Goal: Task Accomplishment & Management: Use online tool/utility

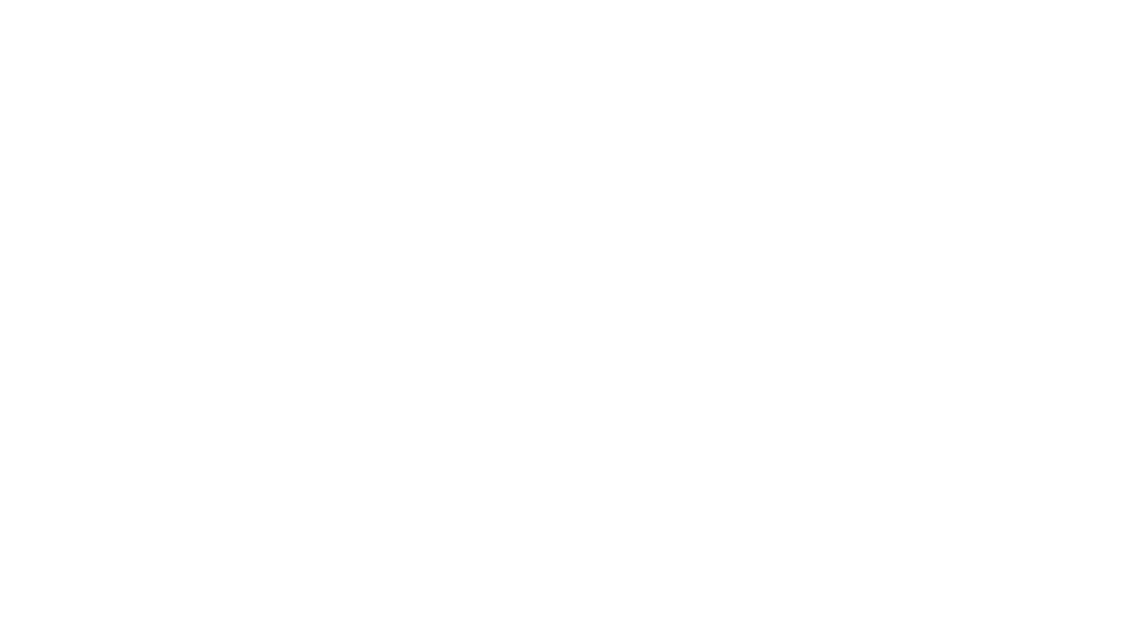
click at [105, 448] on html at bounding box center [574, 313] width 1148 height 626
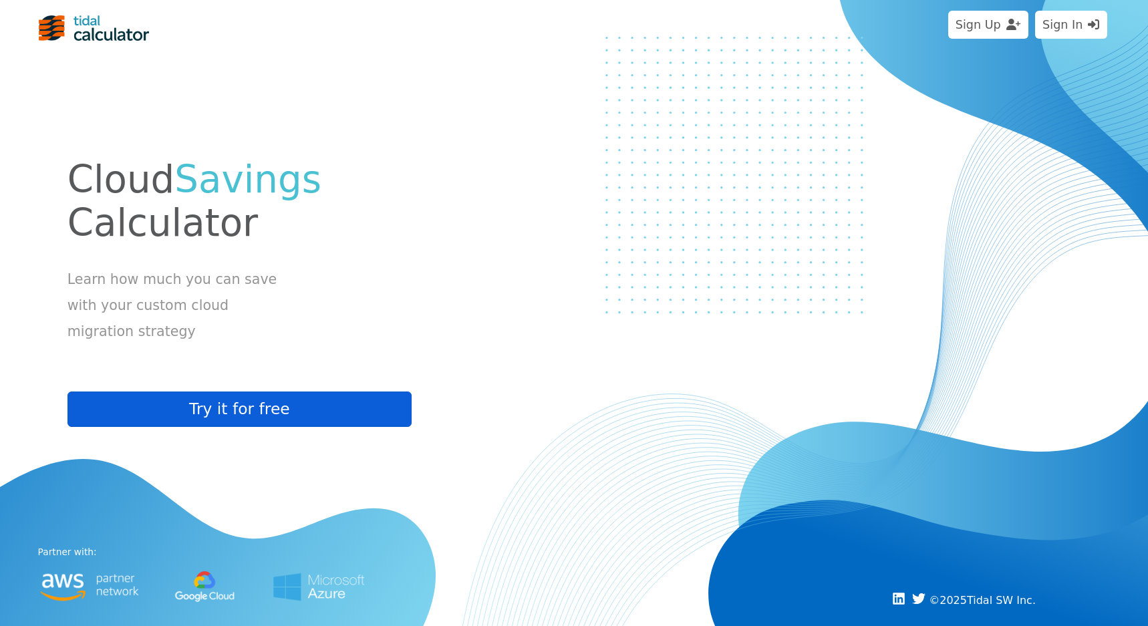
click at [245, 412] on button "Try it for free" at bounding box center [240, 409] width 344 height 35
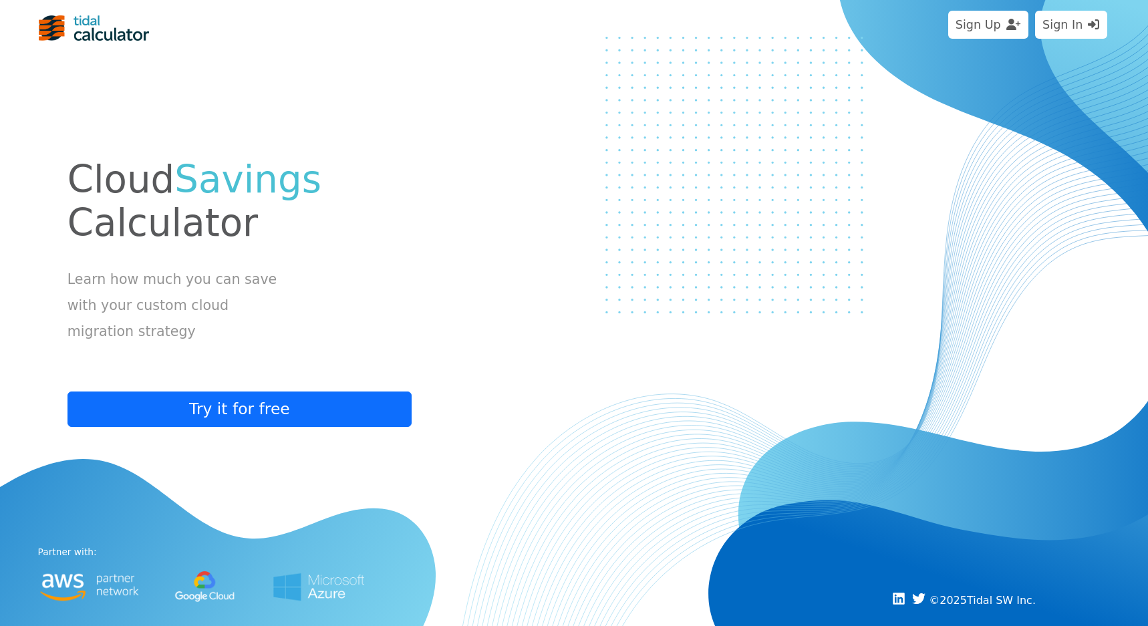
click at [1061, 18] on button "Sign In" at bounding box center [1071, 25] width 72 height 28
click at [1070, 18] on button "Sign In" at bounding box center [1071, 25] width 72 height 28
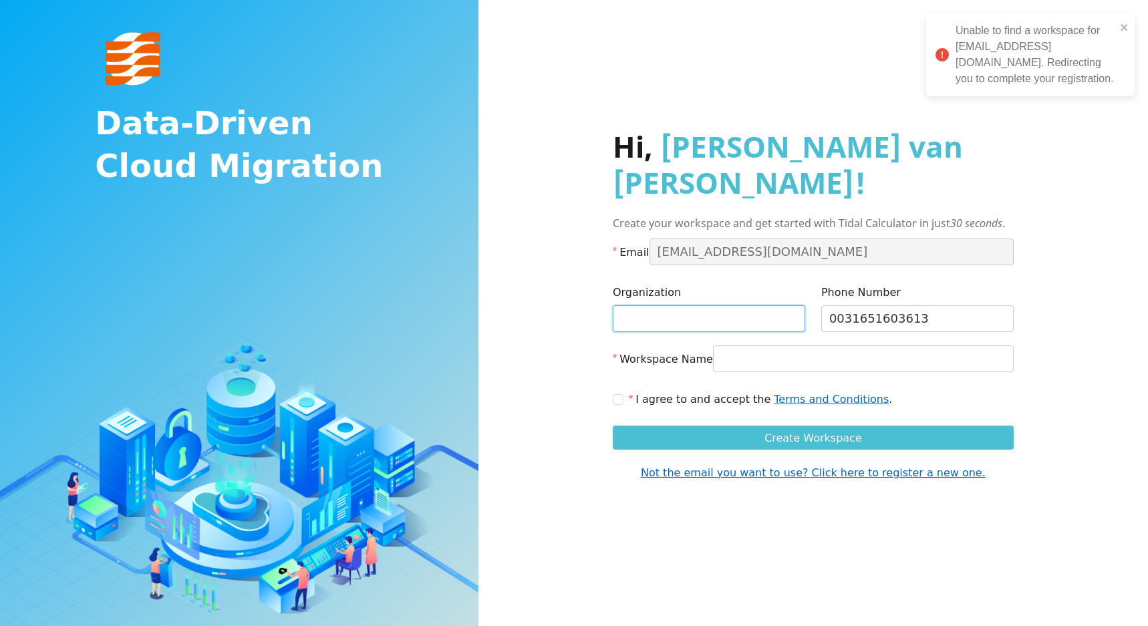
click at [662, 305] on input "Organization" at bounding box center [709, 318] width 192 height 27
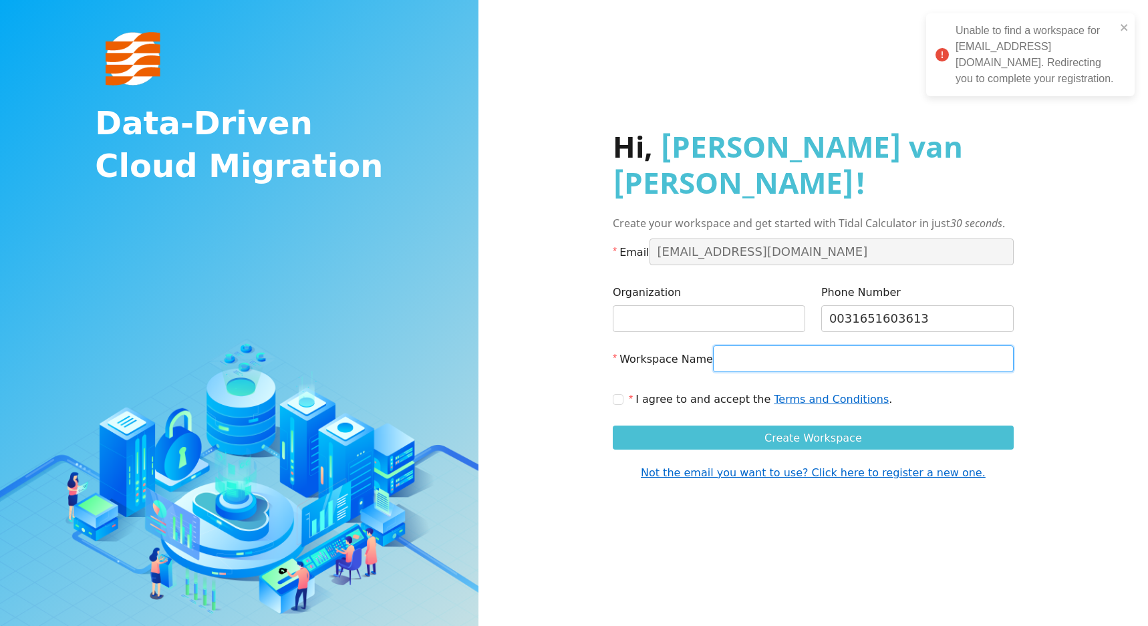
click at [904, 346] on input "Workspace Name" at bounding box center [863, 359] width 301 height 27
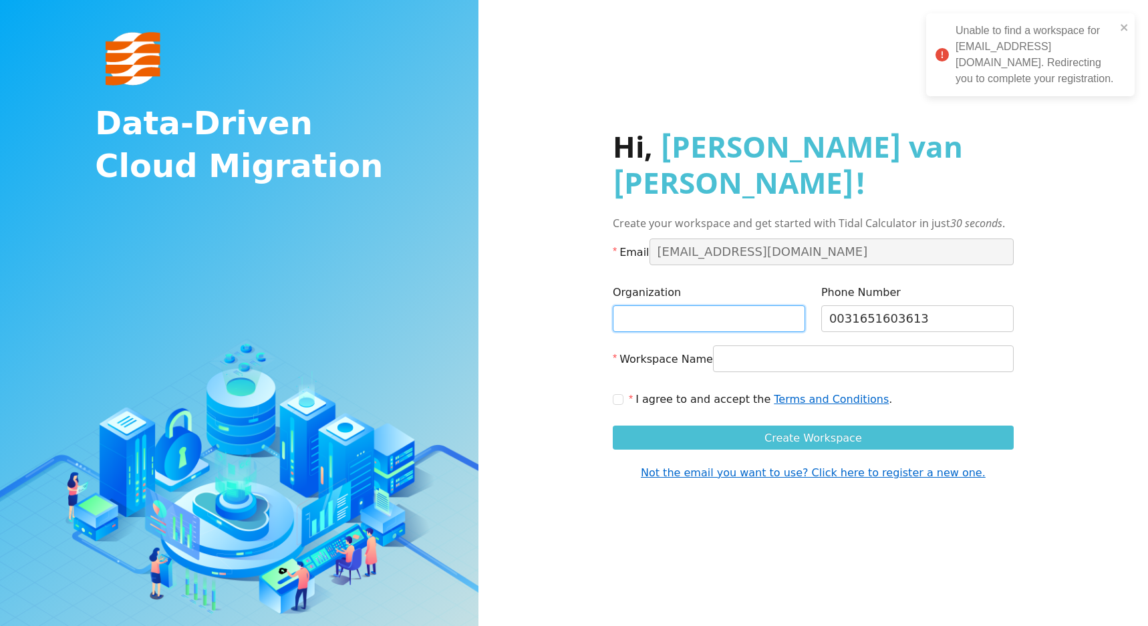
click at [640, 305] on input "Organization" at bounding box center [709, 318] width 192 height 27
click at [620, 394] on input "I agree to and accept the Terms and Conditions ." at bounding box center [617, 398] width 9 height 9
checkbox input "true"
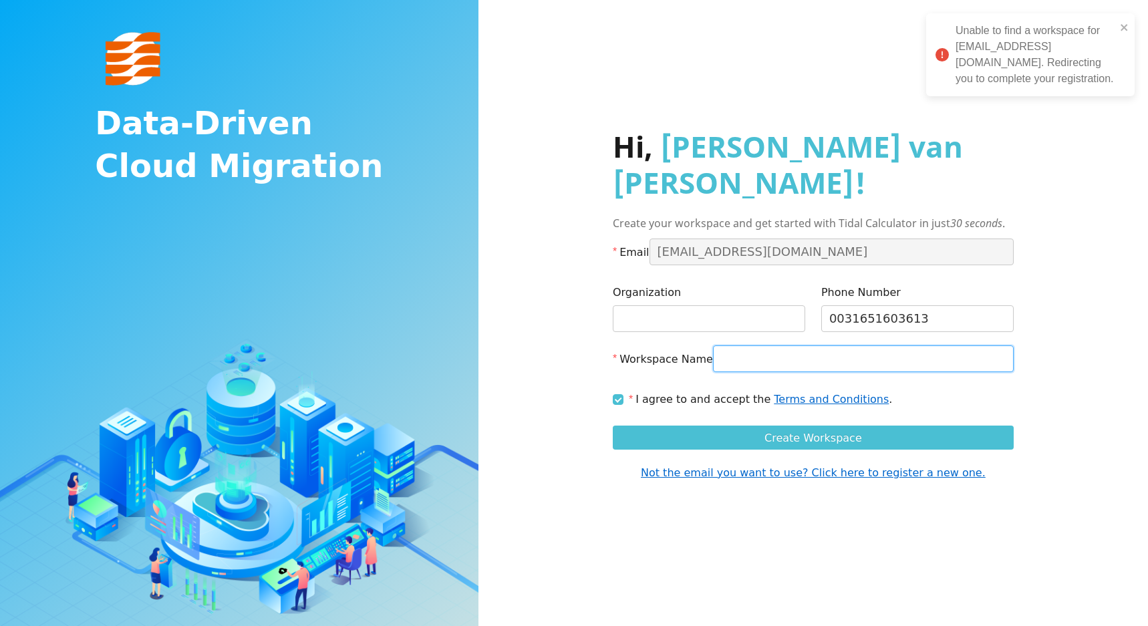
click at [759, 346] on input "Workspace Name" at bounding box center [863, 359] width 301 height 27
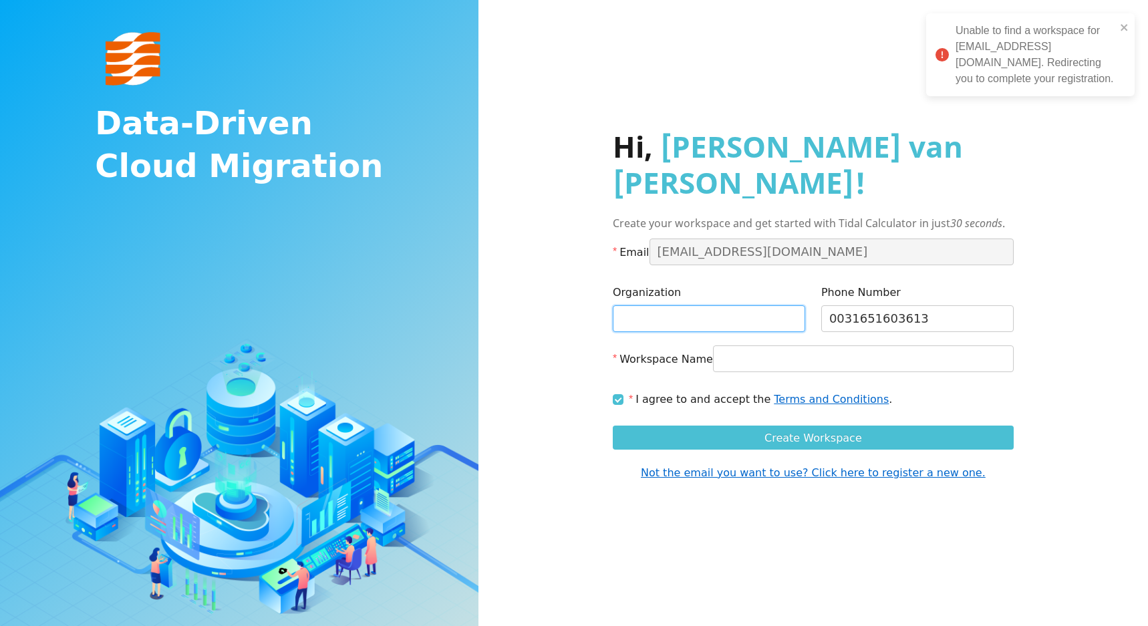
click at [646, 305] on input "Organization" at bounding box center [709, 318] width 192 height 27
type input "De Heus"
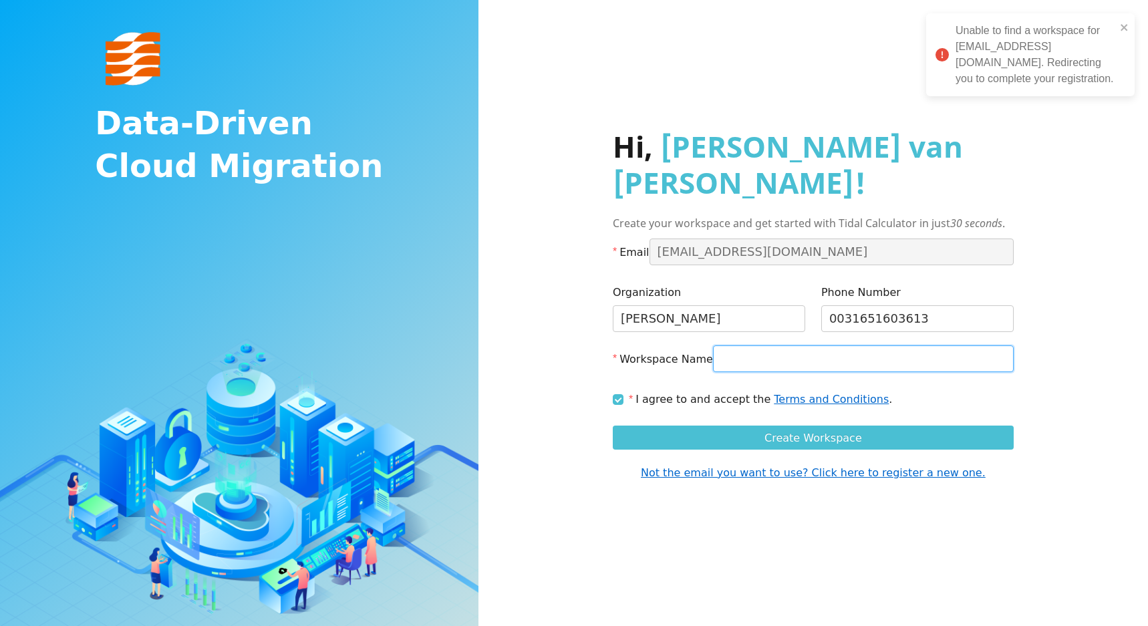
click at [735, 346] on input "Workspace Name" at bounding box center [863, 359] width 301 height 27
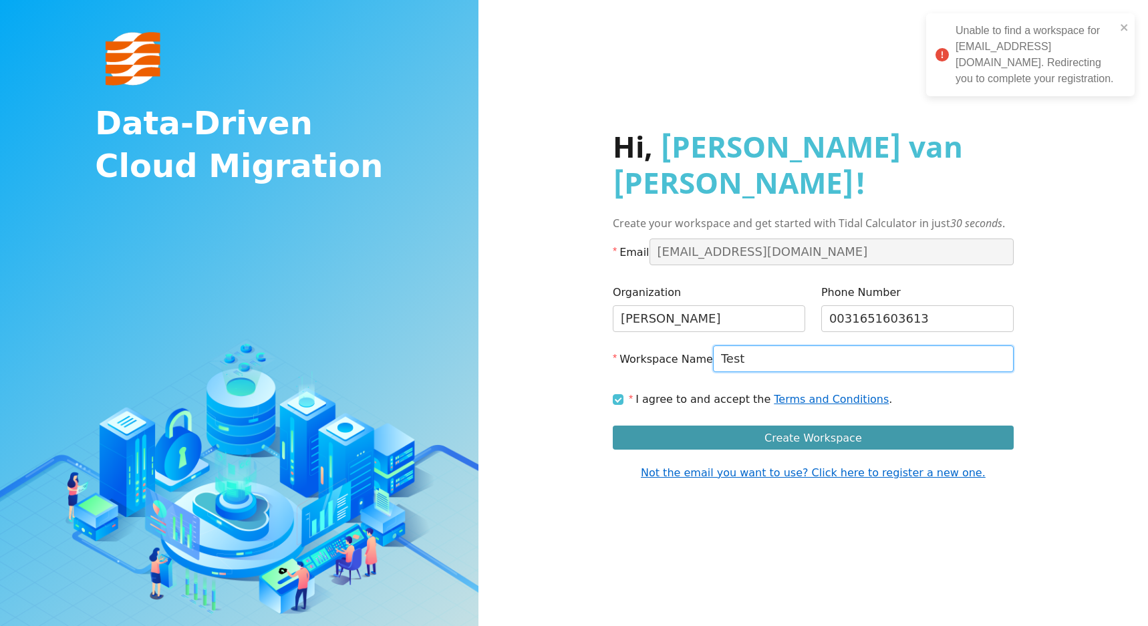
type input "Test"
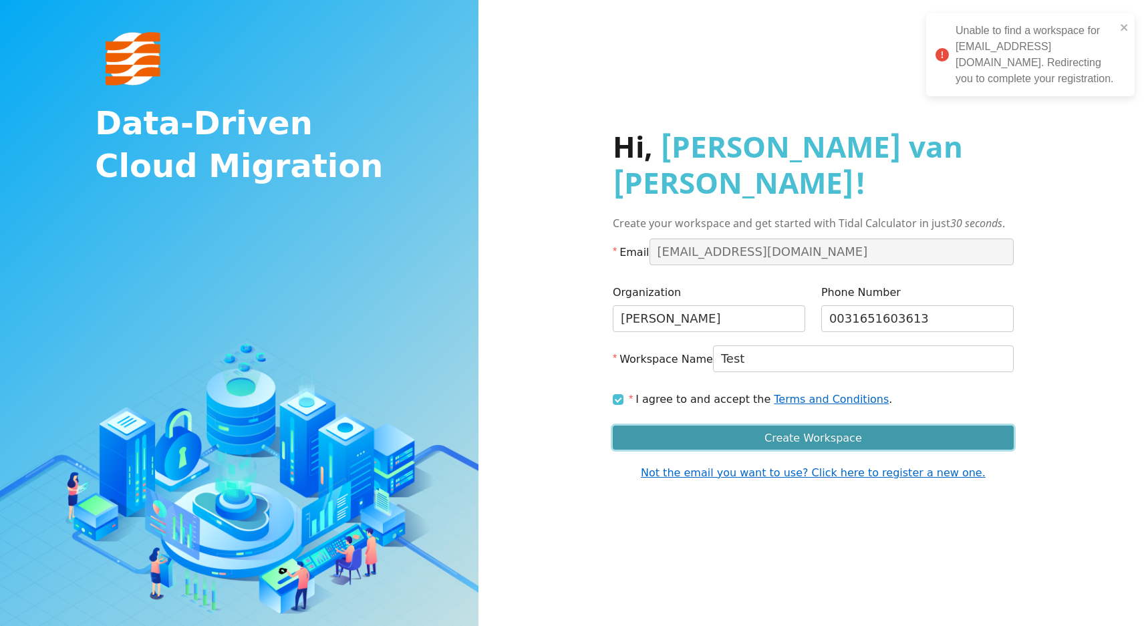
click at [822, 430] on span "Create Workspace" at bounding box center [814, 438] width 98 height 17
click at [825, 430] on span "Create Workspace" at bounding box center [814, 438] width 98 height 17
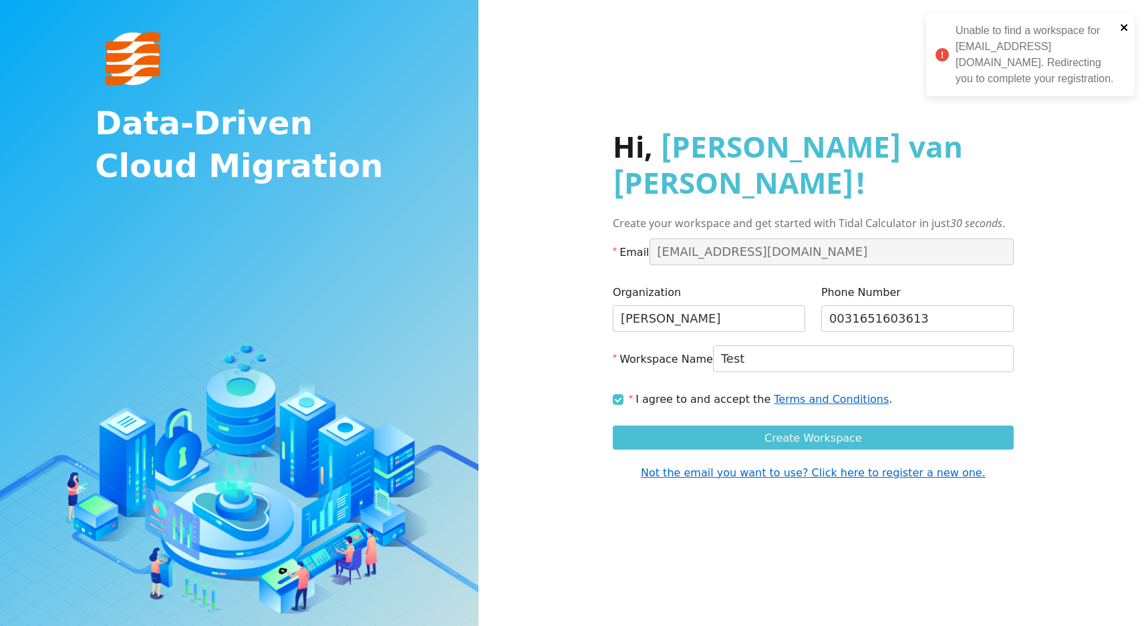
click at [1123, 25] on icon "close" at bounding box center [1124, 27] width 7 height 7
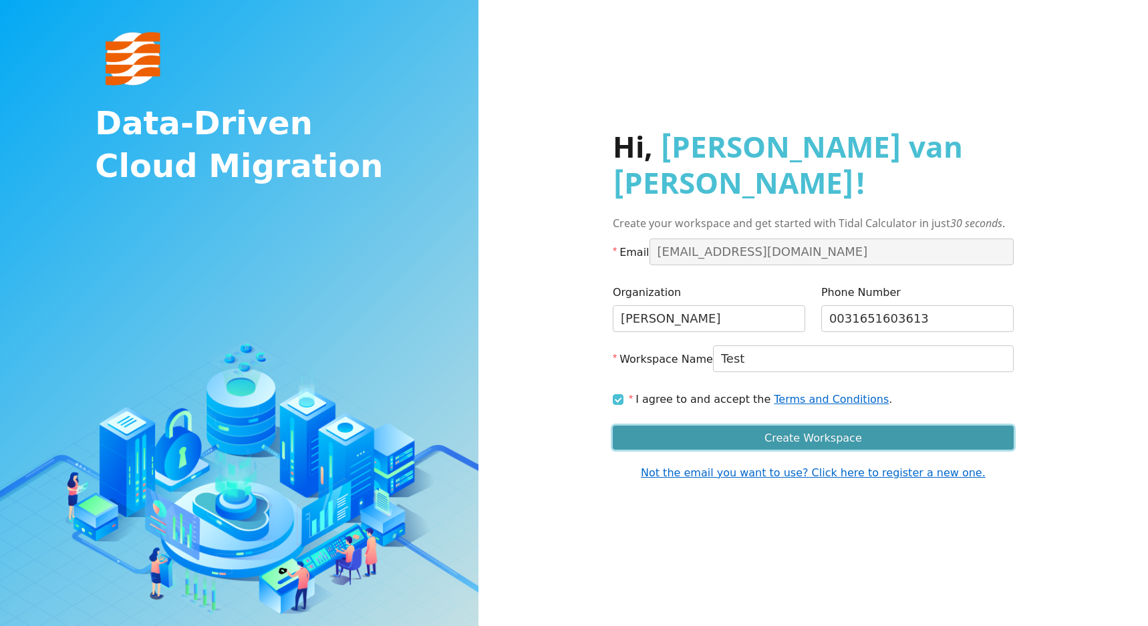
click at [829, 430] on span "Create Workspace" at bounding box center [814, 438] width 98 height 17
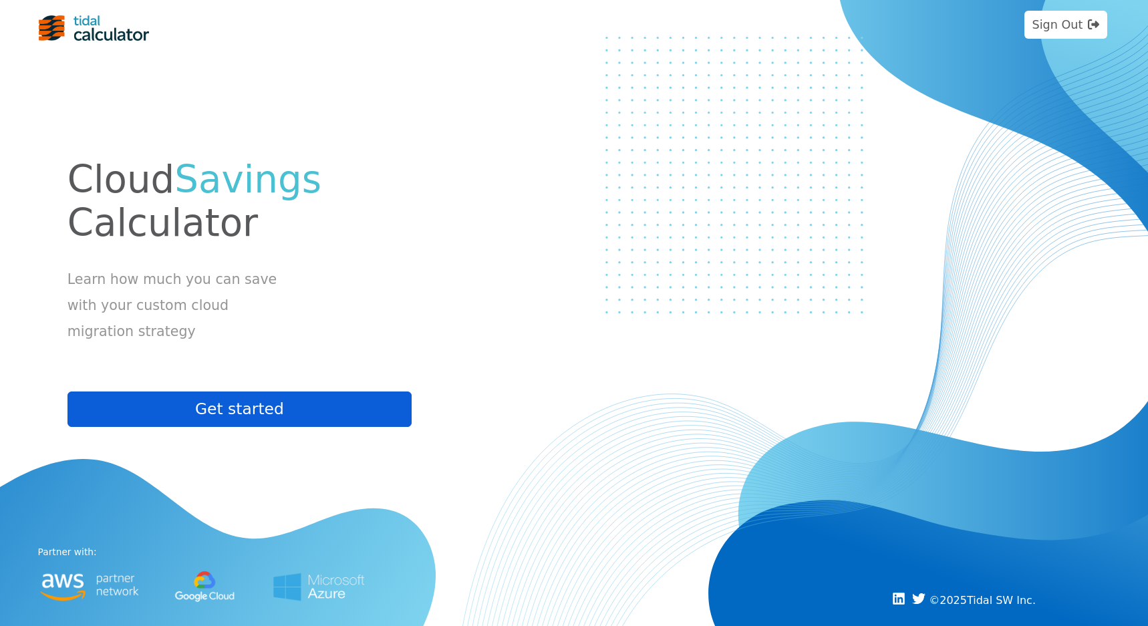
click at [236, 414] on button "Get started" at bounding box center [240, 409] width 344 height 35
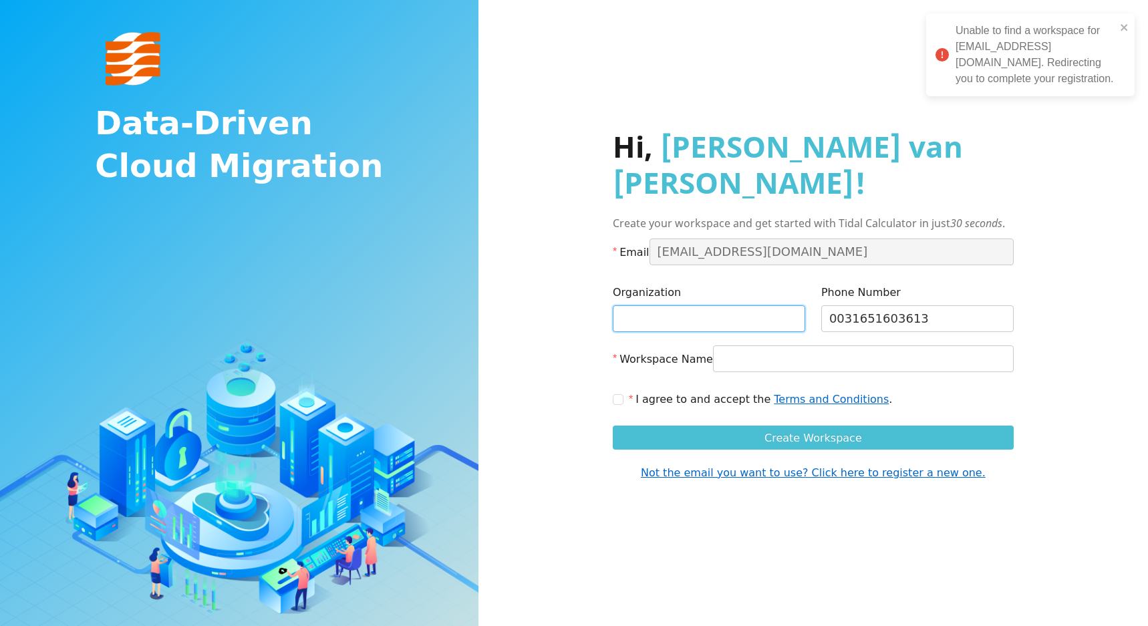
click at [632, 305] on input "Organization" at bounding box center [709, 318] width 192 height 27
click at [1124, 25] on icon "close" at bounding box center [1124, 27] width 9 height 11
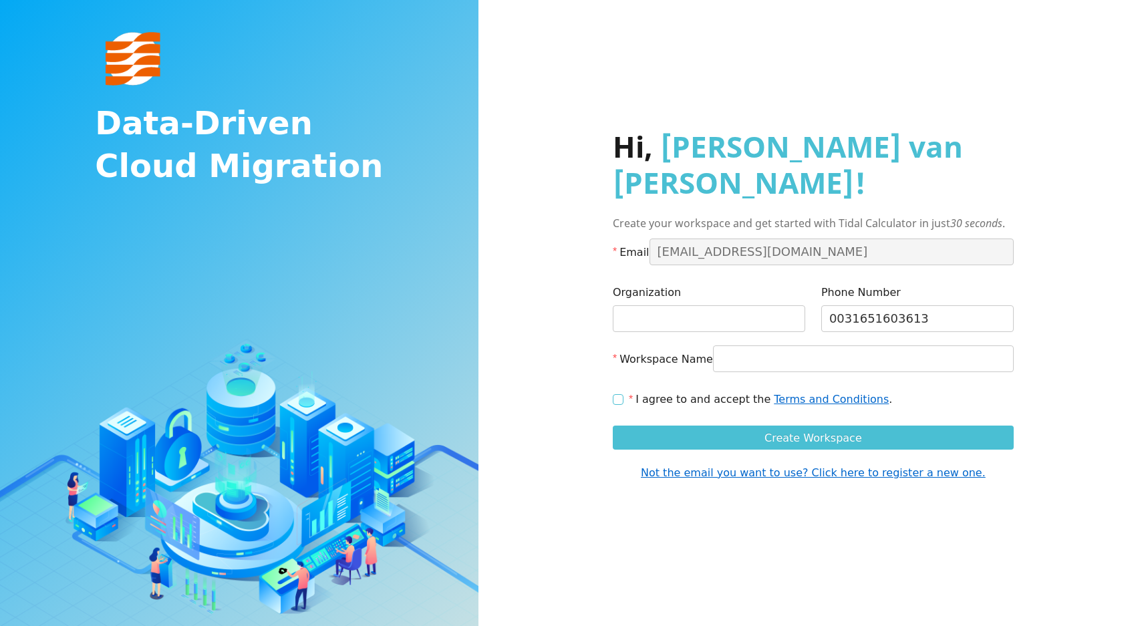
click at [613, 394] on input "I agree to and accept the Terms and Conditions ." at bounding box center [617, 398] width 9 height 9
checkbox input "true"
click at [648, 305] on input "Organization" at bounding box center [709, 318] width 192 height 27
type input "[PERSON_NAME]"
click at [723, 346] on input "Workspace Name" at bounding box center [863, 359] width 301 height 27
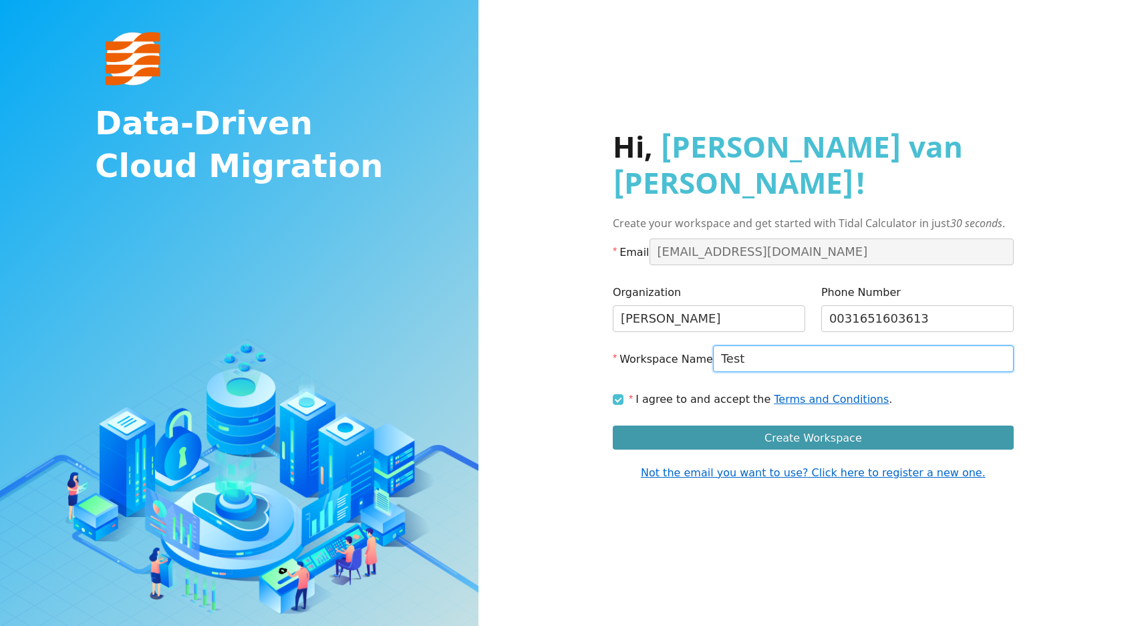
type input "Test"
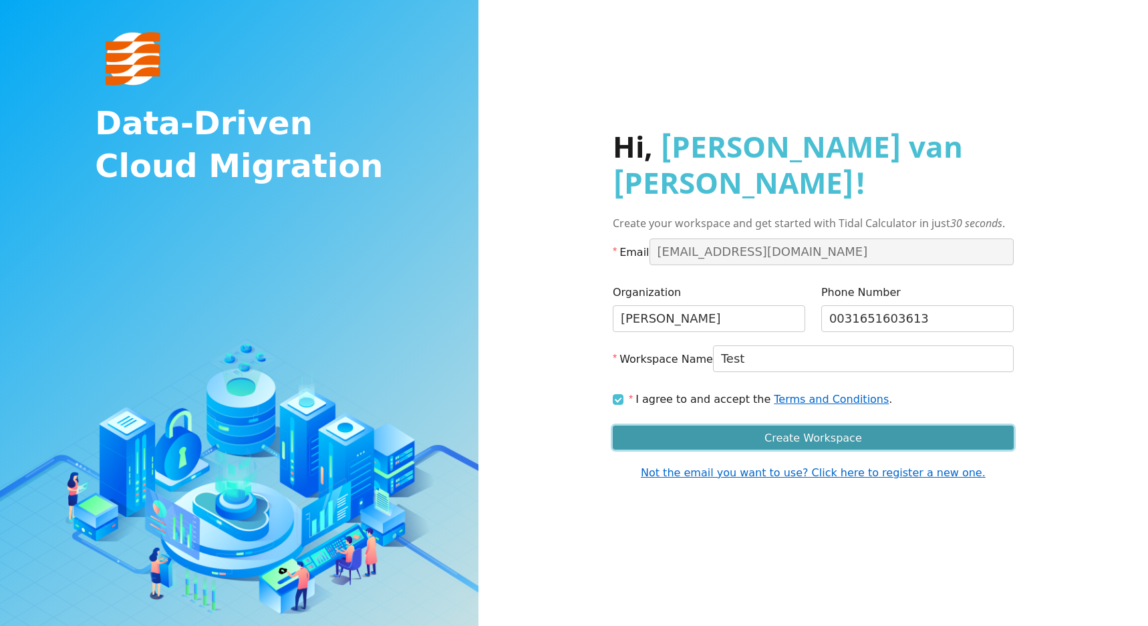
click at [777, 430] on span "Create Workspace" at bounding box center [814, 438] width 98 height 17
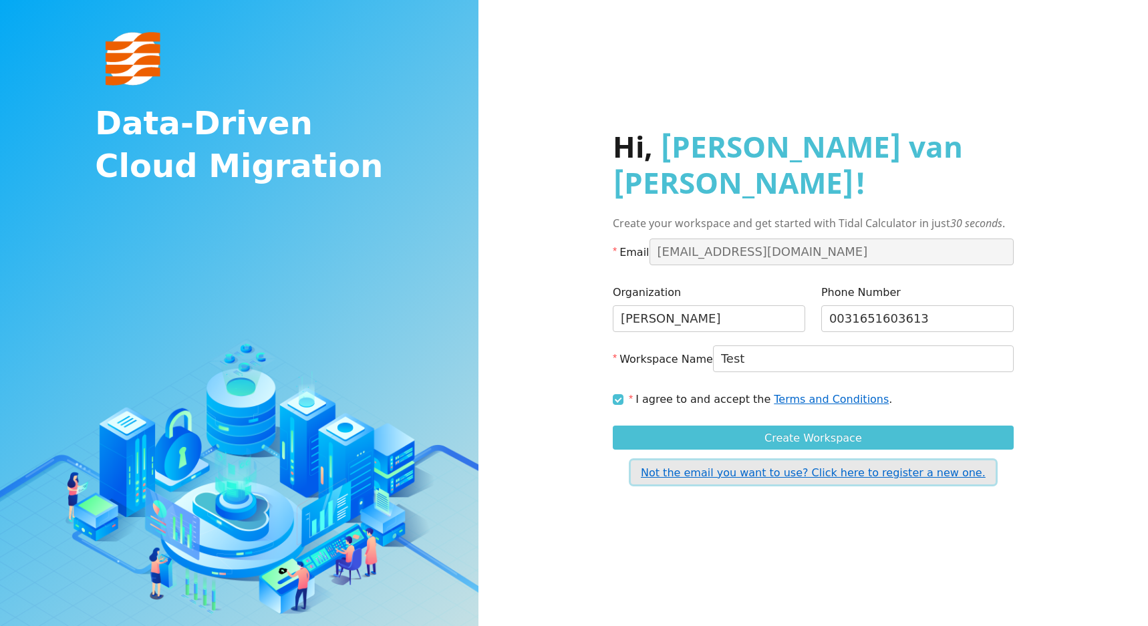
click at [779, 465] on span "Not the email you want to use? Click here to register a new one." at bounding box center [813, 473] width 345 height 17
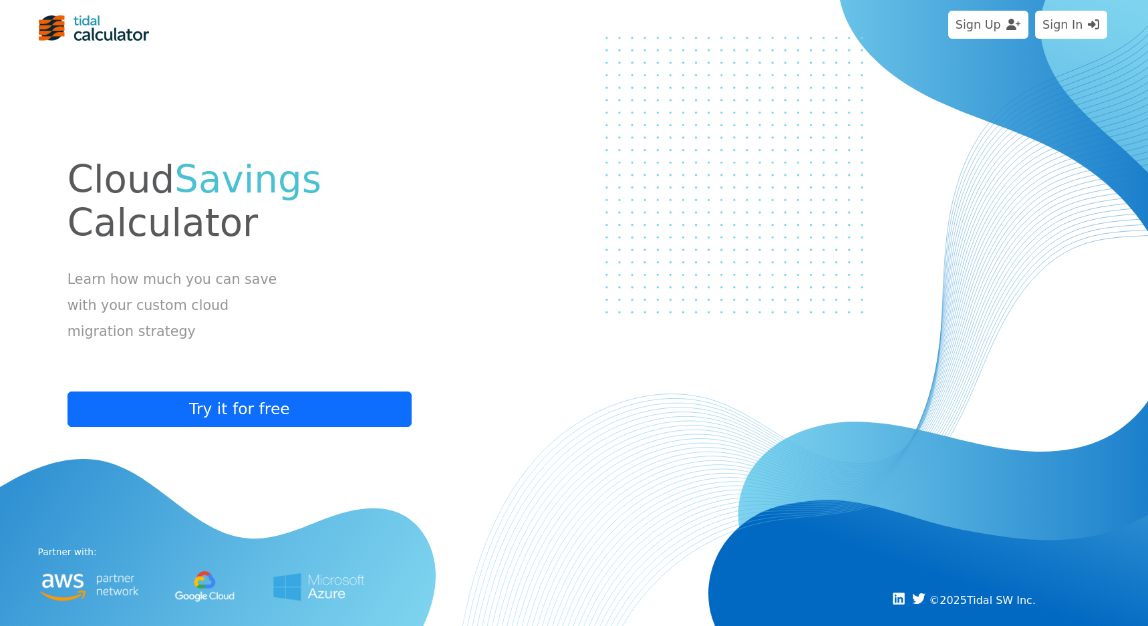
click at [988, 26] on button "Sign Up" at bounding box center [988, 25] width 80 height 28
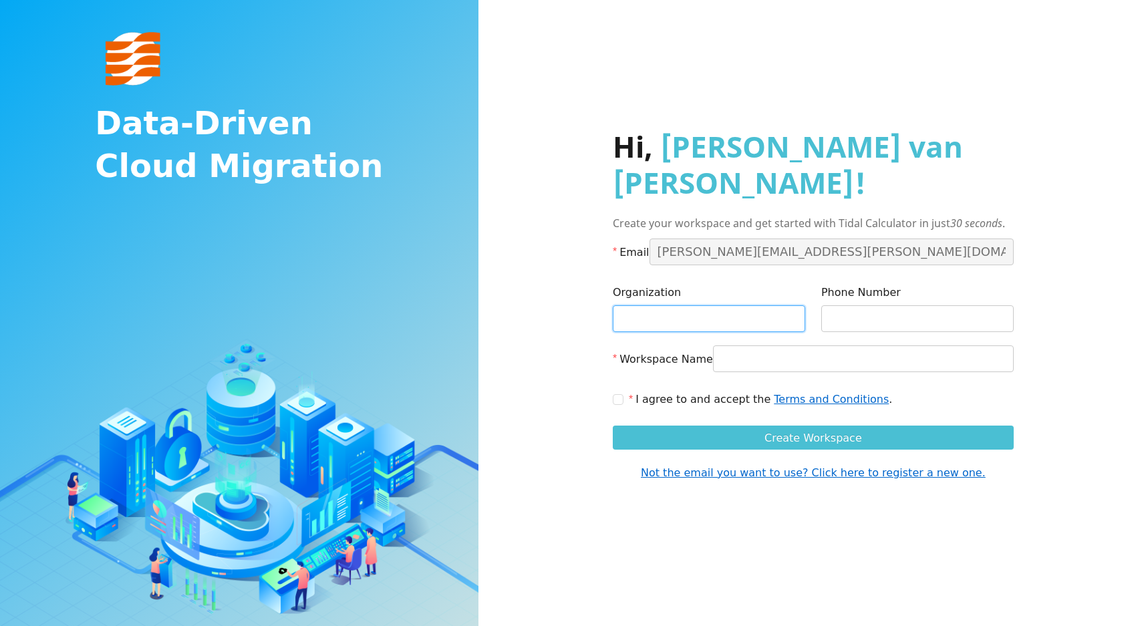
click at [676, 305] on input "Organization" at bounding box center [709, 318] width 192 height 27
type input "[PERSON_NAME]"
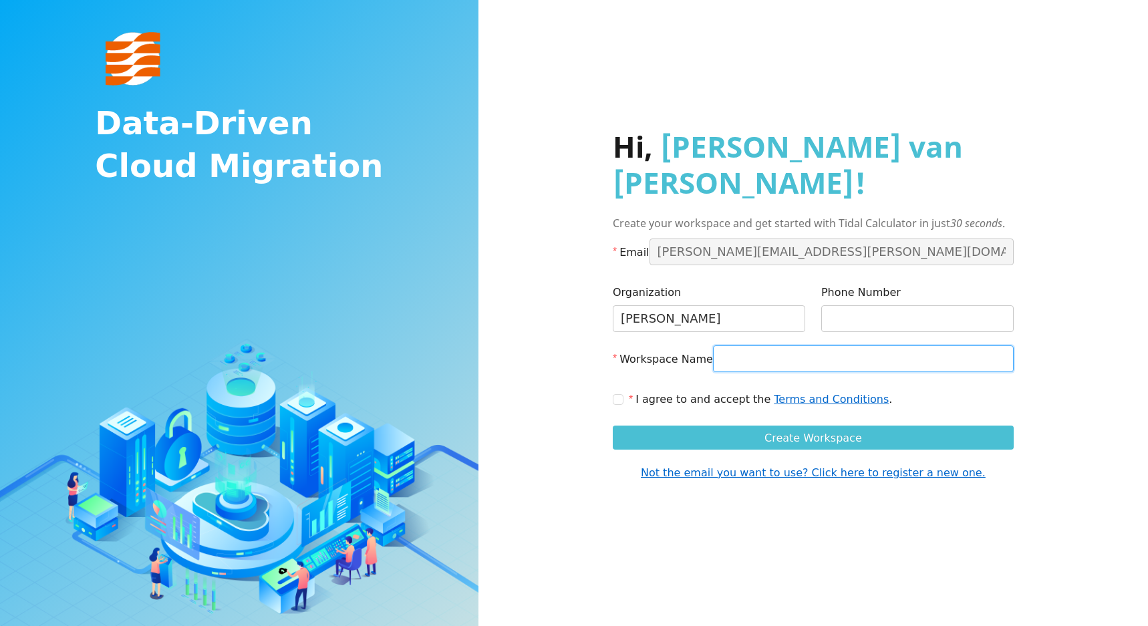
click at [734, 346] on input "Workspace Name" at bounding box center [863, 359] width 301 height 27
type input "Test"
click at [618, 394] on input "I agree to and accept the Terms and Conditions ." at bounding box center [617, 398] width 9 height 9
checkbox input "true"
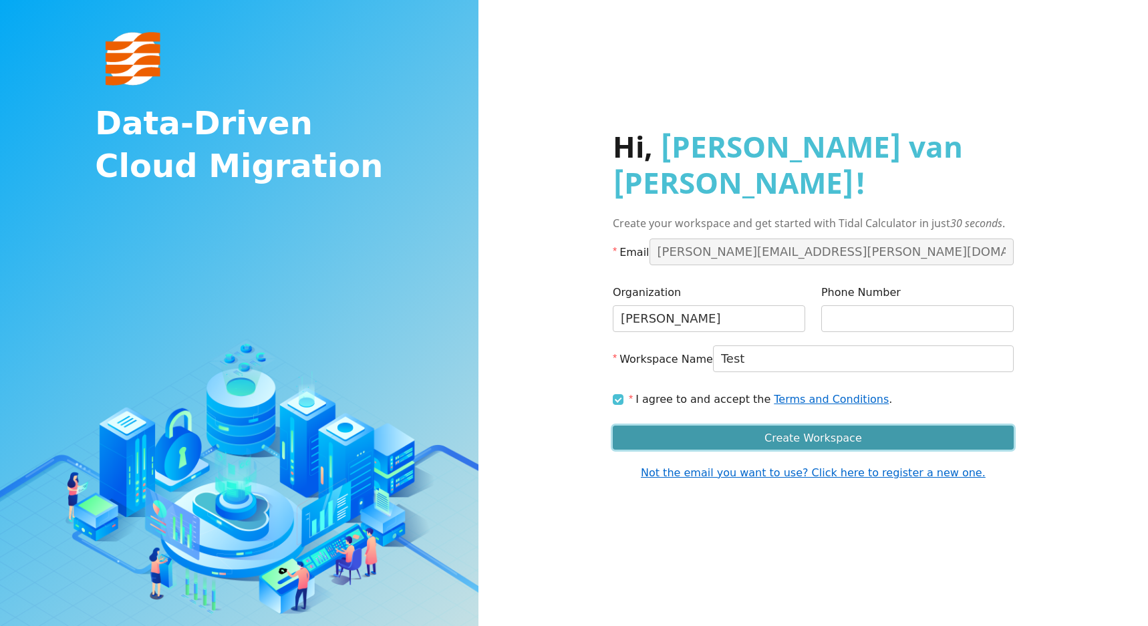
click at [801, 430] on span "Create Workspace" at bounding box center [814, 438] width 98 height 17
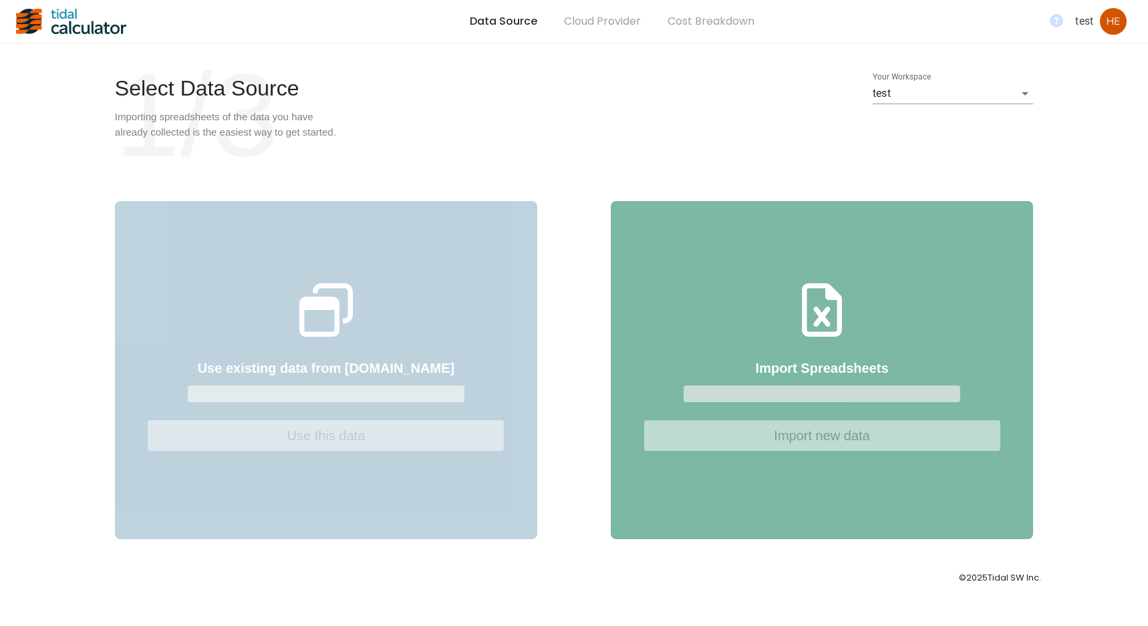
click at [337, 381] on div "Use existing data from test.tidal.cloud ‌ Use this data Import Spreadsheets ‌ I…" at bounding box center [574, 370] width 918 height 376
click at [708, 407] on span "‌" at bounding box center [822, 394] width 396 height 25
click at [597, 23] on div "Cloud Provider" at bounding box center [603, 21] width 104 height 43
click at [690, 22] on div "Cost Breakdown" at bounding box center [711, 21] width 114 height 43
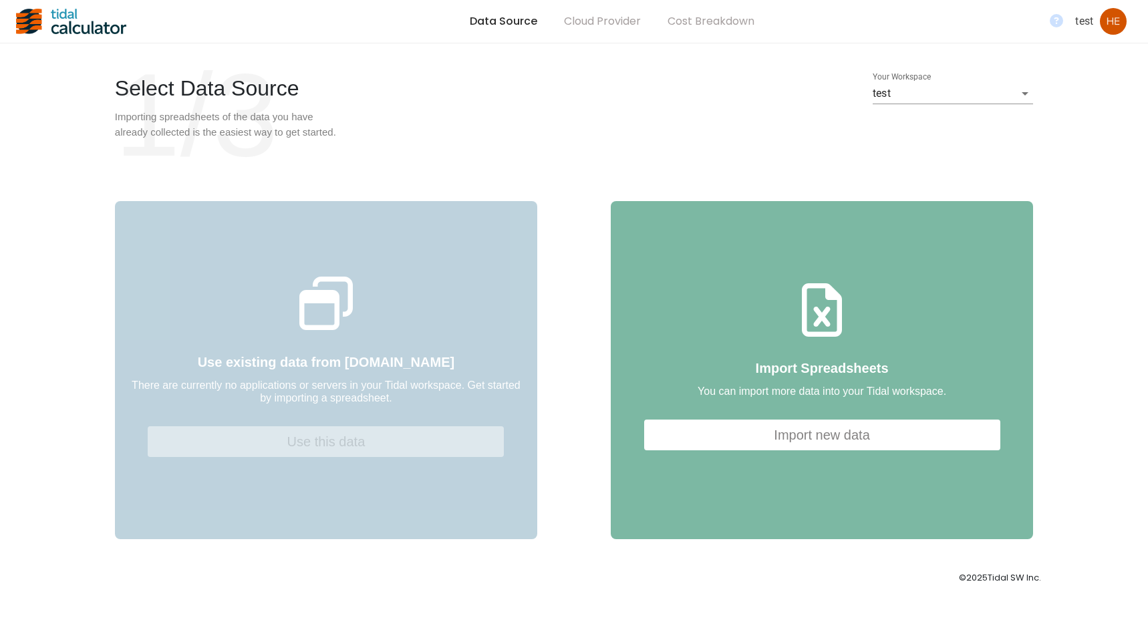
click at [320, 432] on div "Use existing data from test.tidal.cloud There are currently no applications or …" at bounding box center [574, 370] width 918 height 376
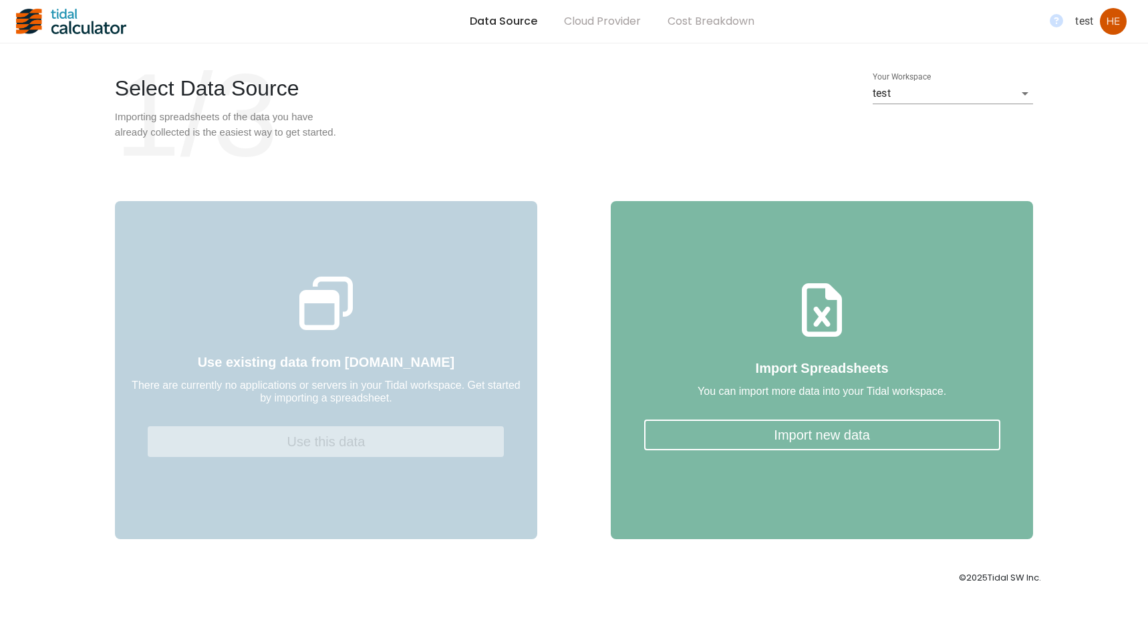
click at [781, 450] on button "Import new data" at bounding box center [822, 435] width 356 height 31
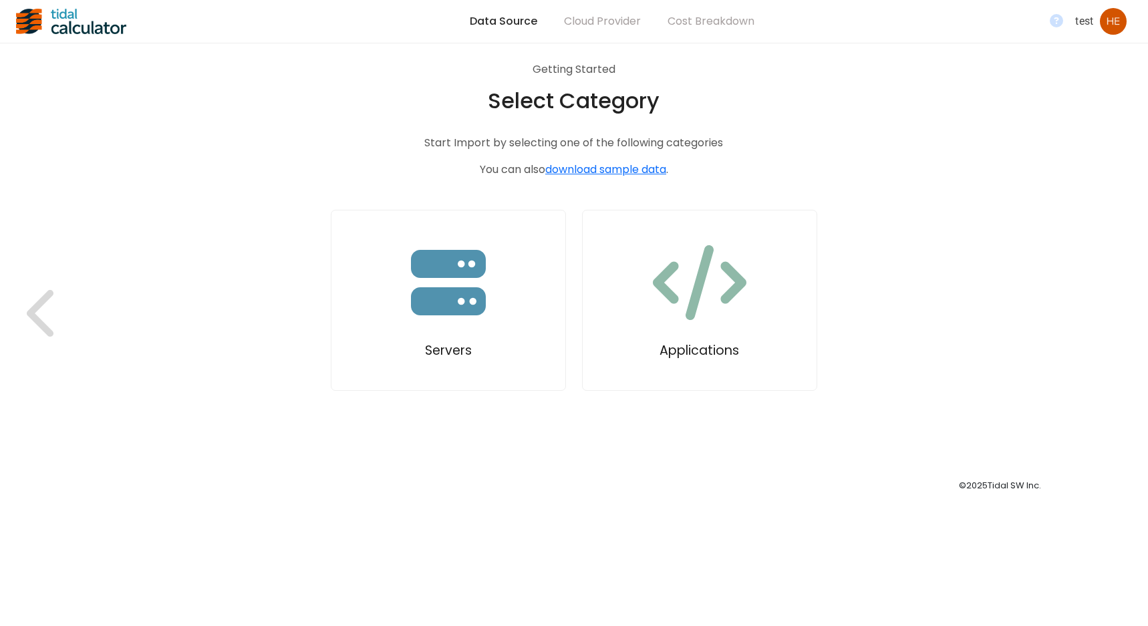
click at [589, 21] on div "Cloud Provider" at bounding box center [603, 21] width 104 height 43
click at [606, 165] on link "download sample data" at bounding box center [605, 170] width 121 height 16
click at [498, 318] on button "Servers" at bounding box center [448, 300] width 235 height 181
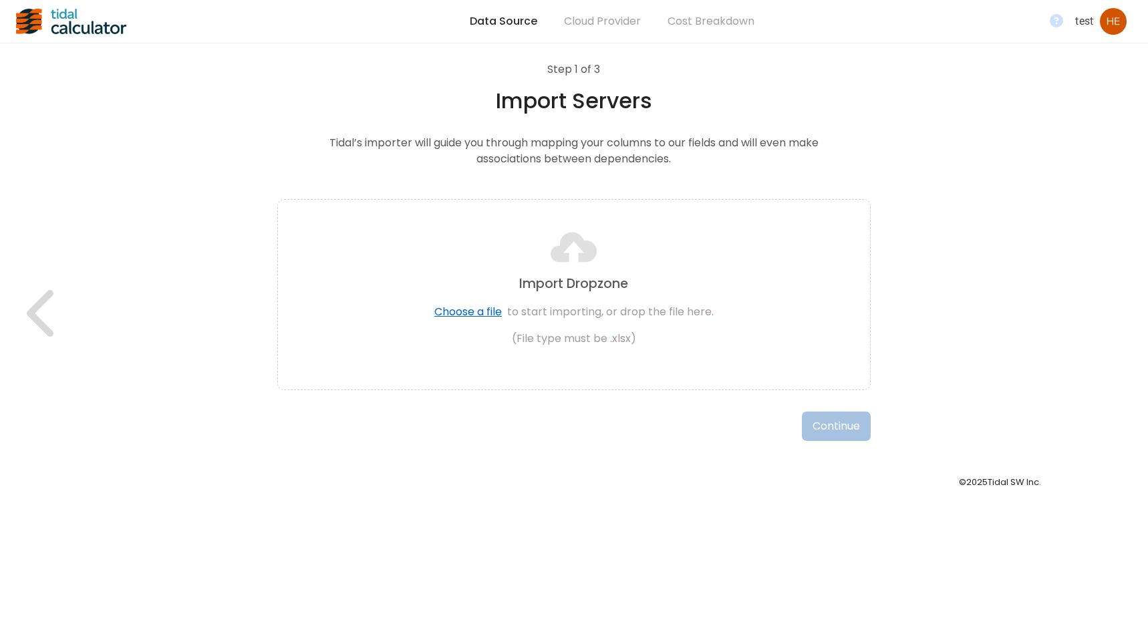
click at [572, 336] on span "(File type must be .xlsx)" at bounding box center [573, 339] width 549 height 16
click at [487, 308] on span "Choose a file" at bounding box center [468, 311] width 68 height 15
click at [448, 305] on span "Choose a file" at bounding box center [468, 311] width 68 height 15
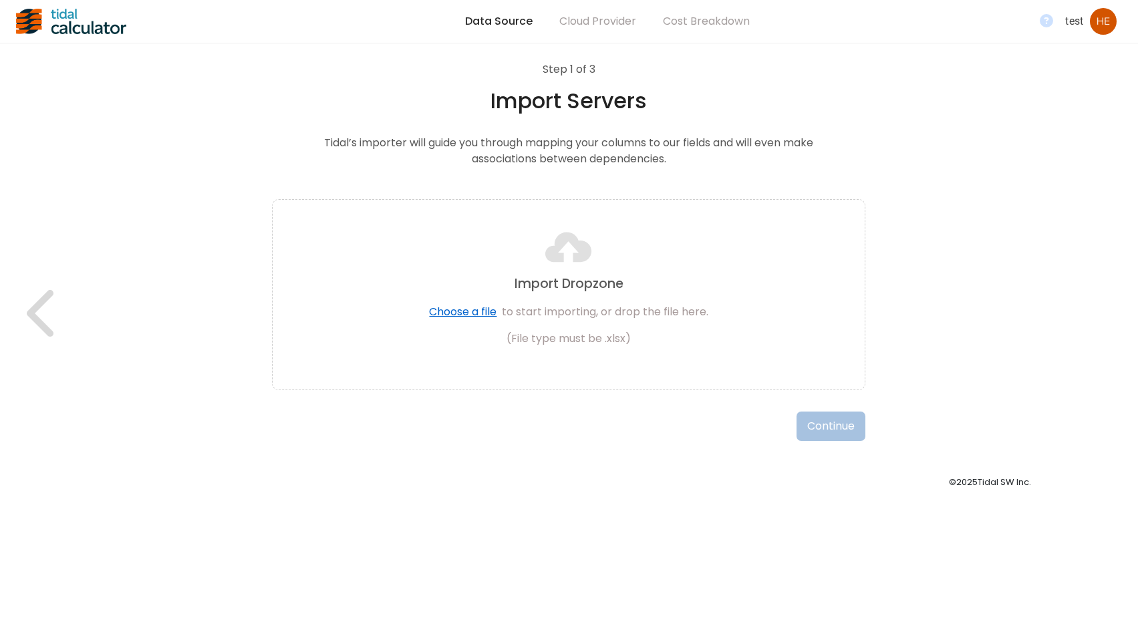
select select "Role"
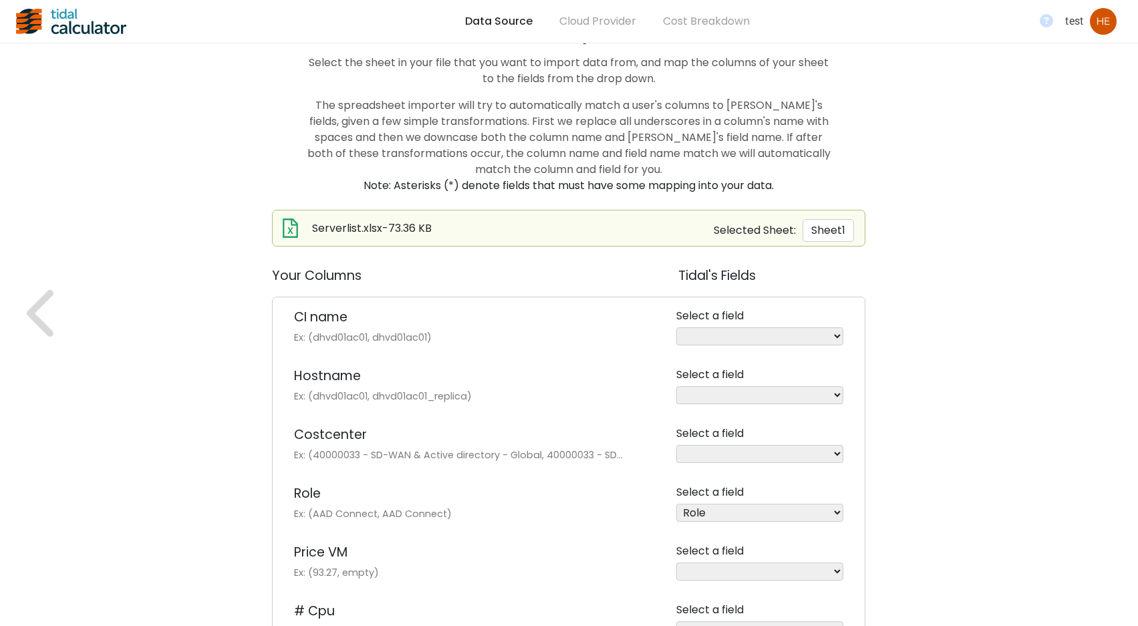
scroll to position [201, 0]
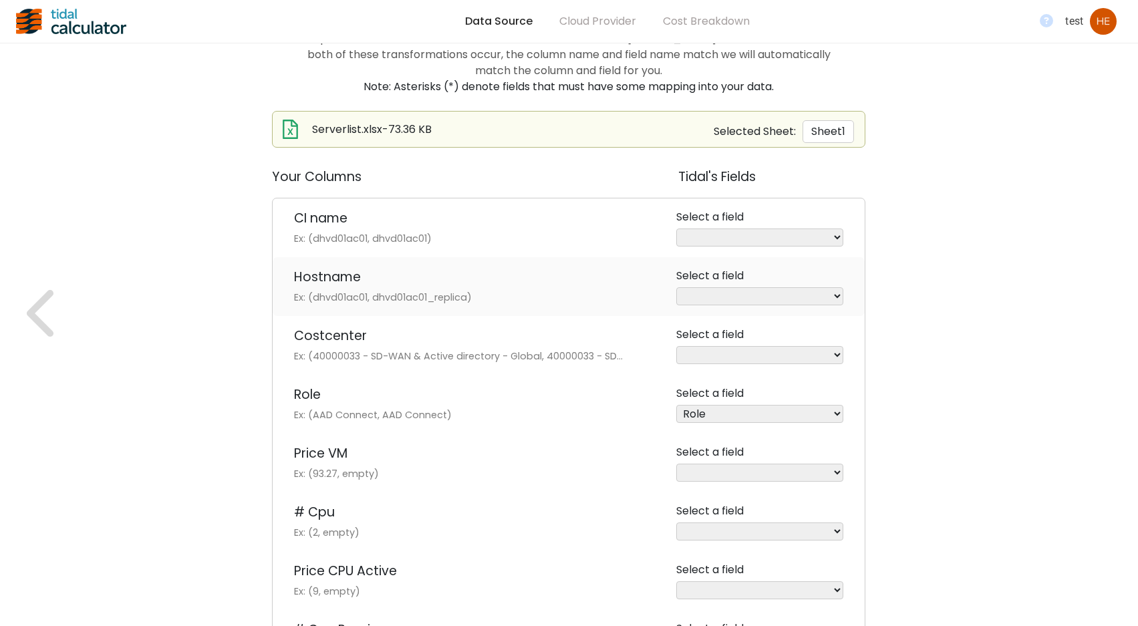
click at [832, 289] on select "Host Name (*) FQDN Assigned ID Zone RAM Allocated ([GEOGRAPHIC_DATA]) RAM Used …" at bounding box center [759, 296] width 167 height 18
select select "Host Name"
click at [676, 287] on select "Host Name (*) FQDN Assigned ID Zone RAM Allocated ([GEOGRAPHIC_DATA]) RAM Used …" at bounding box center [759, 296] width 167 height 18
click at [840, 237] on select "FQDN Assigned ID Zone RAM Allocated (GB) RAM Used (GB) CPU Count CPU Name Stora…" at bounding box center [759, 238] width 167 height 18
click at [841, 236] on select "FQDN Assigned ID Zone RAM Allocated (GB) RAM Used (GB) CPU Count CPU Name Stora…" at bounding box center [759, 238] width 167 height 18
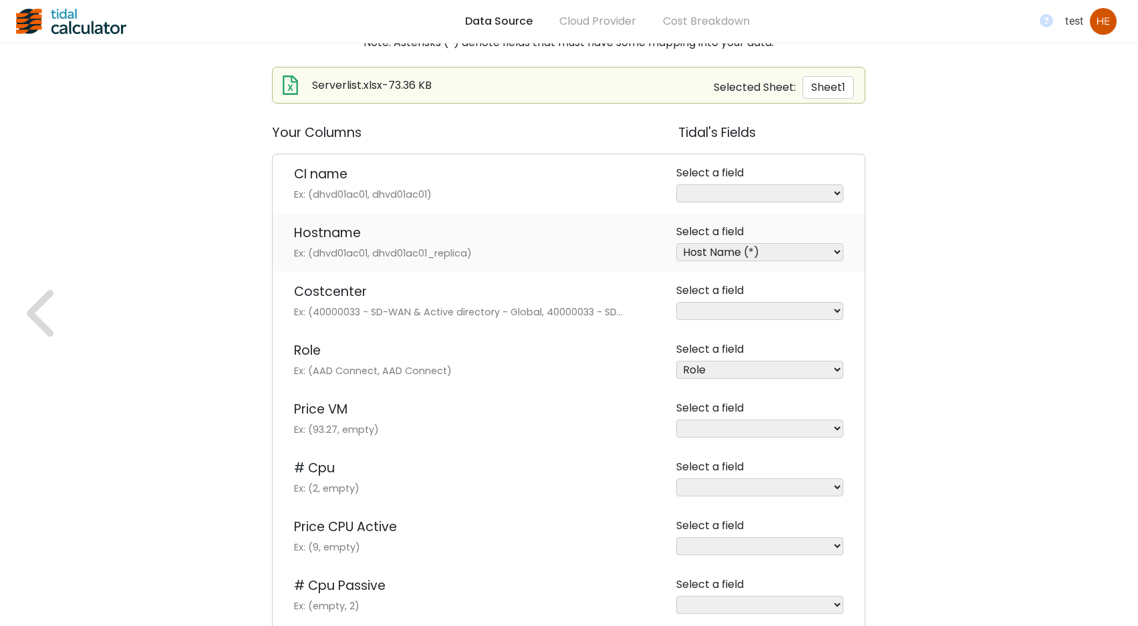
scroll to position [334, 0]
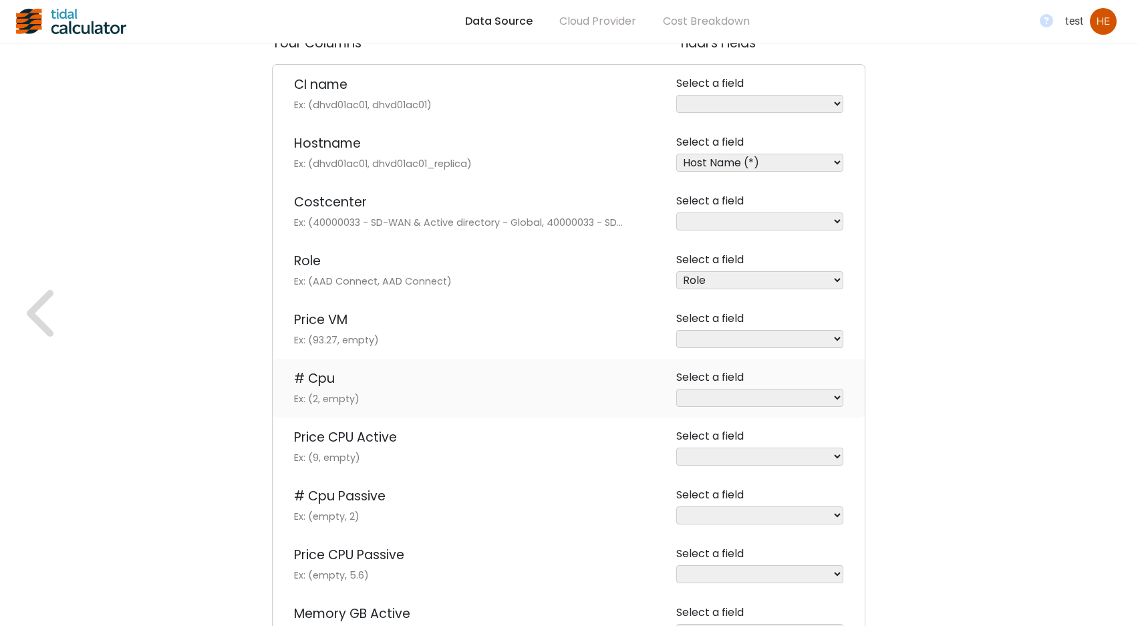
click at [837, 394] on select "FQDN Assigned ID Zone RAM Allocated (GB) RAM Used (GB) CPU Count CPU Name Stora…" at bounding box center [759, 398] width 167 height 18
select select "CPU Count"
click at [676, 389] on select "FQDN Assigned ID Zone RAM Allocated (GB) RAM Used (GB) CPU Count CPU Name Stora…" at bounding box center [759, 398] width 167 height 18
click at [837, 455] on select "FQDN Assigned ID Zone RAM Allocated ([GEOGRAPHIC_DATA]) RAM Used (GB) CPU Name …" at bounding box center [759, 457] width 167 height 18
click at [835, 454] on select "FQDN Assigned ID Zone RAM Allocated ([GEOGRAPHIC_DATA]) RAM Used (GB) CPU Name …" at bounding box center [759, 457] width 167 height 18
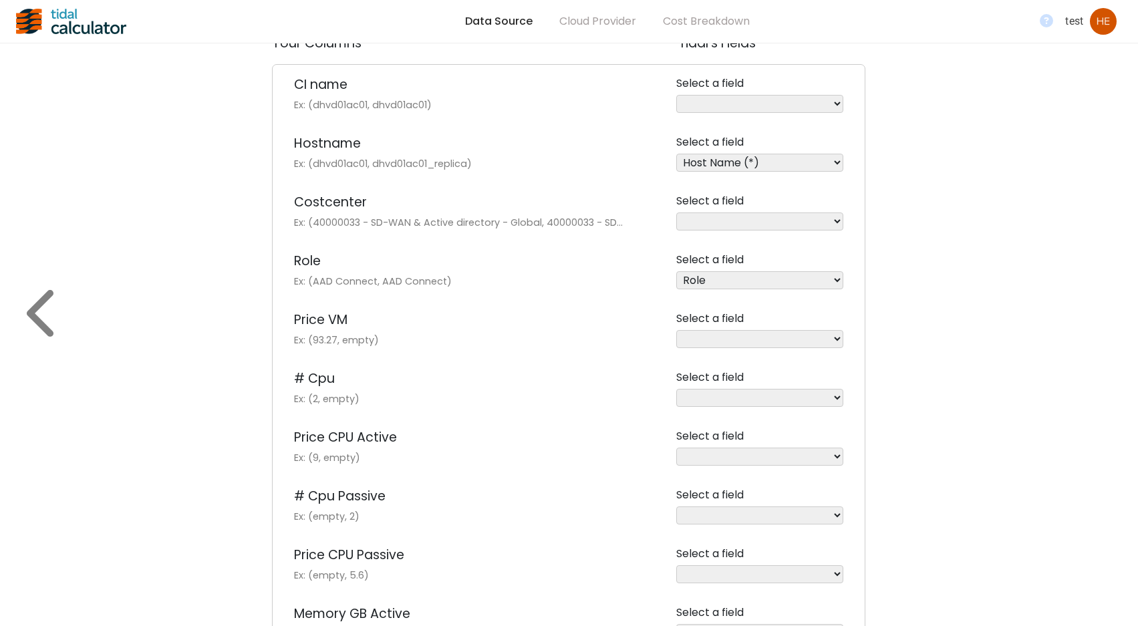
click at [33, 313] on icon at bounding box center [40, 312] width 27 height 47
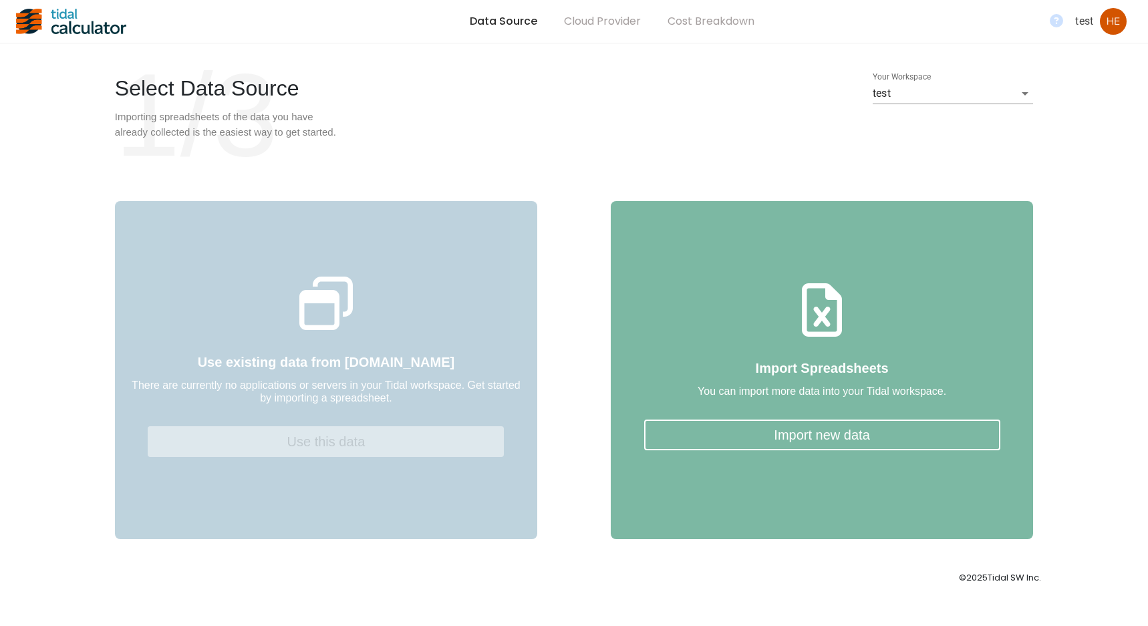
click at [860, 450] on button "Import new data" at bounding box center [822, 435] width 356 height 31
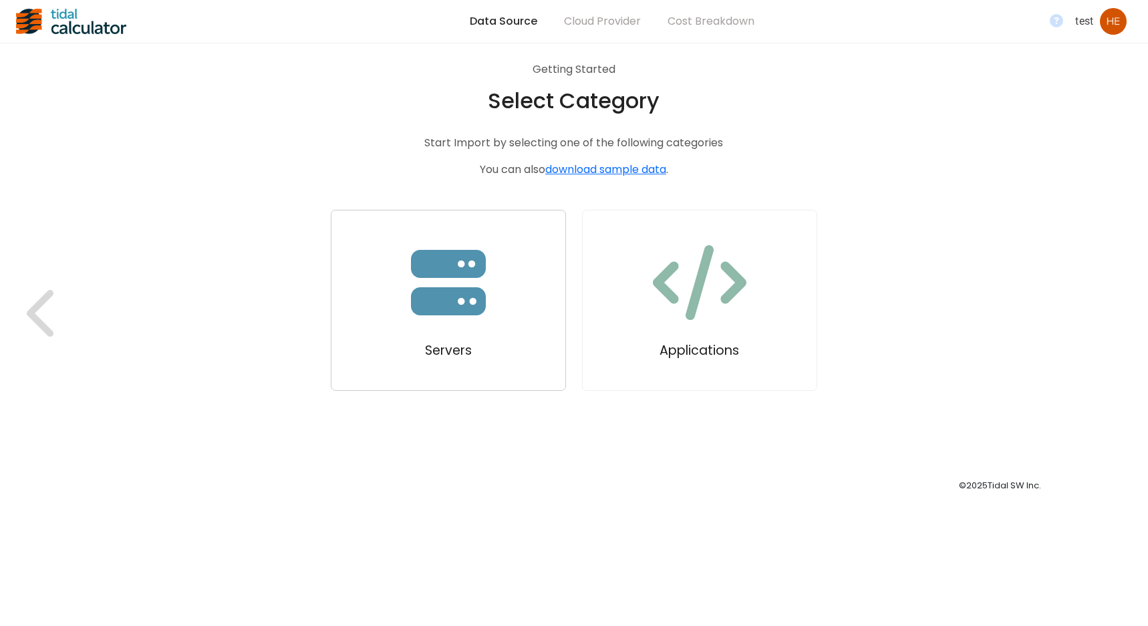
click at [458, 311] on icon "button" at bounding box center [448, 282] width 75 height 65
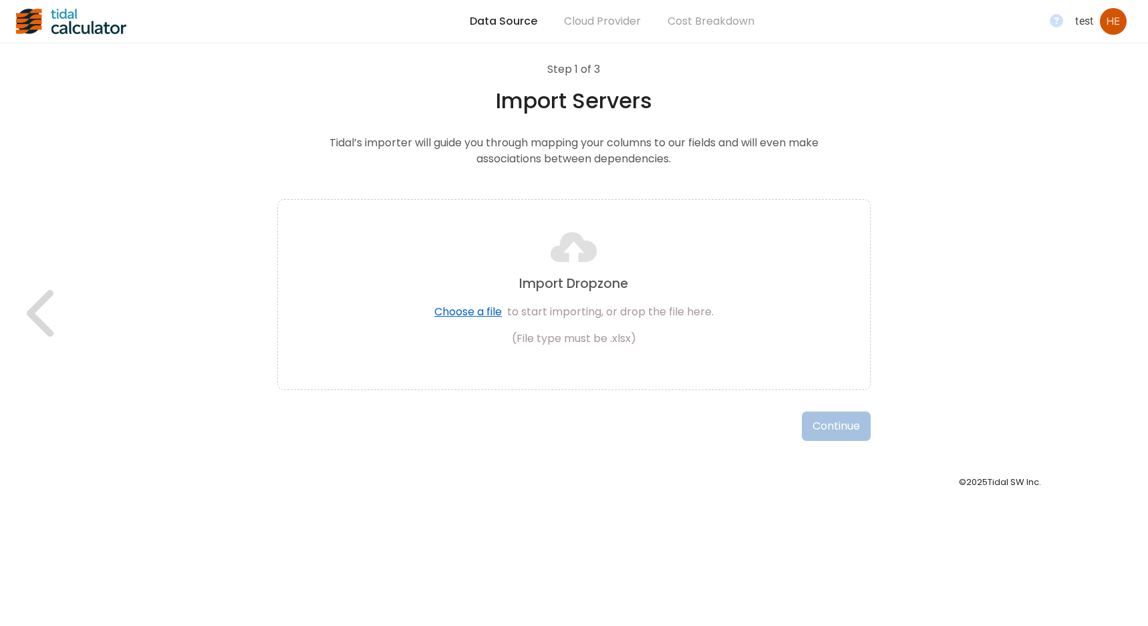
click at [465, 312] on span "Choose a file" at bounding box center [468, 311] width 68 height 15
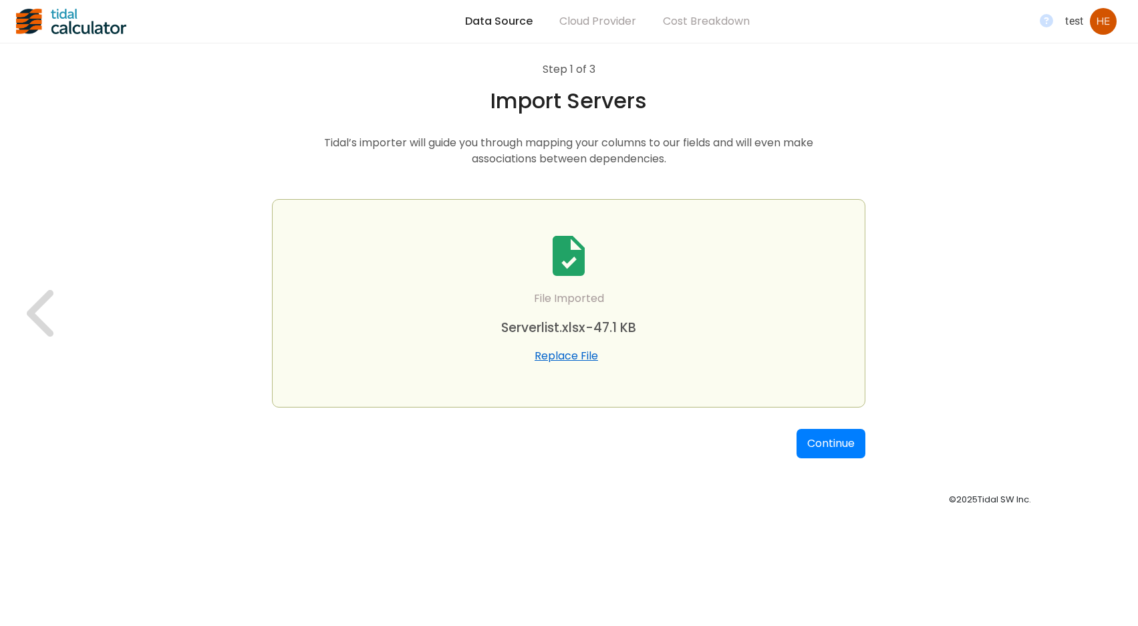
select select "Role"
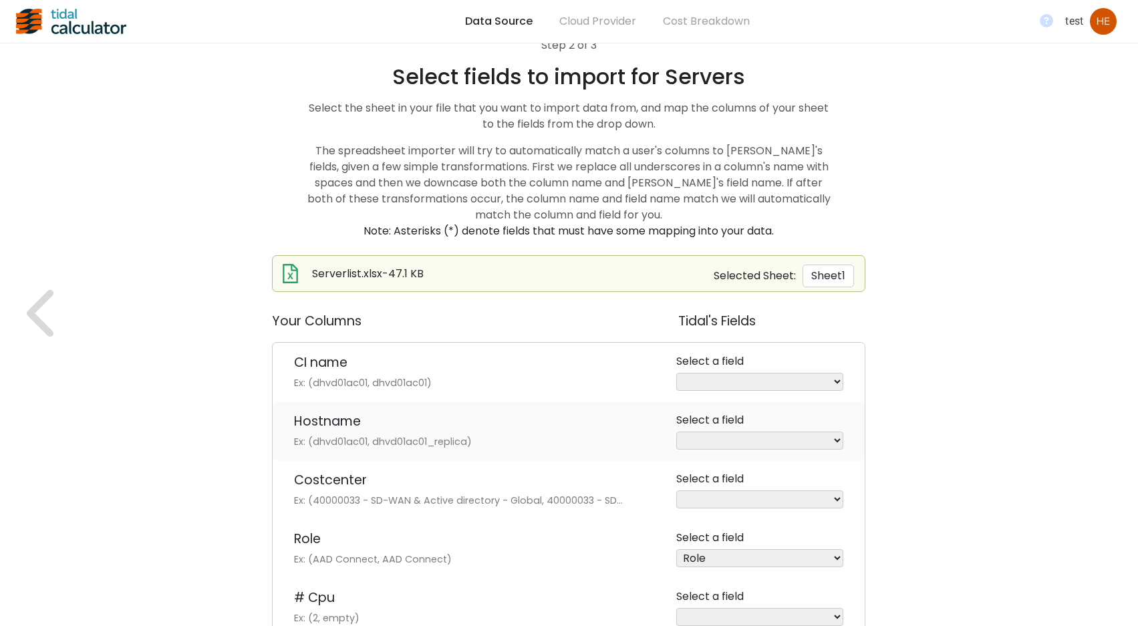
scroll to position [201, 0]
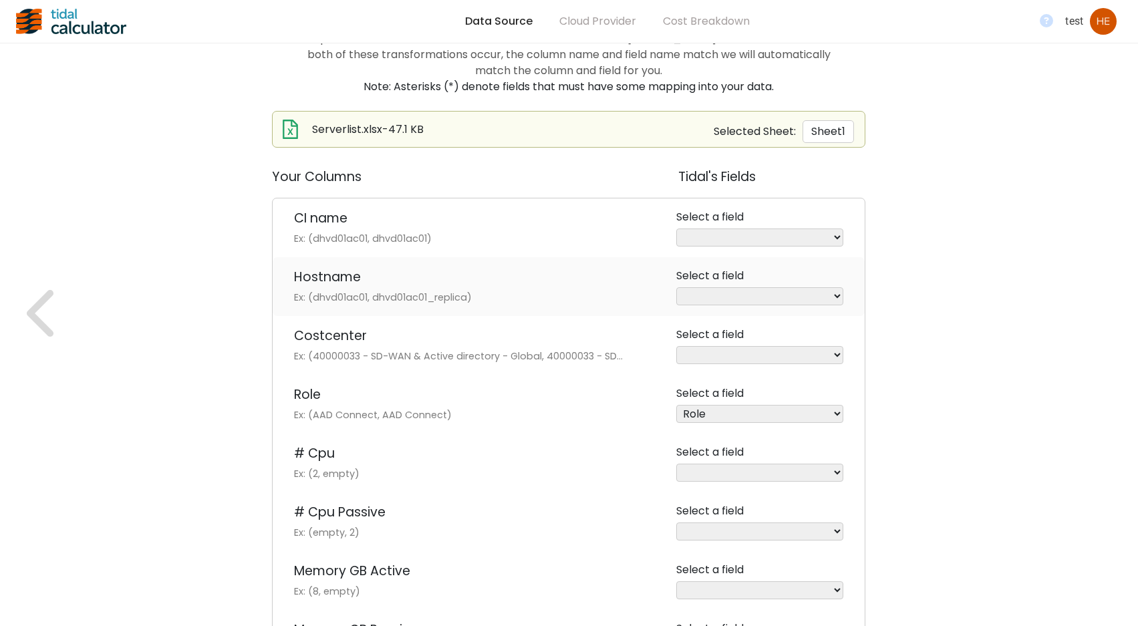
click at [835, 295] on select "Host Name (*) FQDN Assigned ID Zone RAM Allocated ([GEOGRAPHIC_DATA]) RAM Used …" at bounding box center [759, 296] width 167 height 18
select select "Host Name"
click at [676, 287] on select "Host Name (*) FQDN Assigned ID Zone RAM Allocated ([GEOGRAPHIC_DATA]) RAM Used …" at bounding box center [759, 296] width 167 height 18
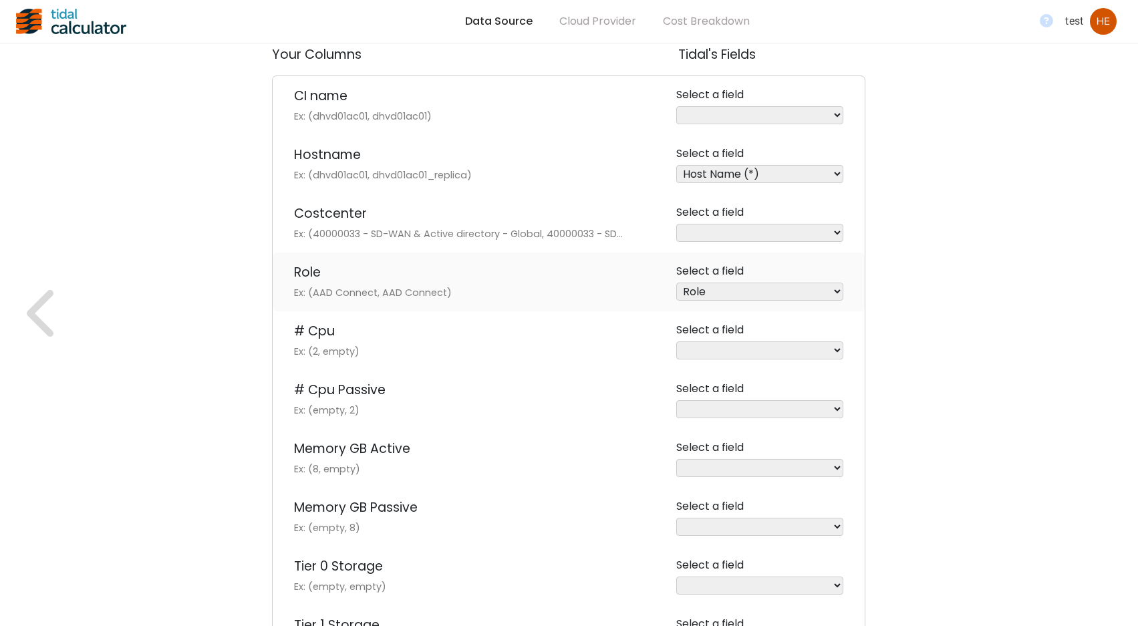
scroll to position [334, 0]
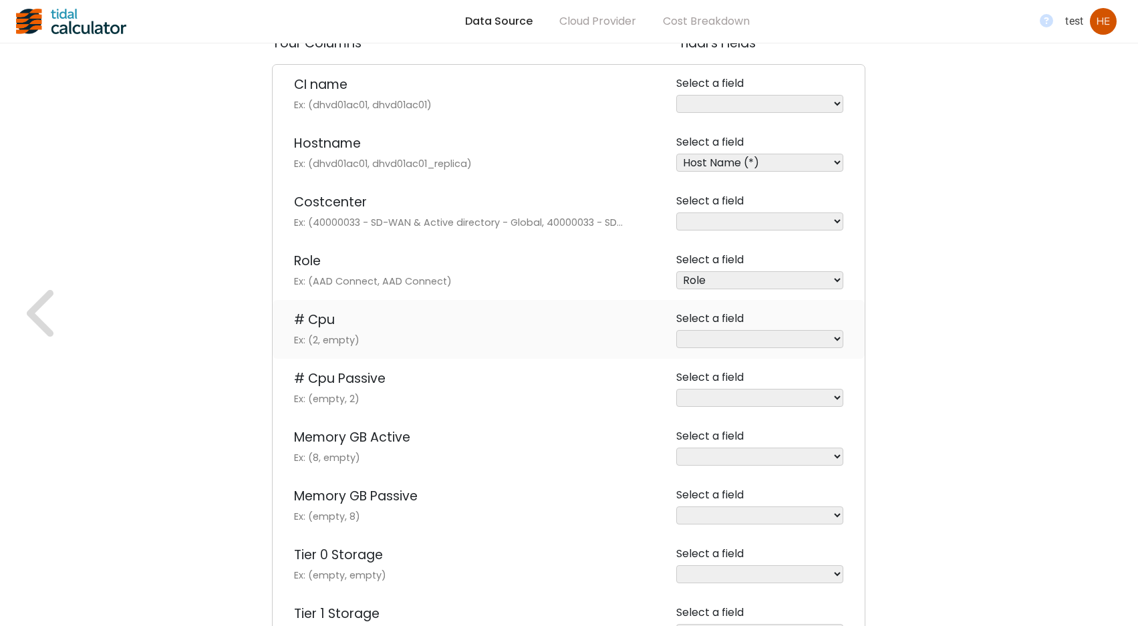
click at [840, 337] on select "FQDN Assigned ID Zone RAM Allocated (GB) RAM Used (GB) CPU Count CPU Name Stora…" at bounding box center [759, 339] width 167 height 18
select select "CPU Count"
click at [676, 330] on select "FQDN Assigned ID Zone RAM Allocated (GB) RAM Used (GB) CPU Count CPU Name Stora…" at bounding box center [759, 339] width 167 height 18
click at [838, 456] on select "FQDN Assigned ID Zone RAM Allocated ([GEOGRAPHIC_DATA]) RAM Used (GB) CPU Name …" at bounding box center [759, 457] width 167 height 18
select select "RAM Allocated ([GEOGRAPHIC_DATA])"
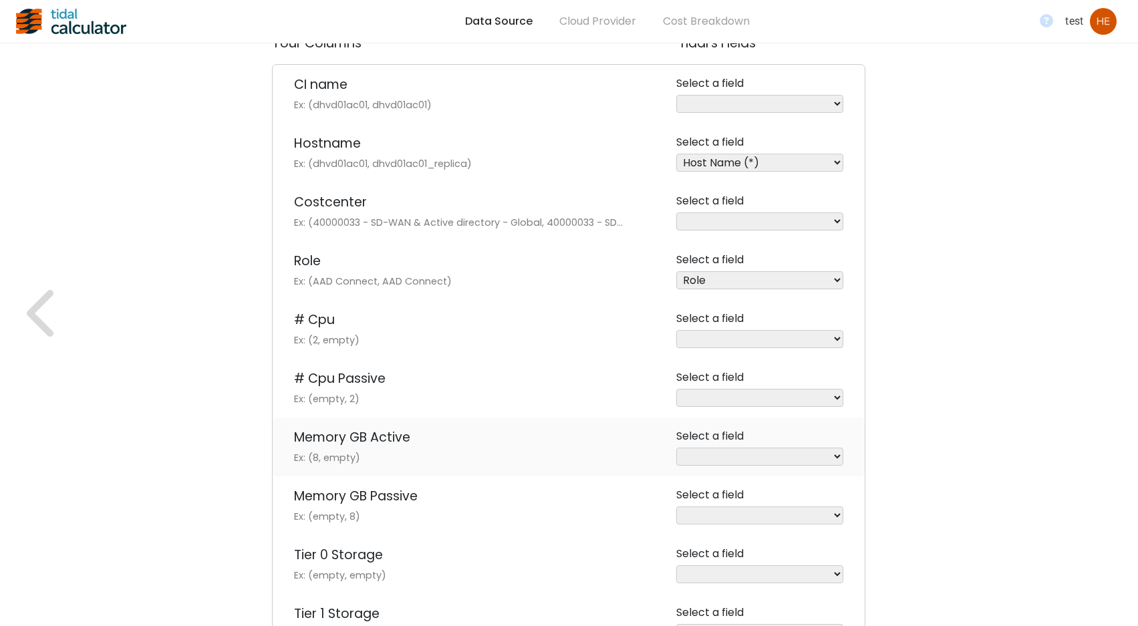
click at [676, 448] on select "FQDN Assigned ID Zone RAM Allocated ([GEOGRAPHIC_DATA]) RAM Used (GB) CPU Name …" at bounding box center [759, 457] width 167 height 18
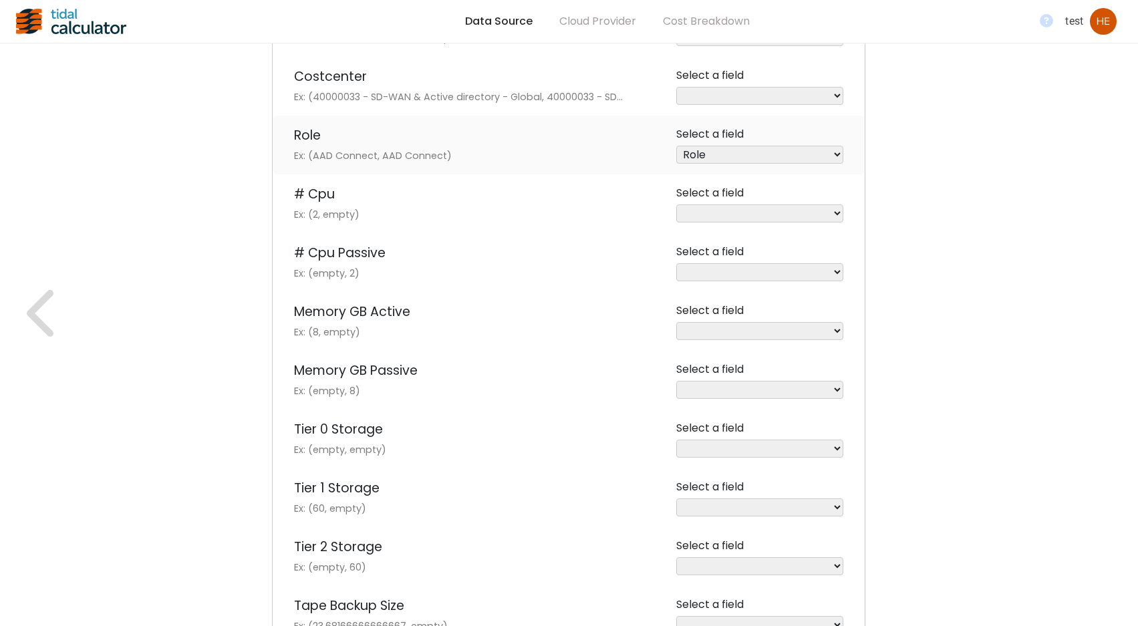
scroll to position [468, 0]
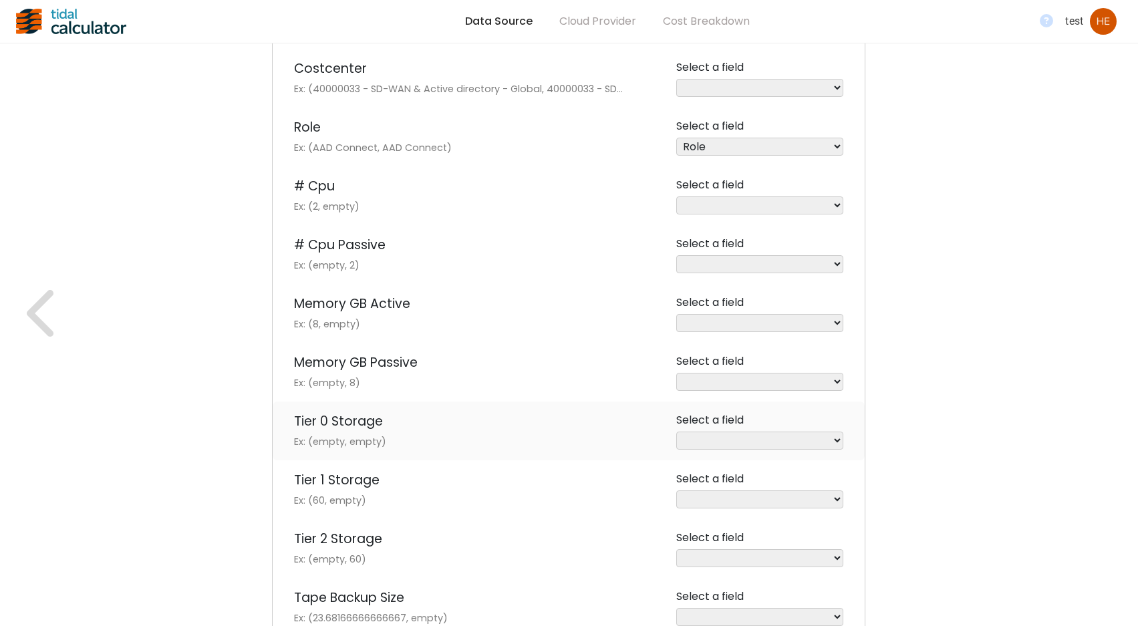
click at [835, 438] on select "FQDN Assigned ID Zone RAM Used (GB) CPU Name Storage Allocated (GB) Storage Use…" at bounding box center [759, 441] width 167 height 18
select select "Storage Allocated (GB)"
click at [676, 432] on select "FQDN Assigned ID Zone RAM Used (GB) CPU Name Storage Allocated (GB) Storage Use…" at bounding box center [759, 441] width 167 height 18
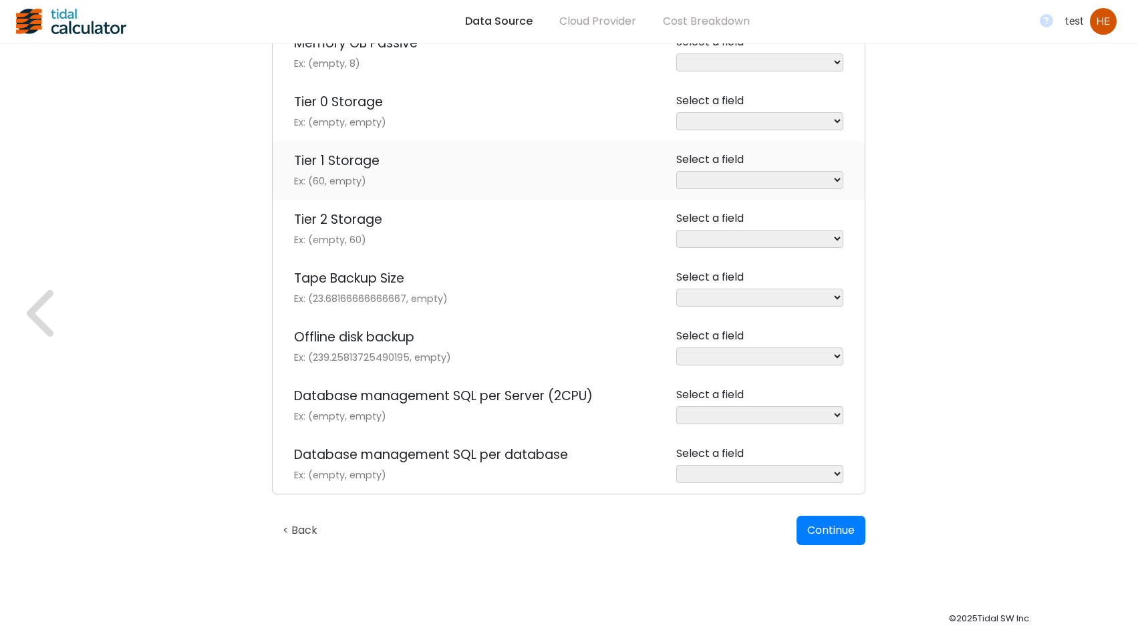
scroll to position [809, 0]
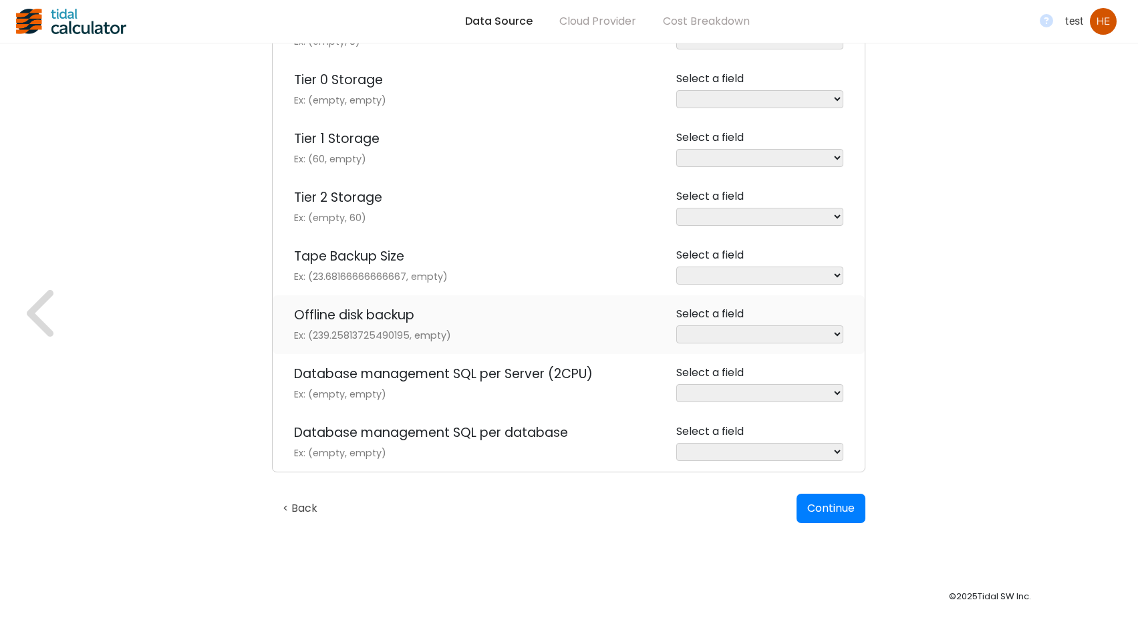
click at [837, 329] on select "FQDN Assigned ID Zone RAM Used (GB) CPU Name Storage Used (GB) Description IP A…" at bounding box center [759, 334] width 167 height 18
click at [859, 497] on button "Continue" at bounding box center [830, 509] width 70 height 31
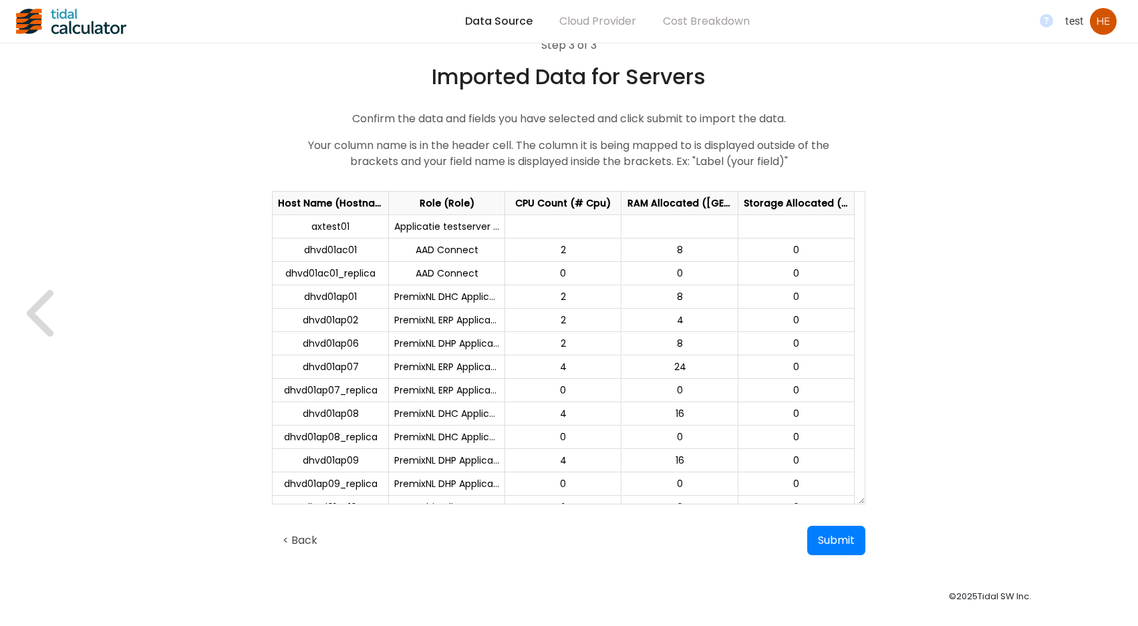
scroll to position [24, 0]
click at [837, 539] on button "Submit" at bounding box center [835, 541] width 59 height 31
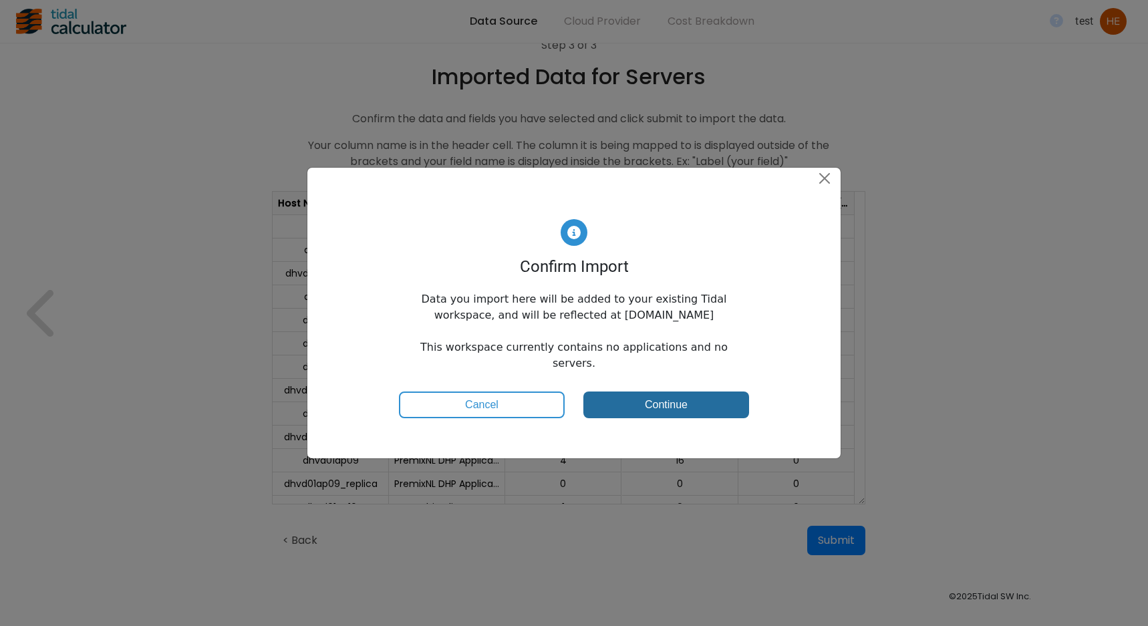
click at [690, 394] on button "Continue" at bounding box center [666, 405] width 166 height 27
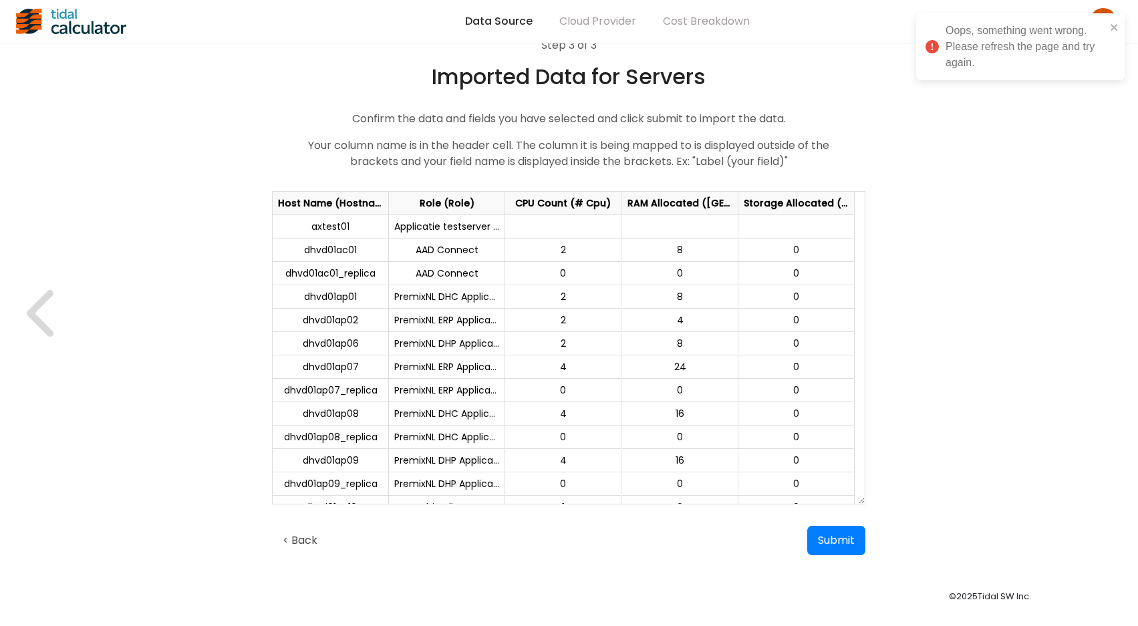
click at [980, 250] on div "Step 3 of 3 Imported Data for Servers Confirm the data and fields you have sele…" at bounding box center [569, 296] width 910 height 561
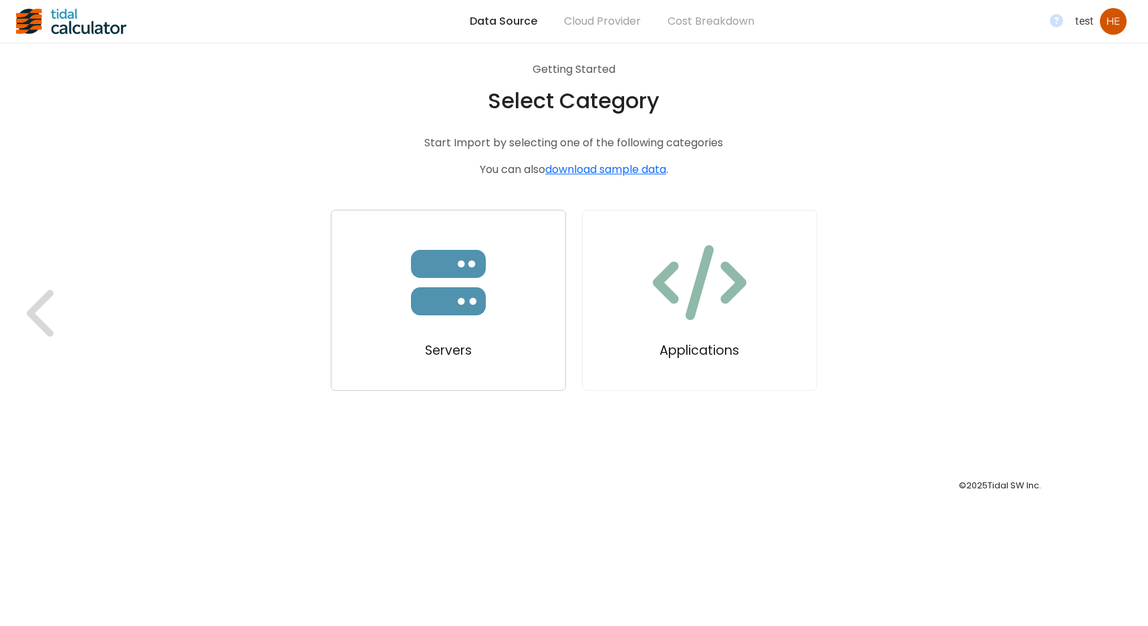
click at [479, 299] on icon "button" at bounding box center [448, 282] width 75 height 65
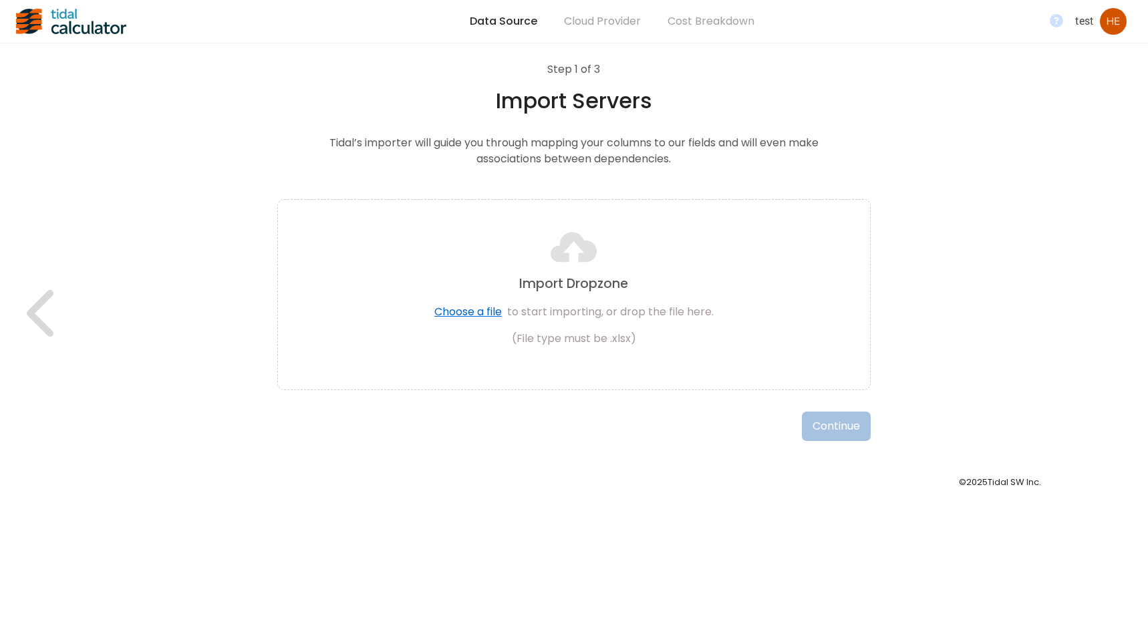
click at [616, 25] on div "Cloud Provider" at bounding box center [603, 21] width 104 height 43
click at [489, 311] on span "Choose a file" at bounding box center [468, 311] width 68 height 15
select select "Role"
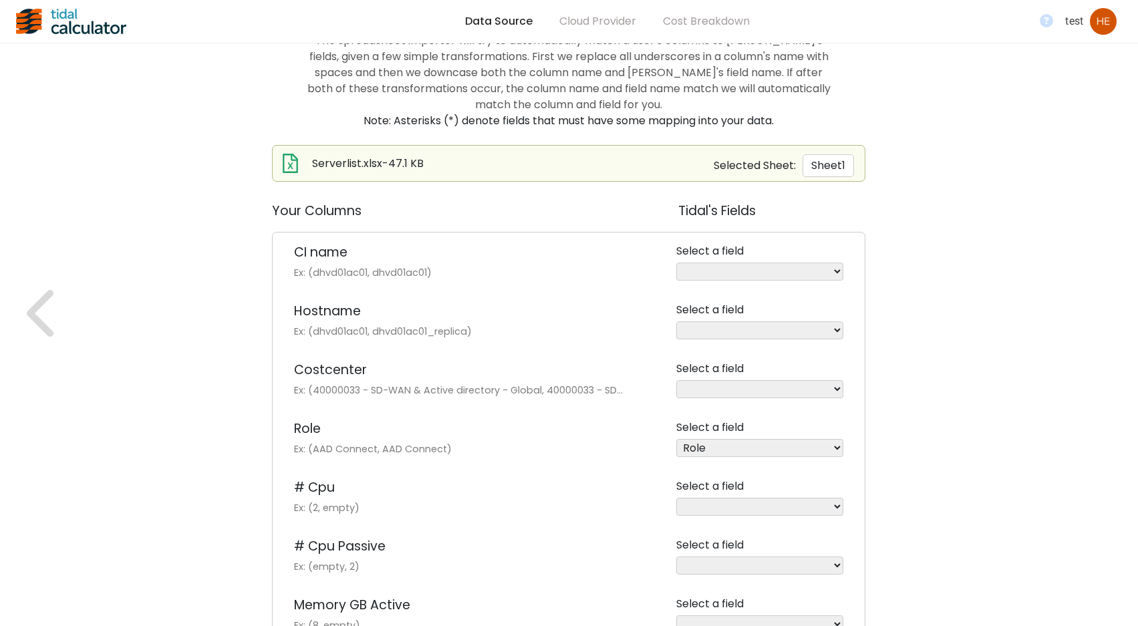
scroll to position [201, 0]
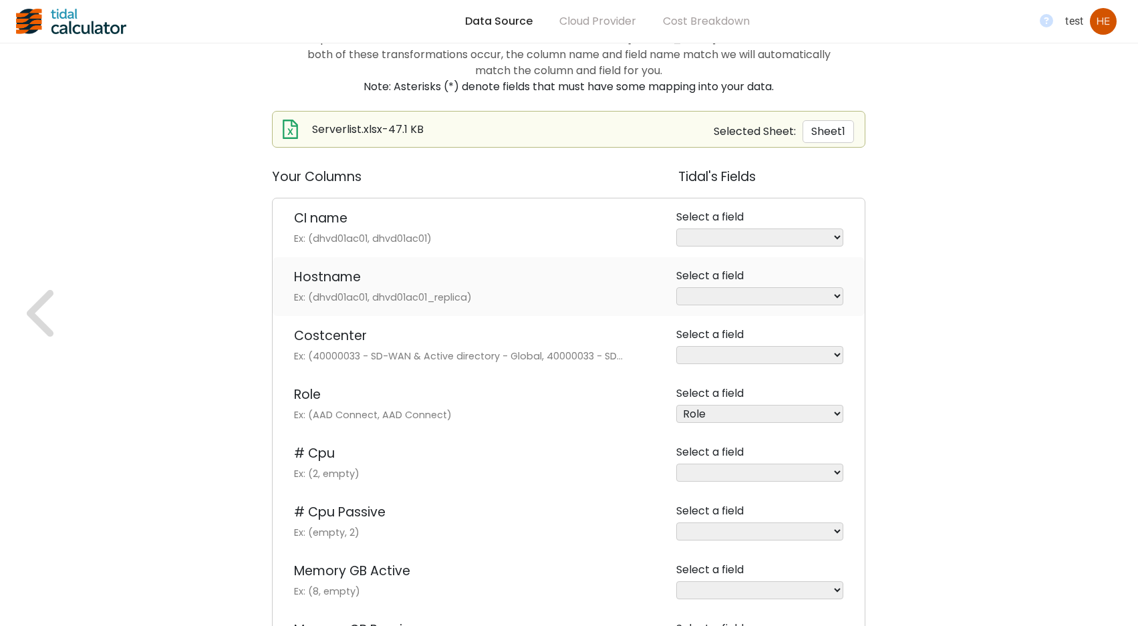
click at [837, 295] on select "Host Name (*) FQDN Assigned ID Zone RAM Allocated ([GEOGRAPHIC_DATA]) RAM Used …" at bounding box center [759, 296] width 167 height 18
select select "Host Name"
click at [676, 287] on select "Host Name (*) FQDN Assigned ID Zone RAM Allocated ([GEOGRAPHIC_DATA]) RAM Used …" at bounding box center [759, 296] width 167 height 18
click at [837, 356] on select "FQDN Assigned ID Zone RAM Allocated (GB) RAM Used (GB) CPU Count CPU Name Stora…" at bounding box center [759, 355] width 167 height 18
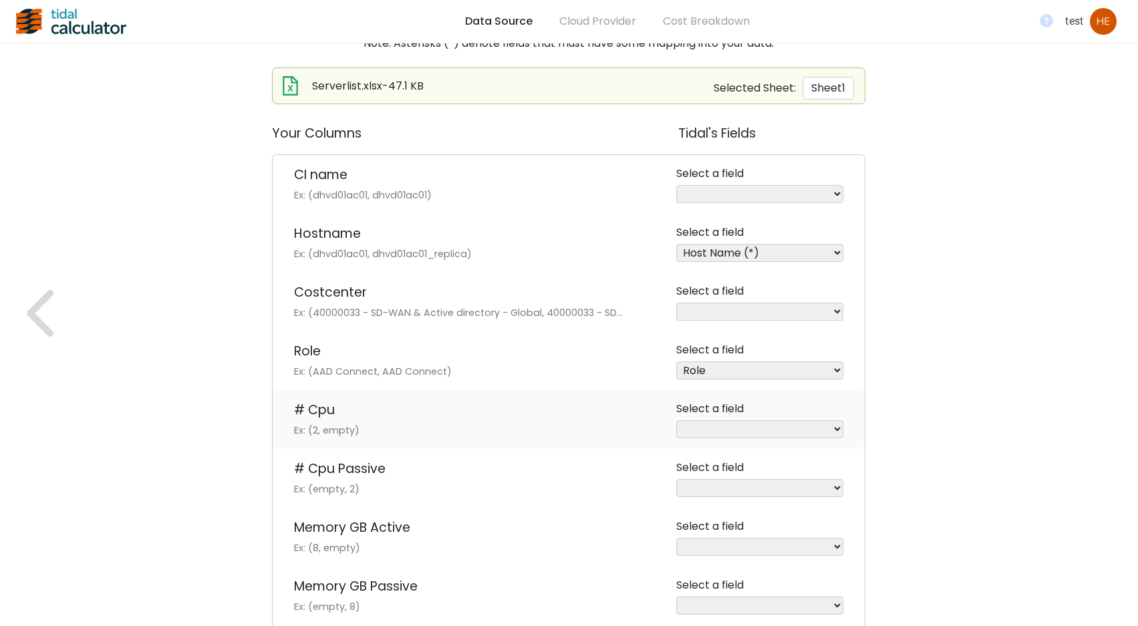
scroll to position [267, 0]
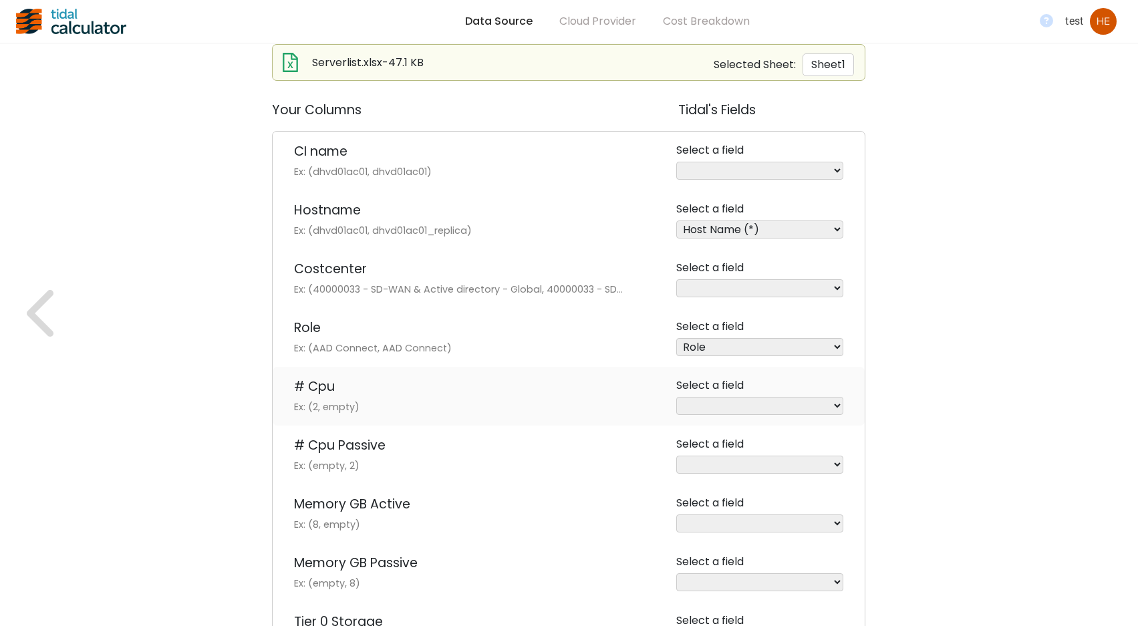
click at [837, 404] on select "FQDN Assigned ID Zone RAM Allocated (GB) RAM Used (GB) CPU Count CPU Name Stora…" at bounding box center [759, 406] width 167 height 18
select select "CPU Count"
click at [676, 397] on select "FQDN Assigned ID Zone RAM Allocated (GB) RAM Used (GB) CPU Count CPU Name Stora…" at bounding box center [759, 406] width 167 height 18
click at [834, 522] on select "FQDN Assigned ID Zone RAM Allocated ([GEOGRAPHIC_DATA]) RAM Used (GB) CPU Name …" at bounding box center [759, 524] width 167 height 18
select select "RAM Allocated ([GEOGRAPHIC_DATA])"
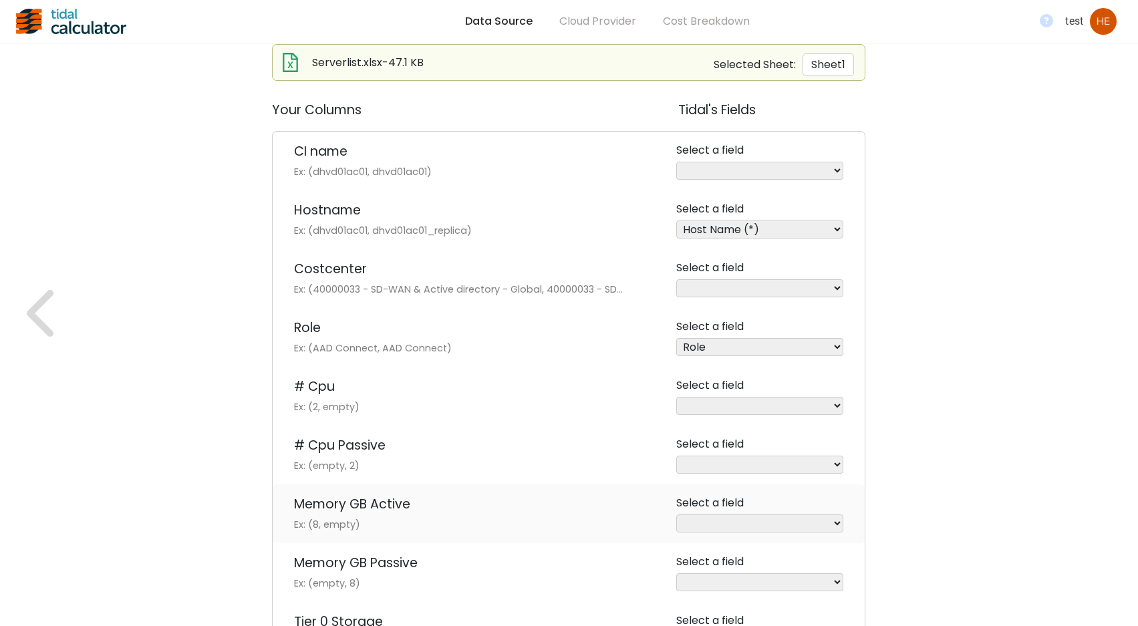
click at [676, 515] on select "FQDN Assigned ID Zone RAM Allocated ([GEOGRAPHIC_DATA]) RAM Used (GB) CPU Name …" at bounding box center [759, 524] width 167 height 18
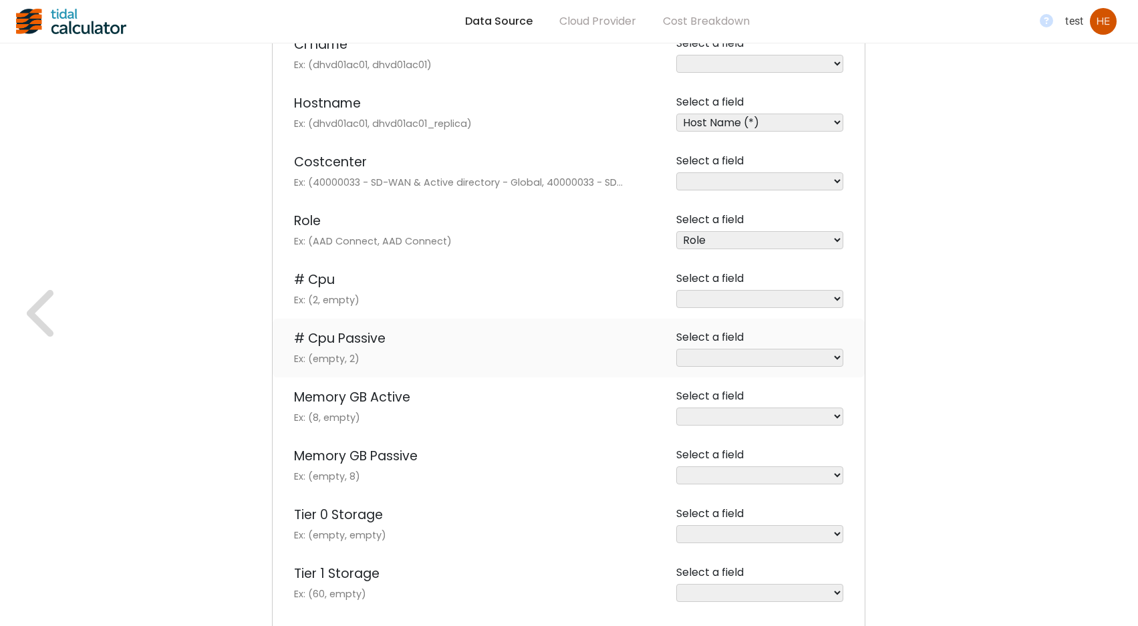
scroll to position [401, 0]
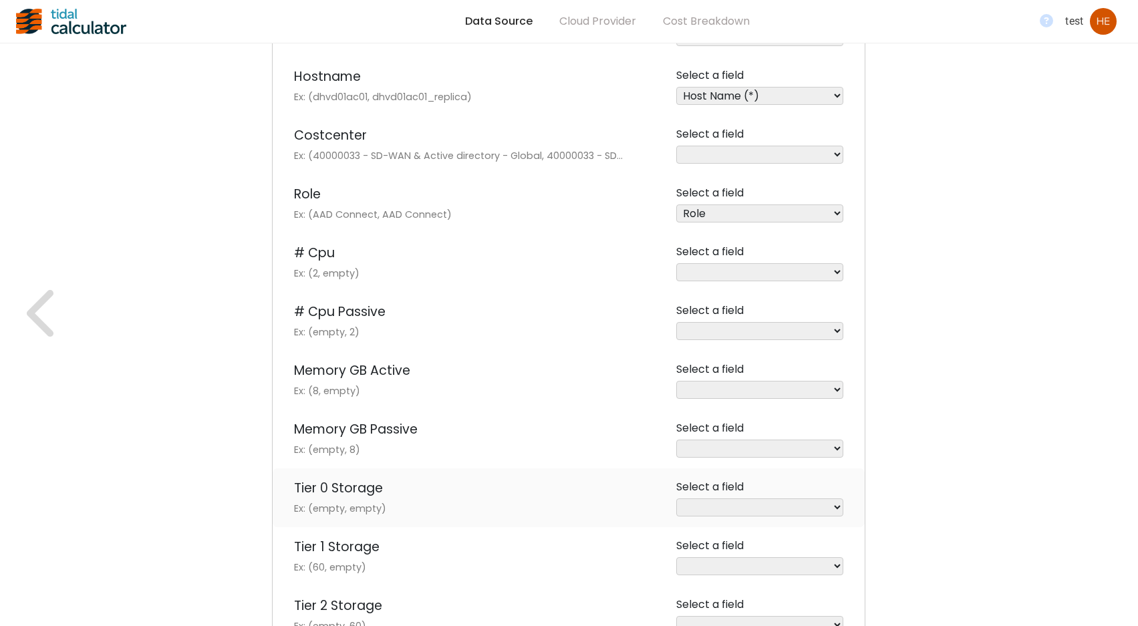
click at [835, 509] on select "FQDN Assigned ID Zone RAM Used (GB) CPU Name Storage Allocated (GB) Storage Use…" at bounding box center [759, 508] width 167 height 18
select select "Storage Allocated (GB)"
click at [676, 499] on select "FQDN Assigned ID Zone RAM Used (GB) CPU Name Storage Allocated (GB) Storage Use…" at bounding box center [759, 508] width 167 height 18
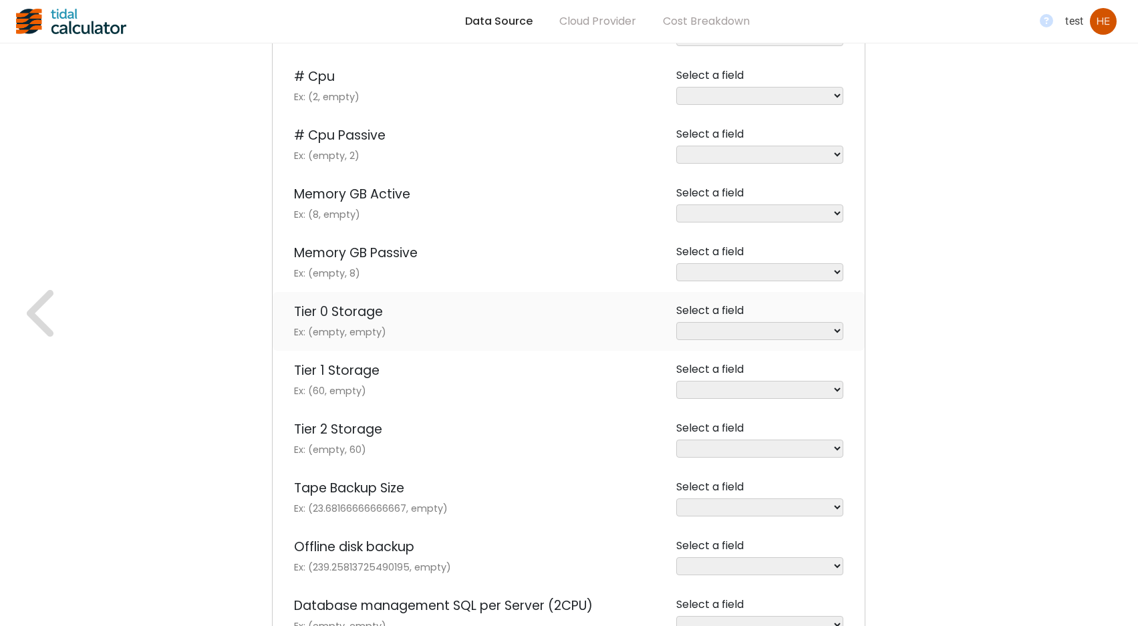
scroll to position [602, 0]
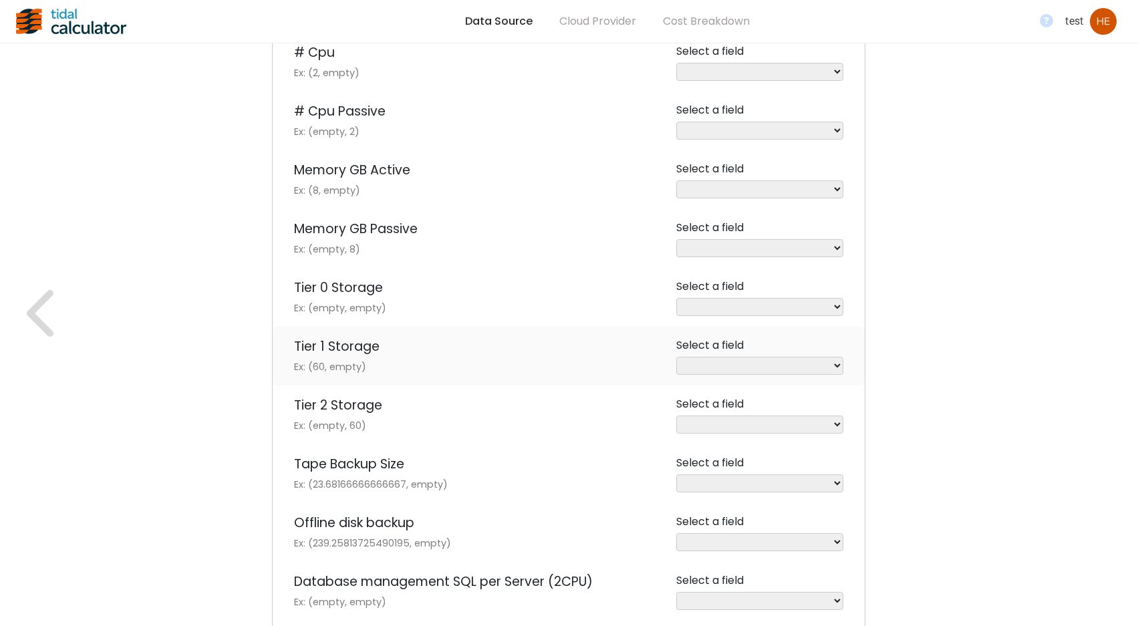
click at [840, 364] on select "FQDN Assigned ID Zone RAM Used (GB) CPU Name Storage Used (GB) Description IP A…" at bounding box center [759, 366] width 167 height 18
click at [837, 483] on select "FQDN Assigned ID Zone RAM Used (GB) CPU Name Storage Used (GB) Description IP A…" at bounding box center [759, 484] width 167 height 18
click at [837, 481] on select "FQDN Assigned ID Zone RAM Used (GB) CPU Name Storage Used (GB) Description IP A…" at bounding box center [759, 484] width 167 height 18
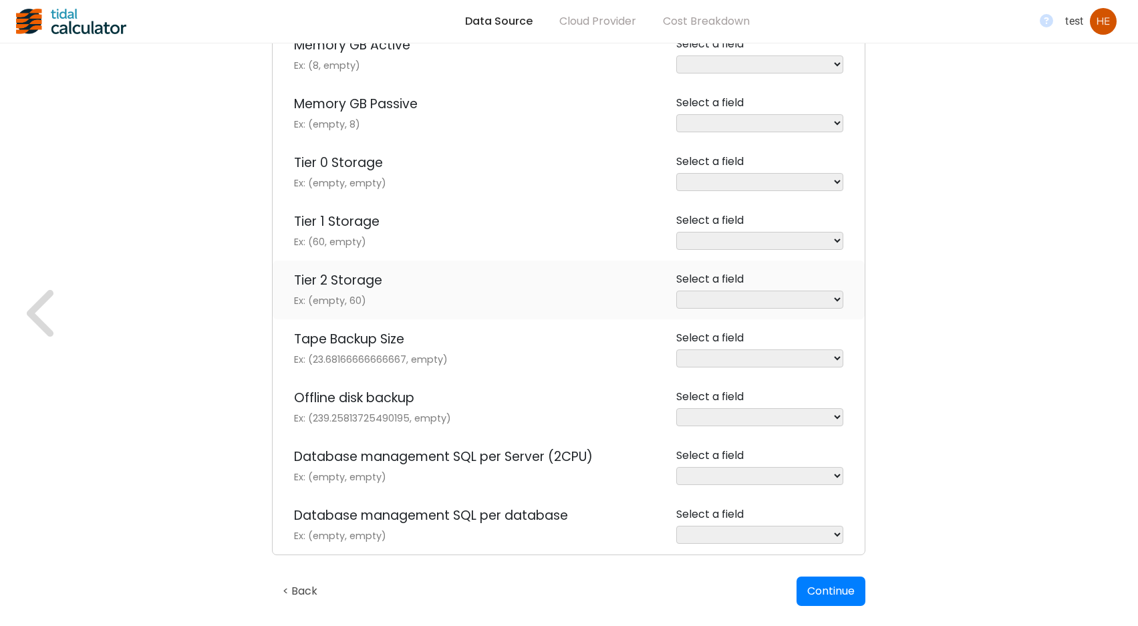
scroll to position [735, 0]
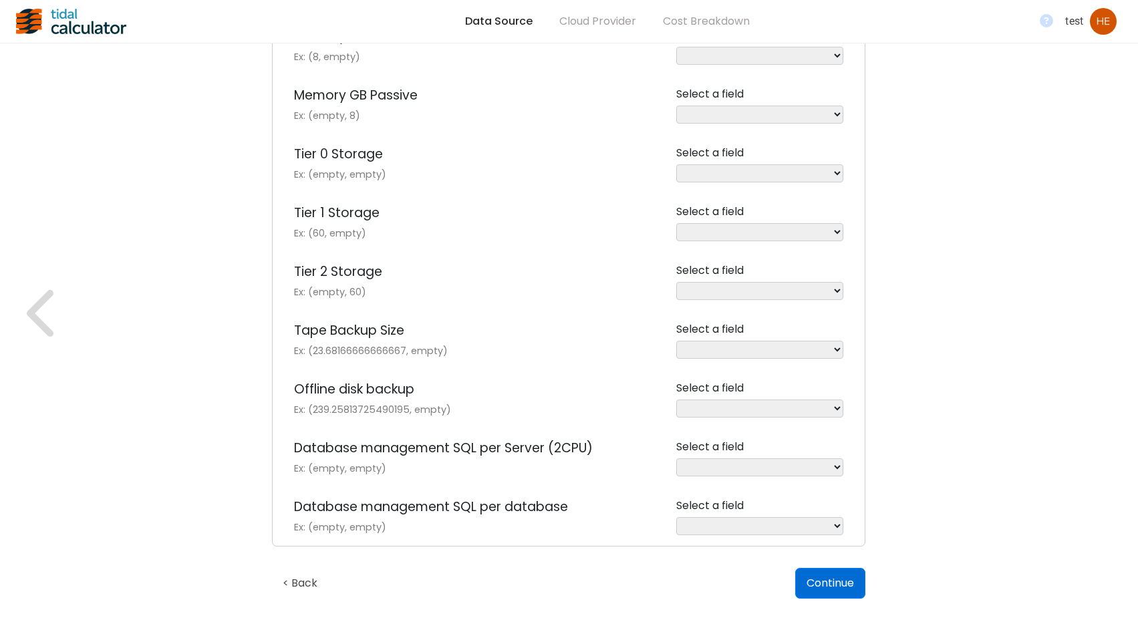
click at [827, 575] on button "Continue" at bounding box center [830, 583] width 70 height 31
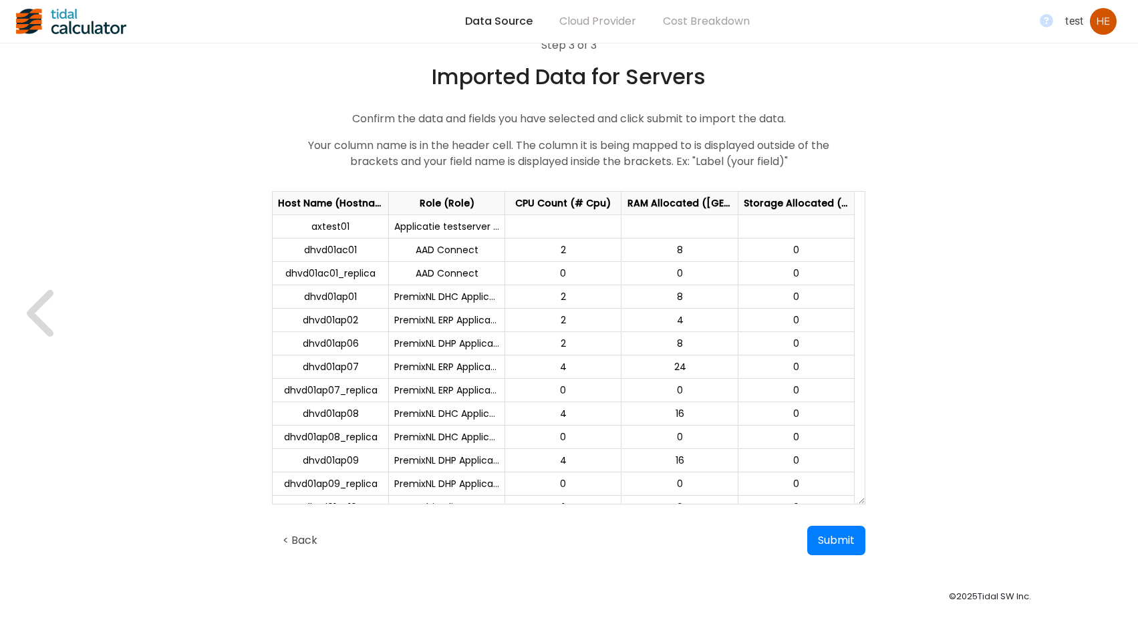
scroll to position [24, 0]
click at [313, 539] on button "< Back" at bounding box center [300, 540] width 56 height 29
select select "Host Name"
select select "Role"
select select "CPU Count"
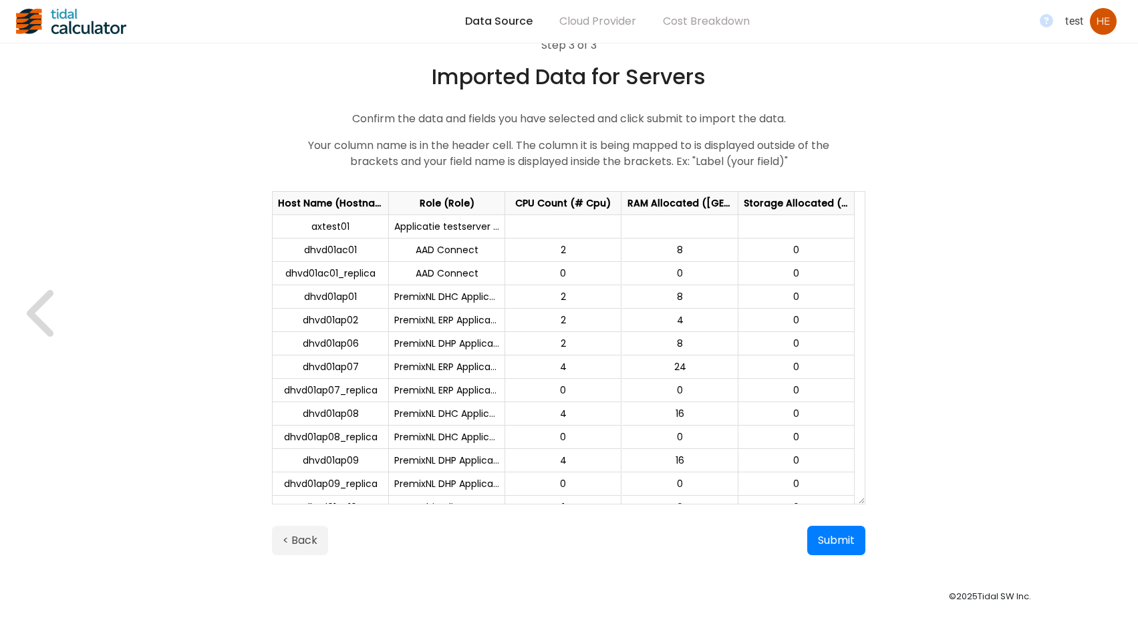
select select "RAM Allocated ([GEOGRAPHIC_DATA])"
select select "Storage Allocated (GB)"
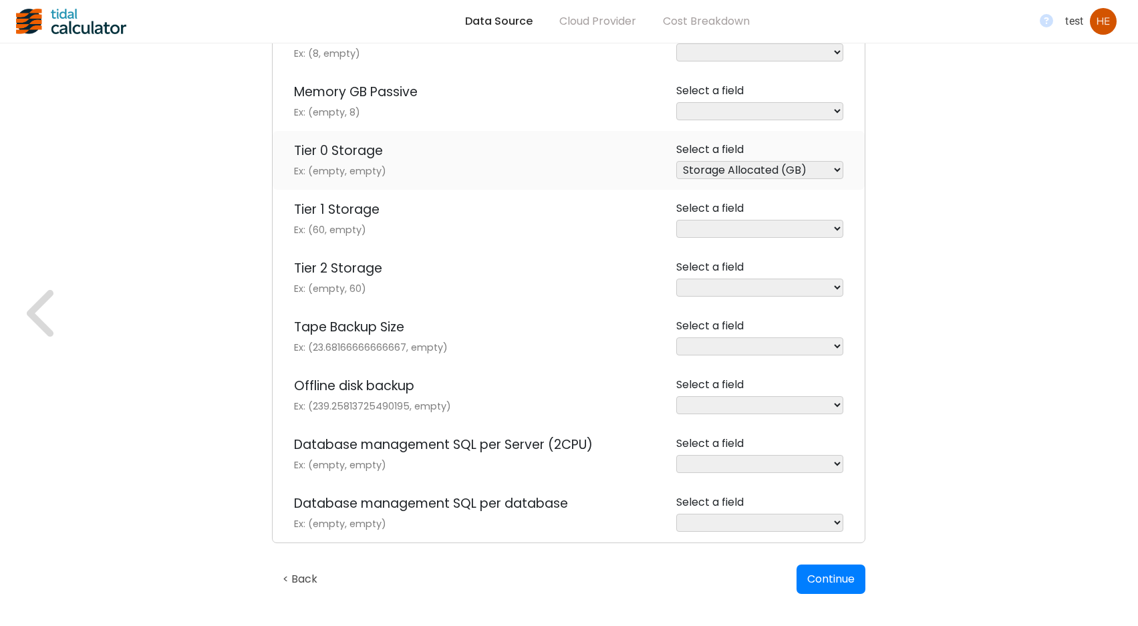
scroll to position [759, 0]
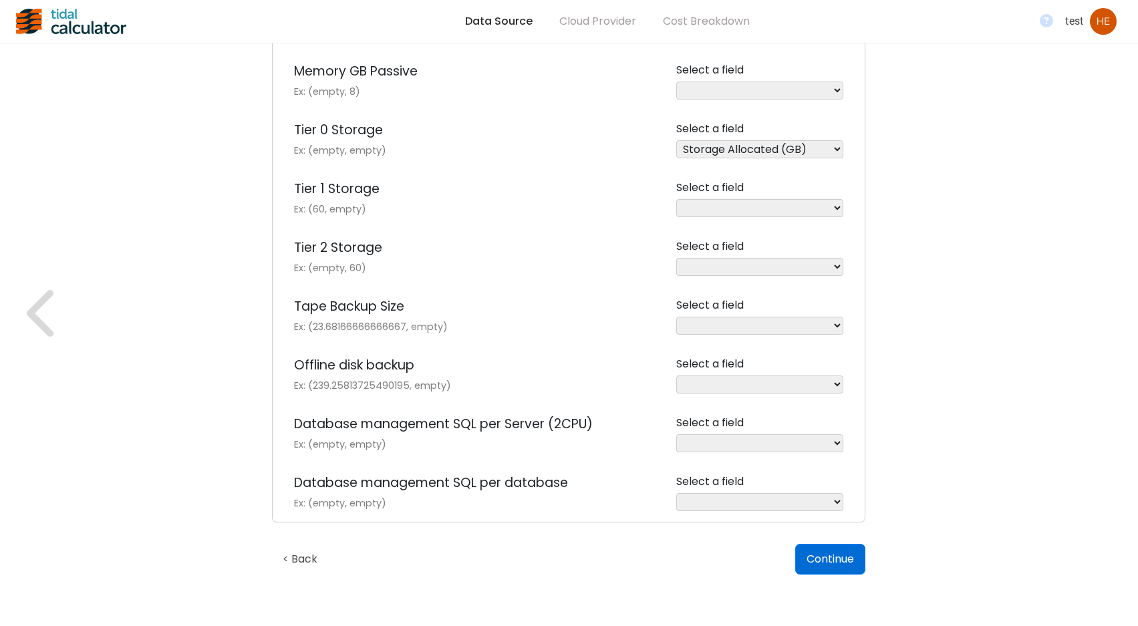
click at [827, 563] on button "Continue" at bounding box center [830, 559] width 70 height 31
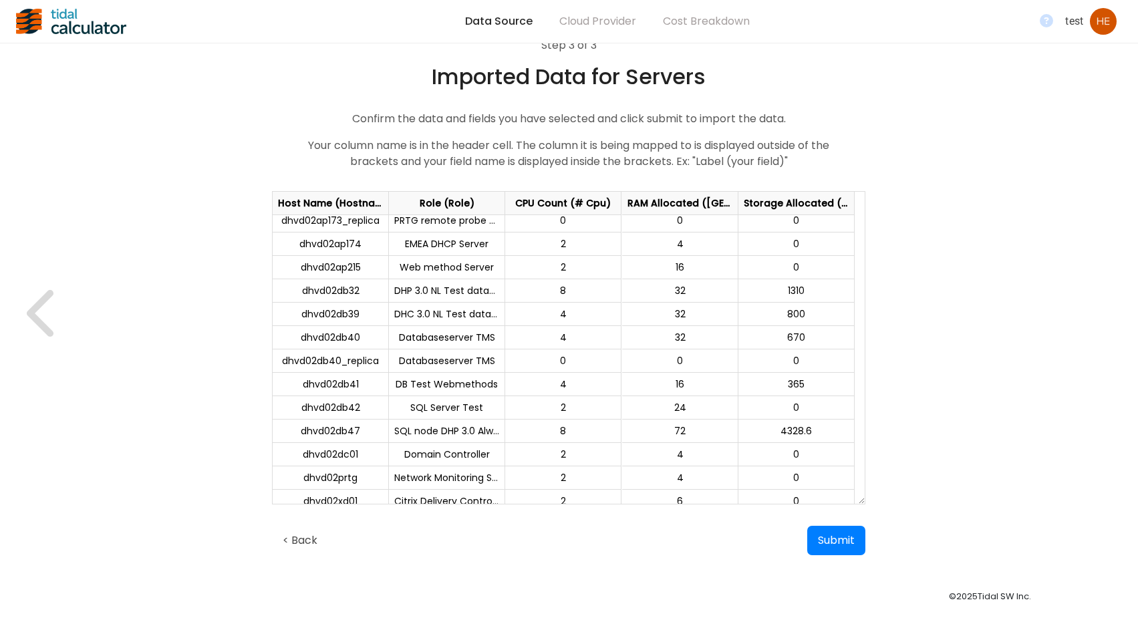
scroll to position [5536, 0]
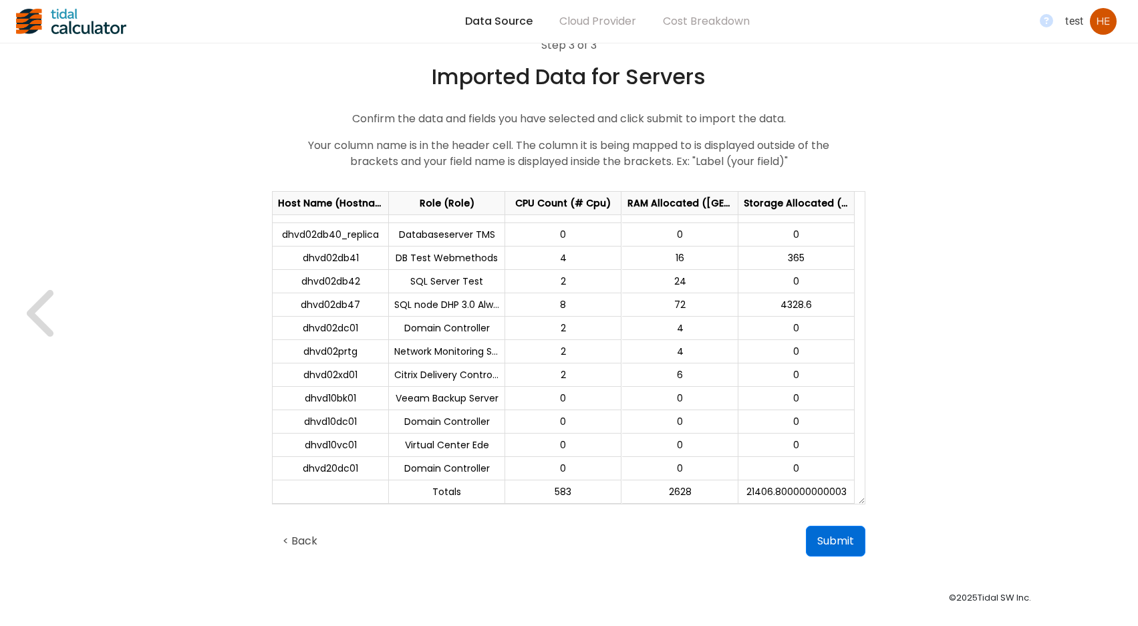
click at [838, 538] on button "Submit" at bounding box center [835, 541] width 59 height 31
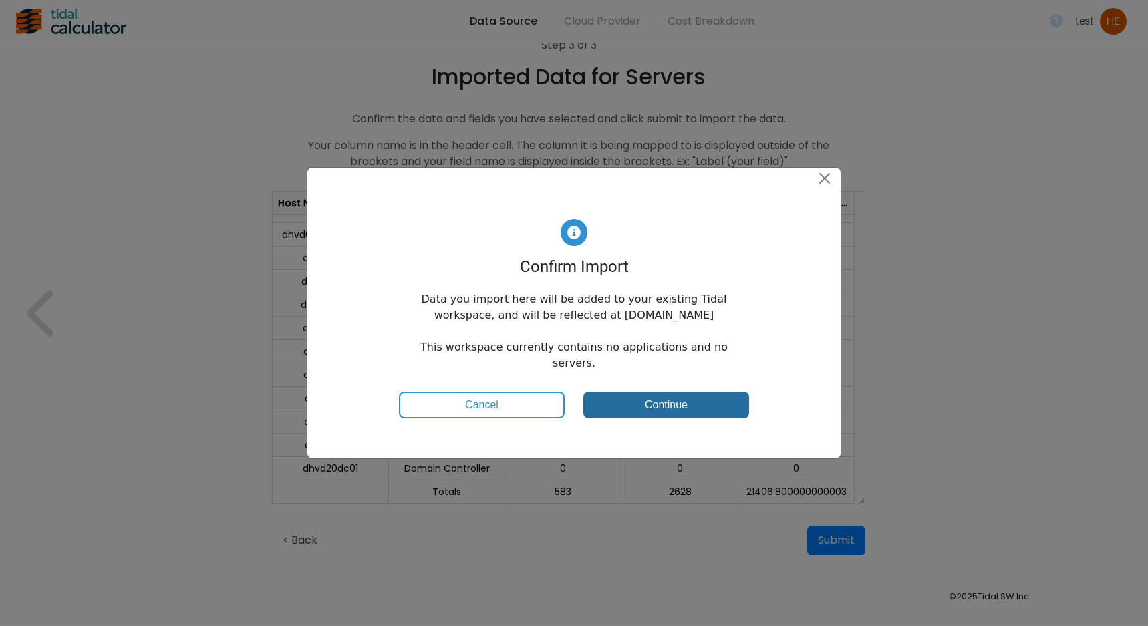
click at [652, 395] on button "Continue" at bounding box center [666, 405] width 166 height 27
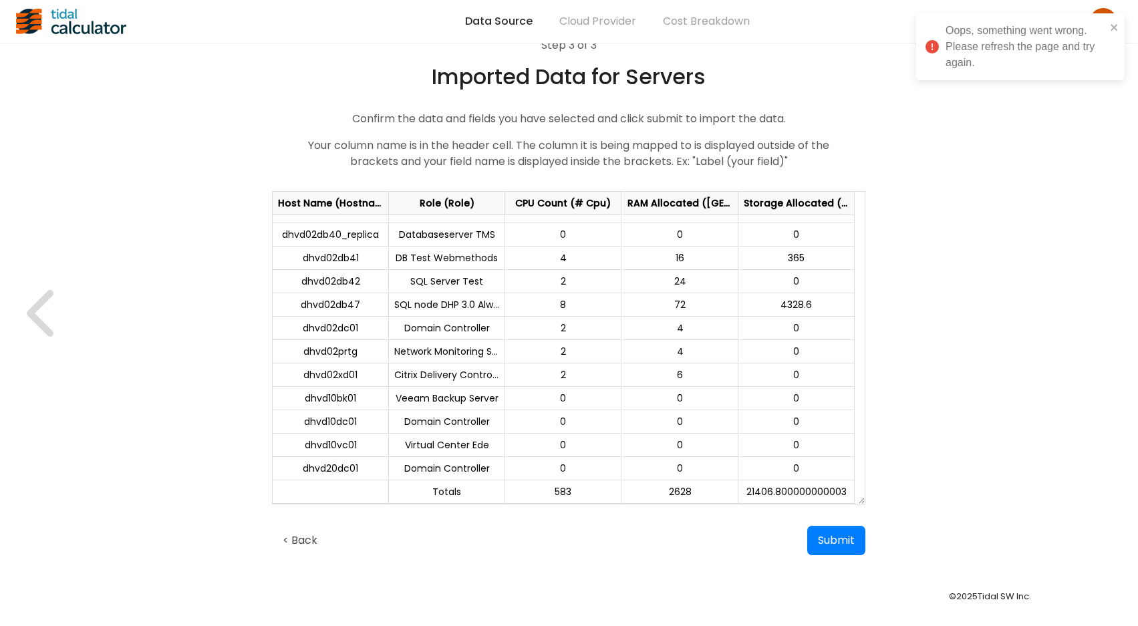
click at [976, 53] on div "Oops, something went wrong. Please refresh the page and try again." at bounding box center [1026, 47] width 160 height 48
click at [585, 26] on div "Cloud Provider" at bounding box center [598, 21] width 104 height 43
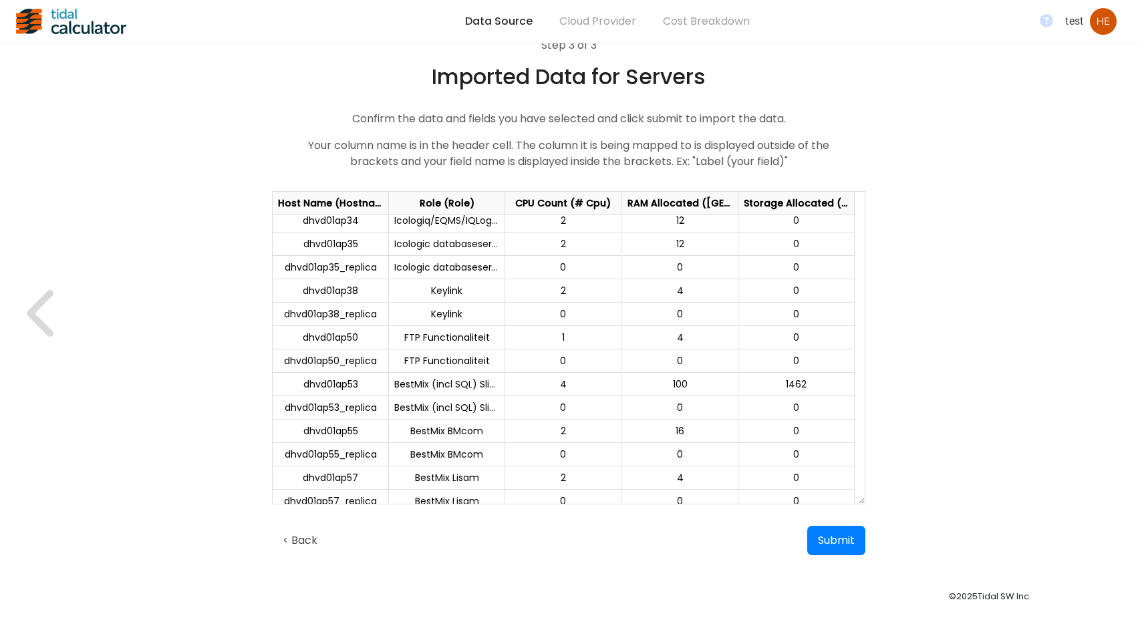
scroll to position [2462, 0]
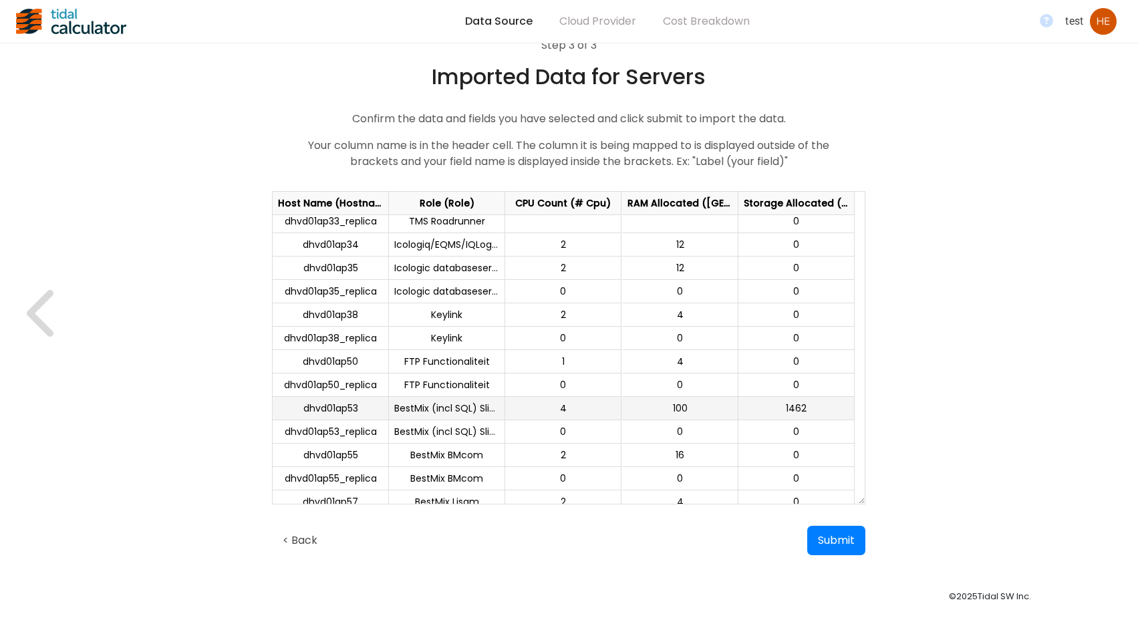
click at [548, 414] on div "4" at bounding box center [564, 408] width 116 height 23
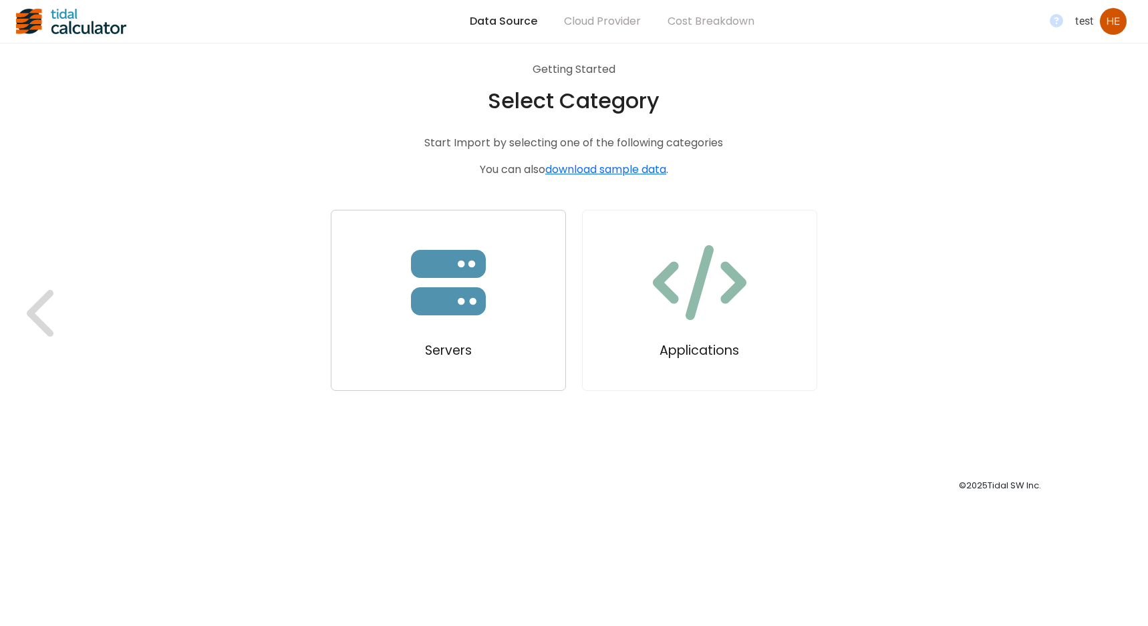
click at [452, 306] on icon "button" at bounding box center [448, 282] width 75 height 65
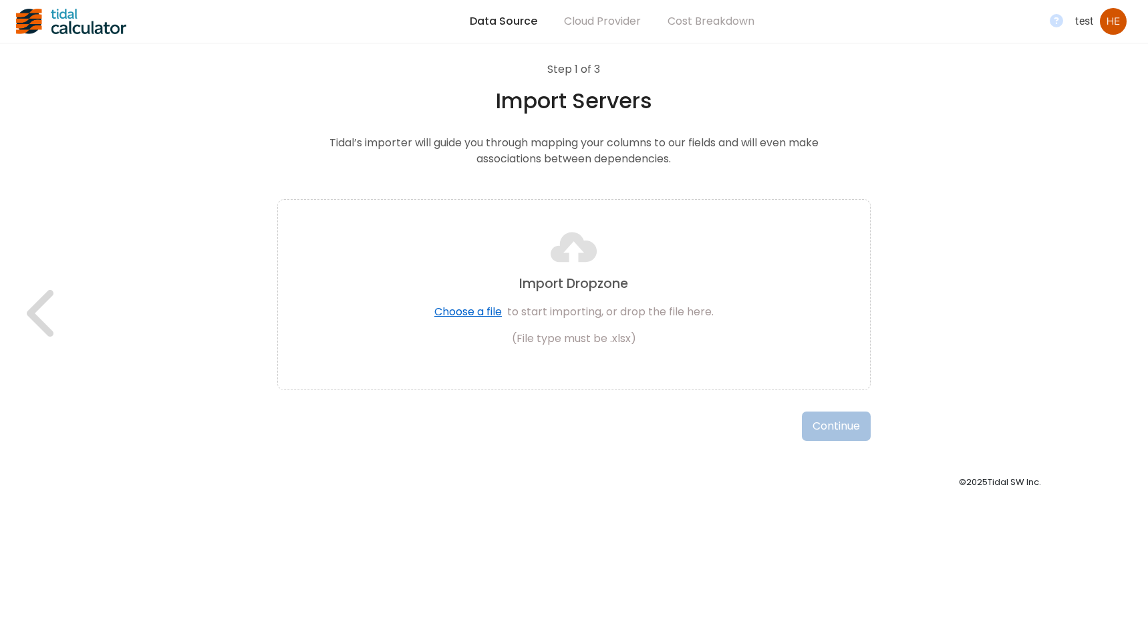
click at [464, 309] on span "Choose a file" at bounding box center [468, 311] width 68 height 15
select select "Role"
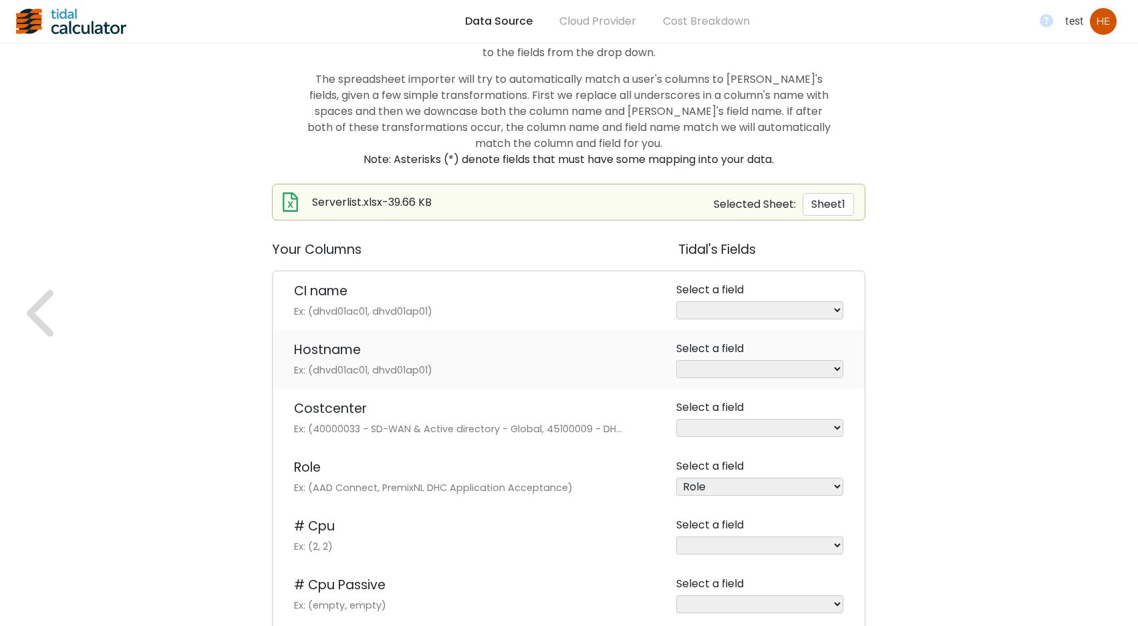
scroll to position [134, 0]
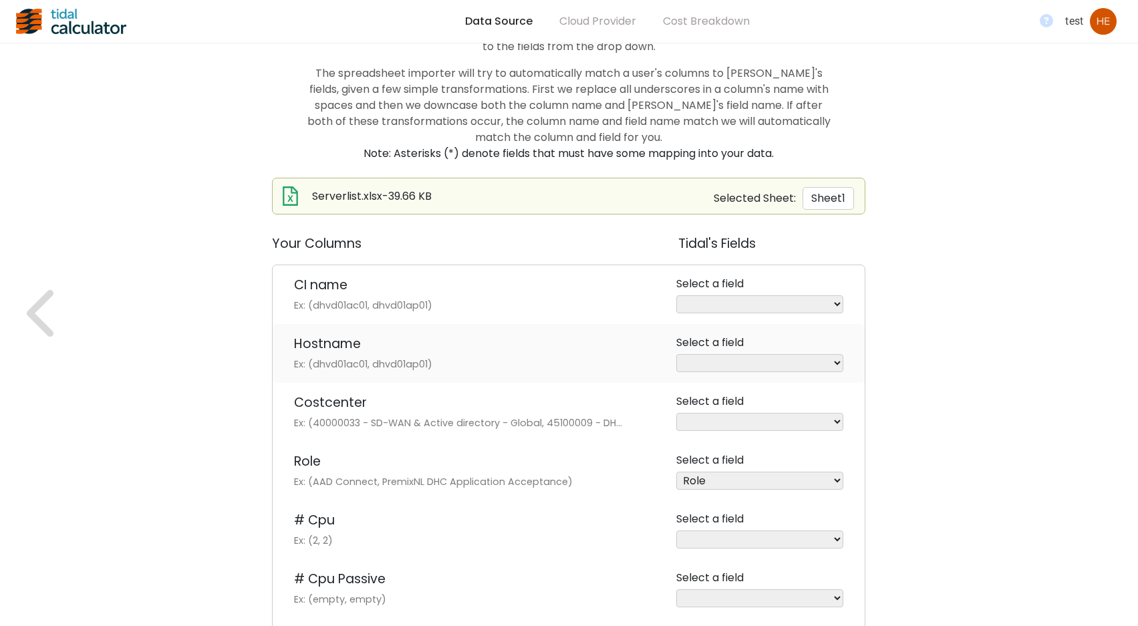
click at [836, 360] on select "Host Name (*) FQDN Assigned ID Zone RAM Allocated ([GEOGRAPHIC_DATA]) RAM Used …" at bounding box center [759, 363] width 167 height 18
select select "Host Name"
click at [676, 354] on select "Host Name (*) FQDN Assigned ID Zone RAM Allocated ([GEOGRAPHIC_DATA]) RAM Used …" at bounding box center [759, 363] width 167 height 18
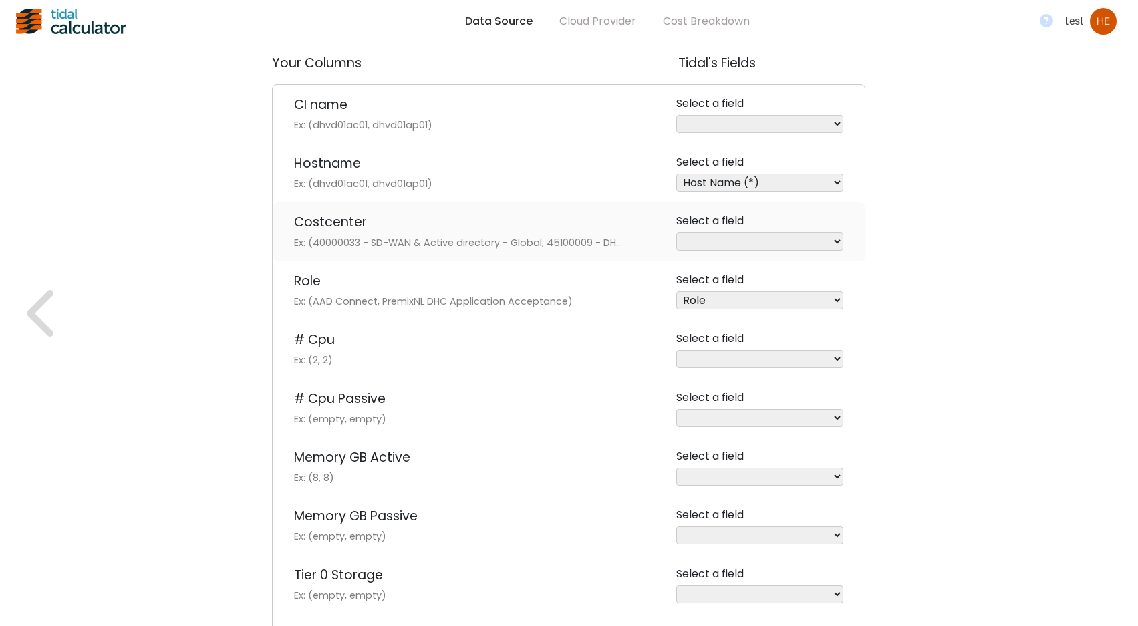
scroll to position [334, 0]
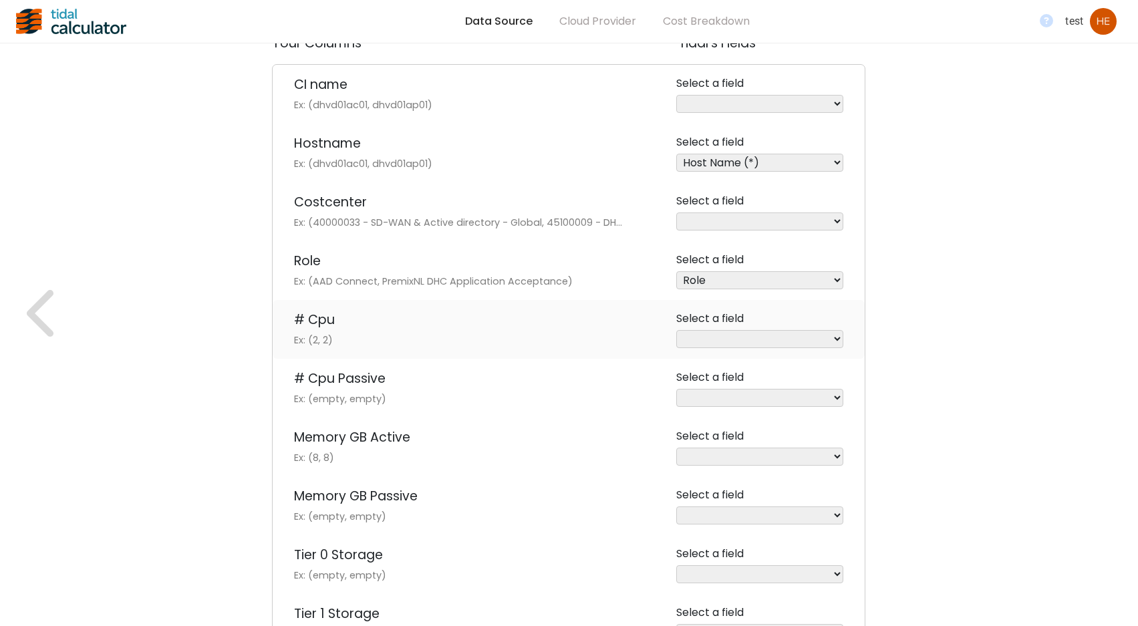
click at [839, 336] on select "FQDN Assigned ID Zone RAM Allocated (GB) RAM Used (GB) CPU Count CPU Name Stora…" at bounding box center [759, 339] width 167 height 18
select select "CPU Count"
click at [676, 330] on select "FQDN Assigned ID Zone RAM Allocated (GB) RAM Used (GB) CPU Count CPU Name Stora…" at bounding box center [759, 339] width 167 height 18
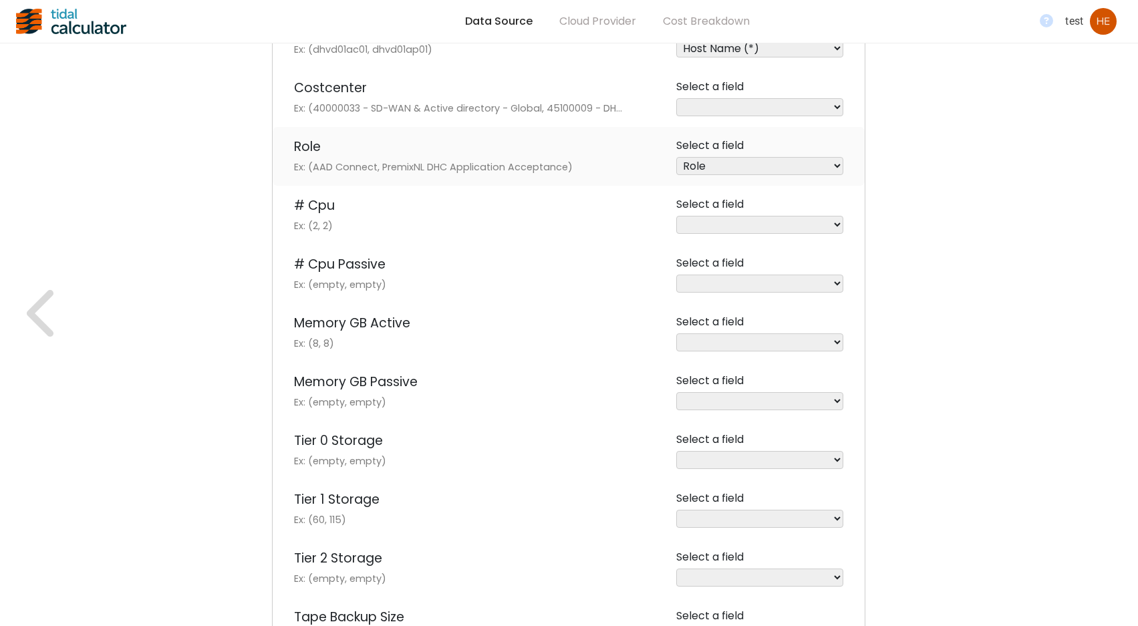
scroll to position [468, 0]
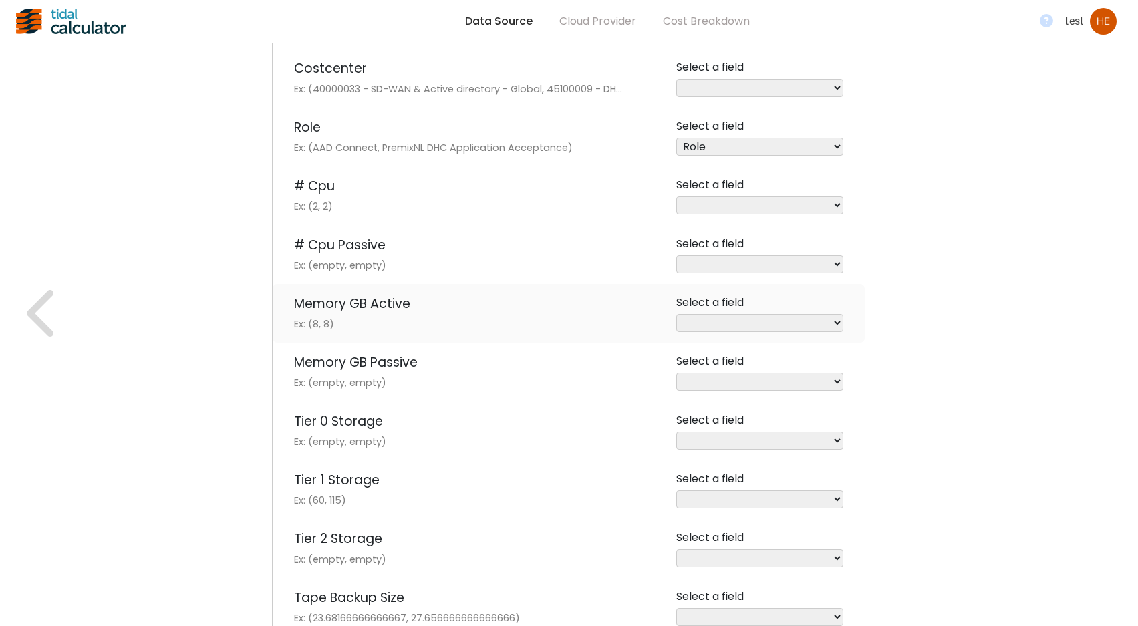
click at [837, 320] on select "FQDN Assigned ID Zone RAM Allocated ([GEOGRAPHIC_DATA]) RAM Used (GB) CPU Name …" at bounding box center [759, 323] width 167 height 18
select select "RAM Allocated ([GEOGRAPHIC_DATA])"
click at [676, 314] on select "FQDN Assigned ID Zone RAM Allocated ([GEOGRAPHIC_DATA]) RAM Used (GB) CPU Name …" at bounding box center [759, 323] width 167 height 18
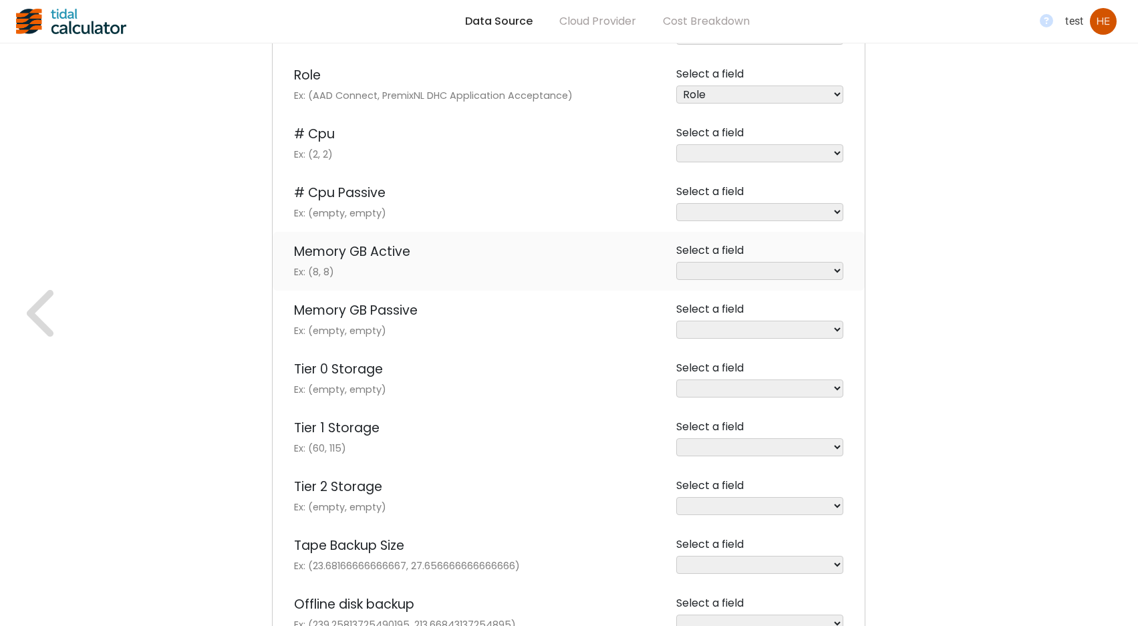
scroll to position [668, 0]
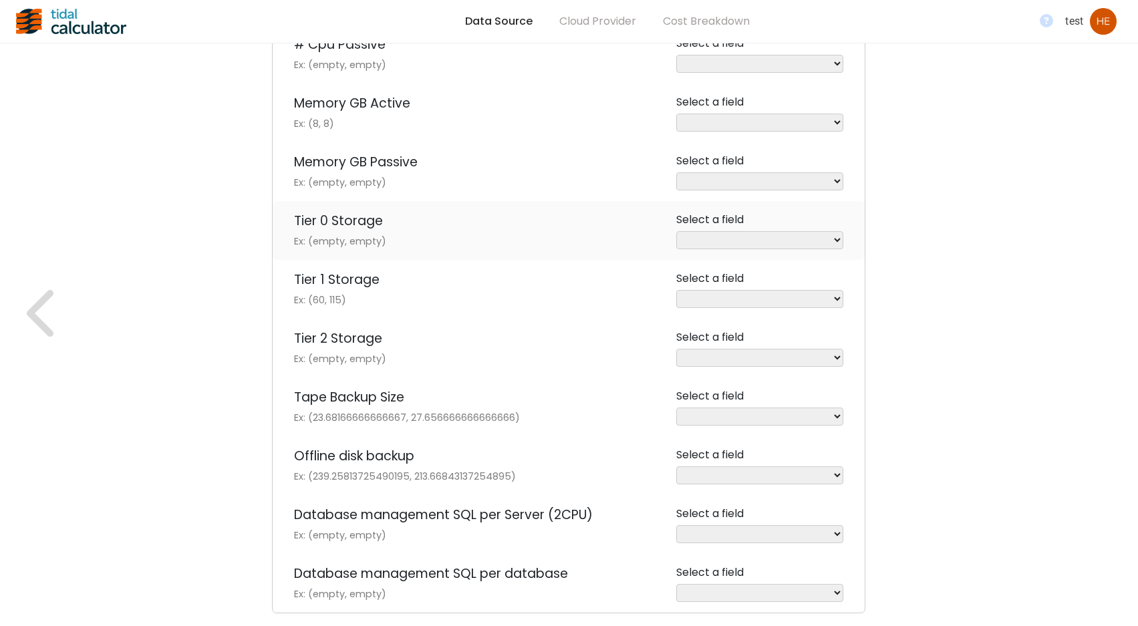
click at [835, 235] on select "FQDN Assigned ID Zone RAM Used (GB) CPU Name Storage Allocated (GB) Storage Use…" at bounding box center [759, 240] width 167 height 18
select select "Storage Allocated (GB)"
click at [676, 231] on select "FQDN Assigned ID Zone RAM Used (GB) CPU Name Storage Allocated (GB) Storage Use…" at bounding box center [759, 240] width 167 height 18
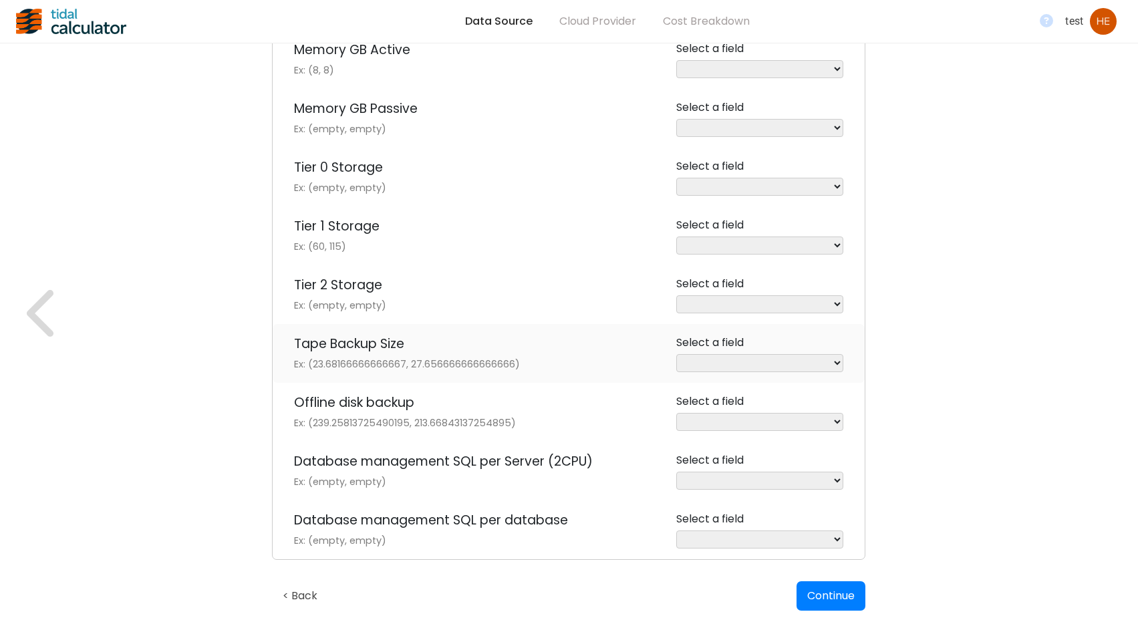
scroll to position [802, 0]
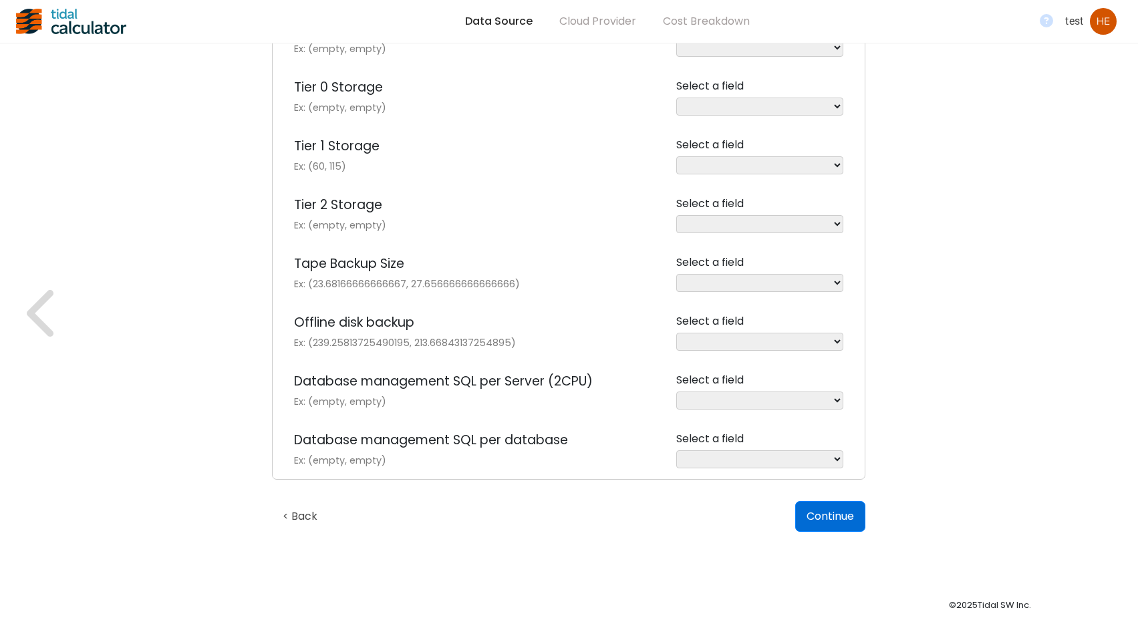
click at [821, 511] on button "Continue" at bounding box center [830, 516] width 70 height 31
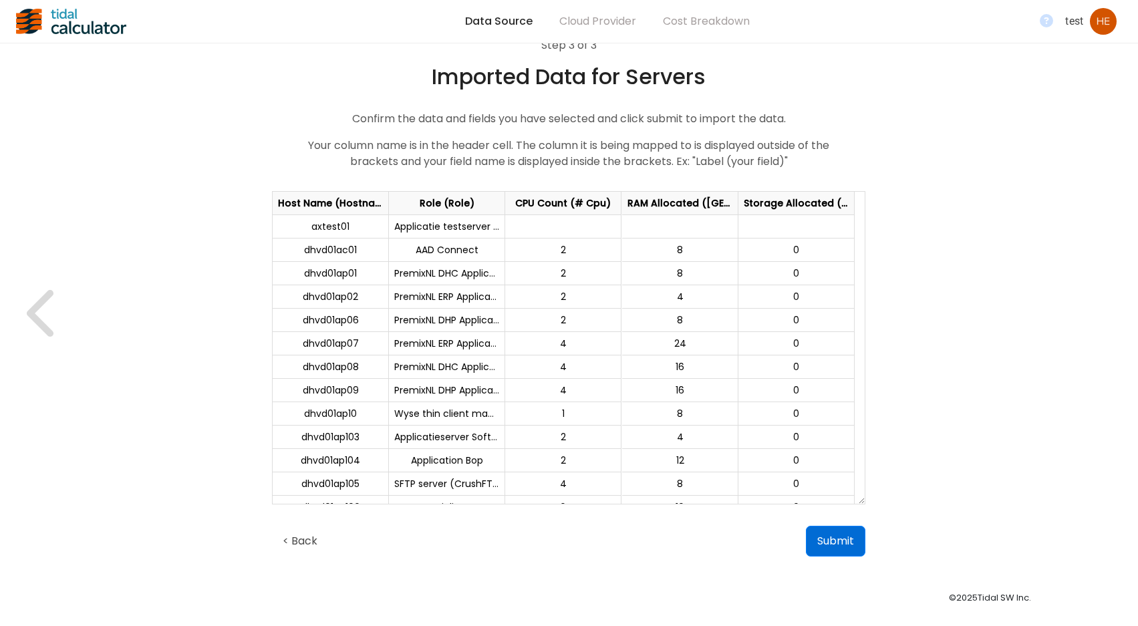
click at [819, 538] on button "Submit" at bounding box center [835, 541] width 59 height 31
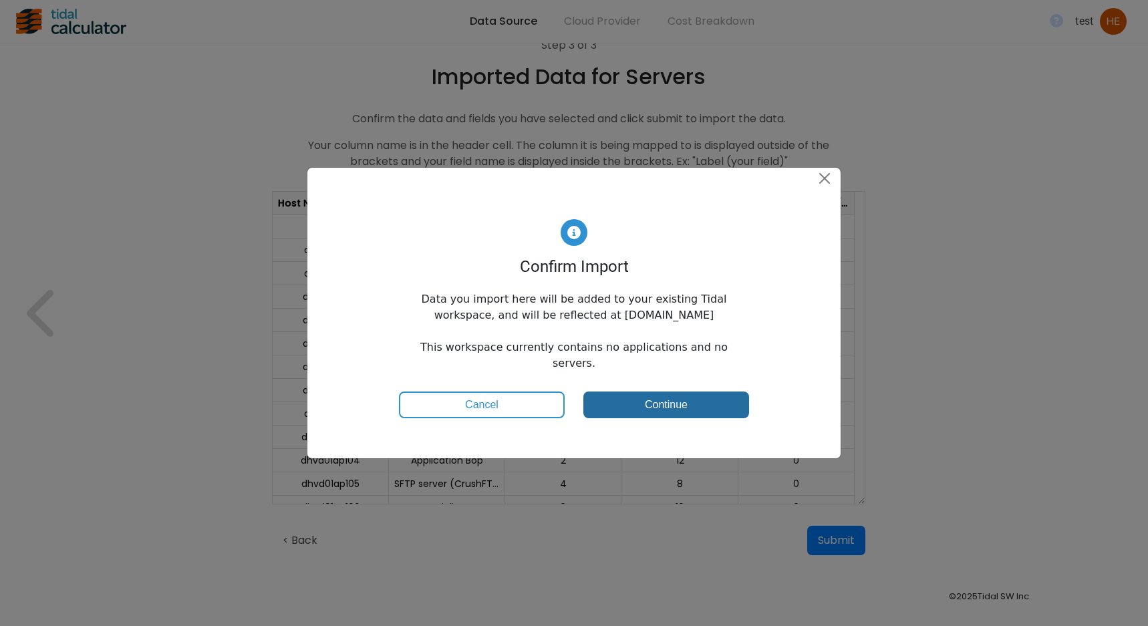
click at [665, 395] on button "Continue" at bounding box center [666, 405] width 166 height 27
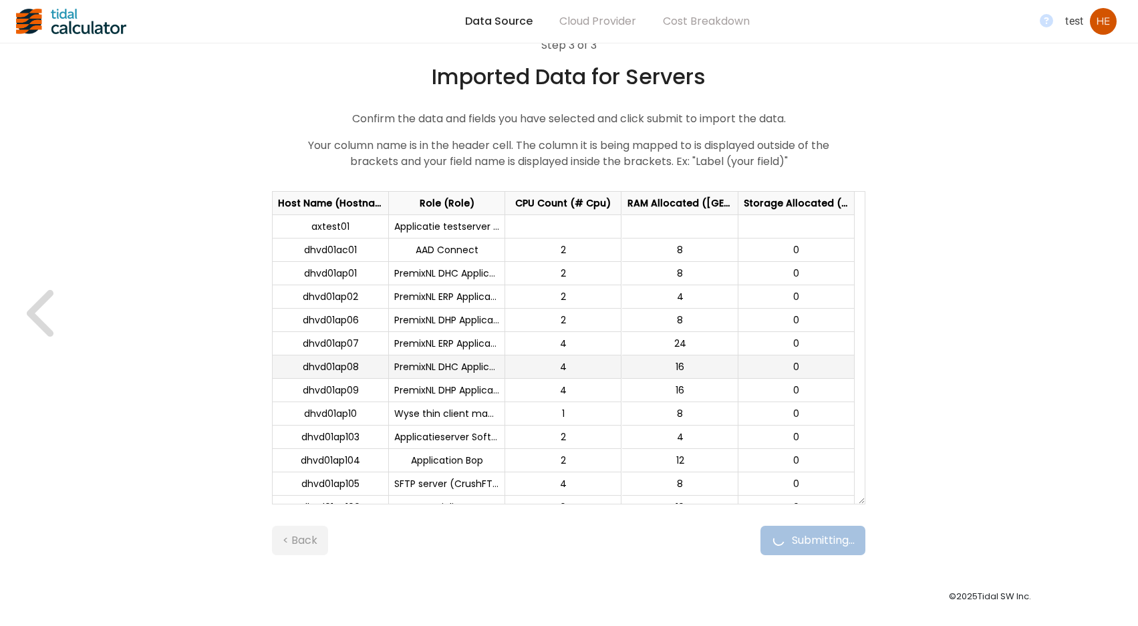
scroll to position [0, 0]
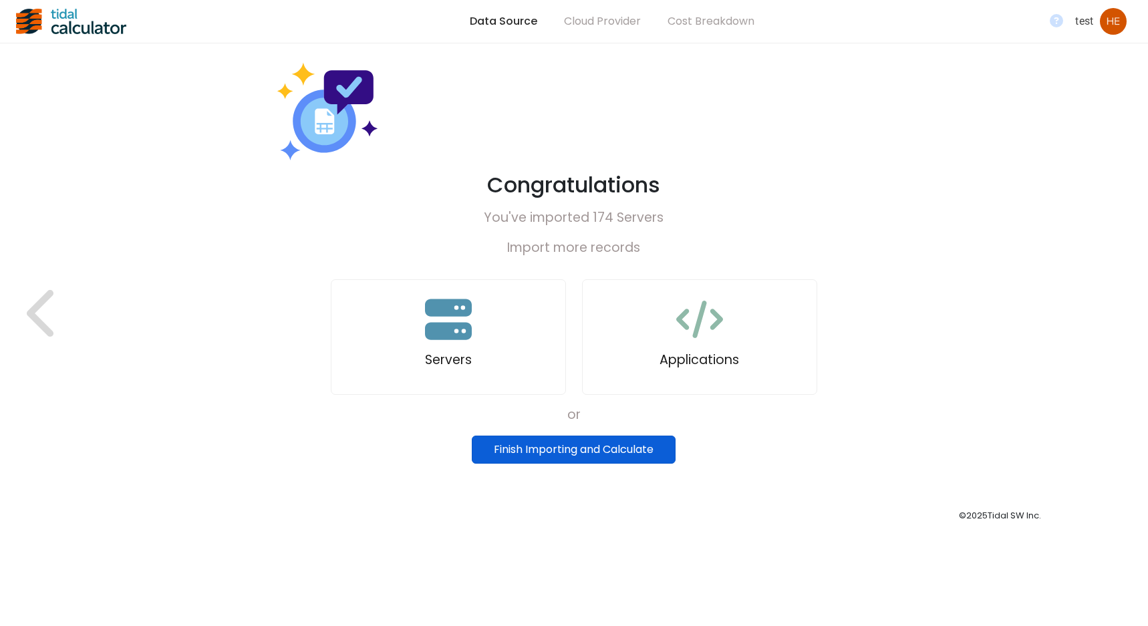
click at [586, 443] on button "Finish Importing and Calculate" at bounding box center [574, 450] width 204 height 28
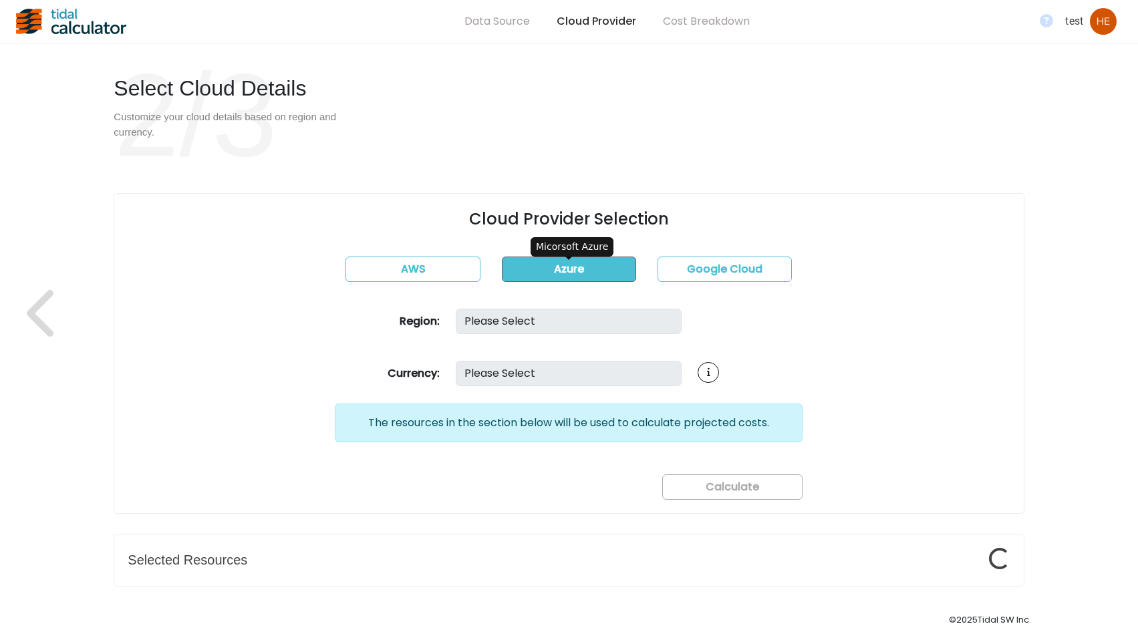
click at [564, 268] on button "Azure" at bounding box center [569, 269] width 134 height 25
select select "USD"
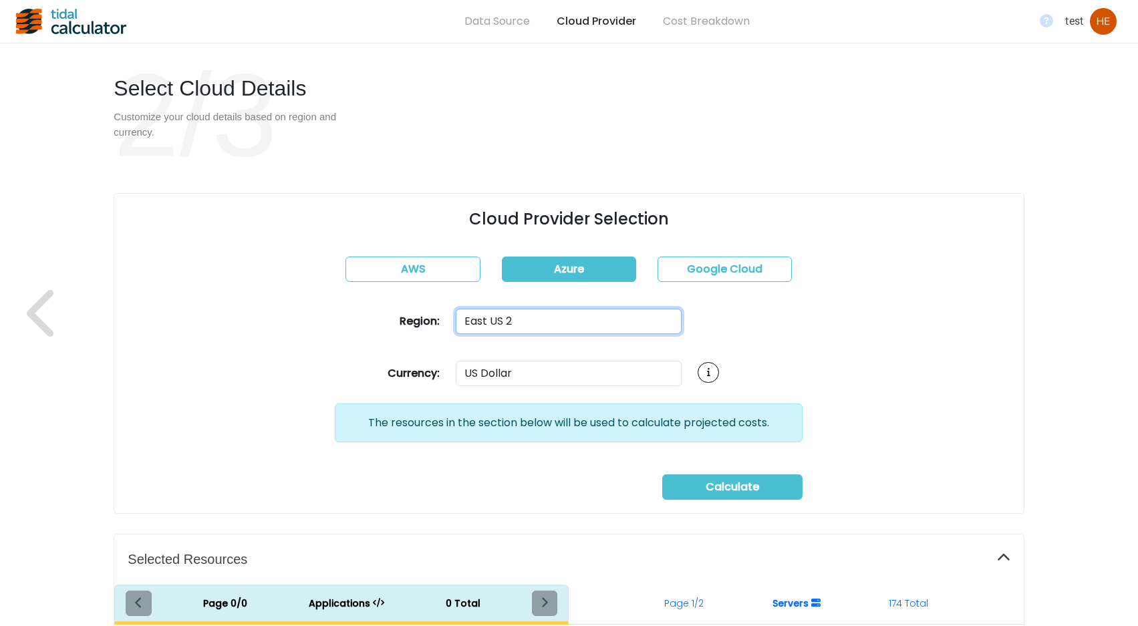
click at [543, 314] on select "Please Select [GEOGRAPHIC_DATA] [GEOGRAPHIC_DATA] [GEOGRAPHIC_DATA] 2 [GEOGRAPH…" at bounding box center [569, 321] width 226 height 25
select select "westeurope"
click at [456, 309] on select "Please Select [GEOGRAPHIC_DATA] [GEOGRAPHIC_DATA] [GEOGRAPHIC_DATA] 2 [GEOGRAPH…" at bounding box center [569, 321] width 226 height 25
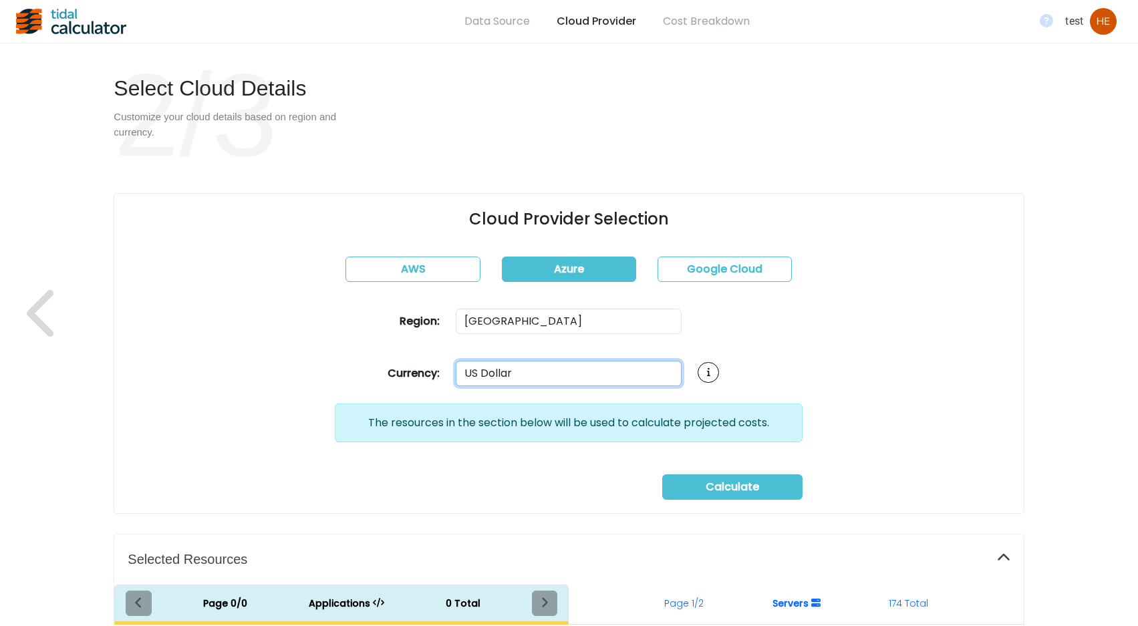
click at [527, 371] on select "Please Select US Dollar ___________________________________________ [GEOGRAPHIC…" at bounding box center [569, 373] width 226 height 25
select select "EUR"
click at [456, 361] on select "Please Select US Dollar ___________________________________________ [GEOGRAPHIC…" at bounding box center [569, 373] width 226 height 25
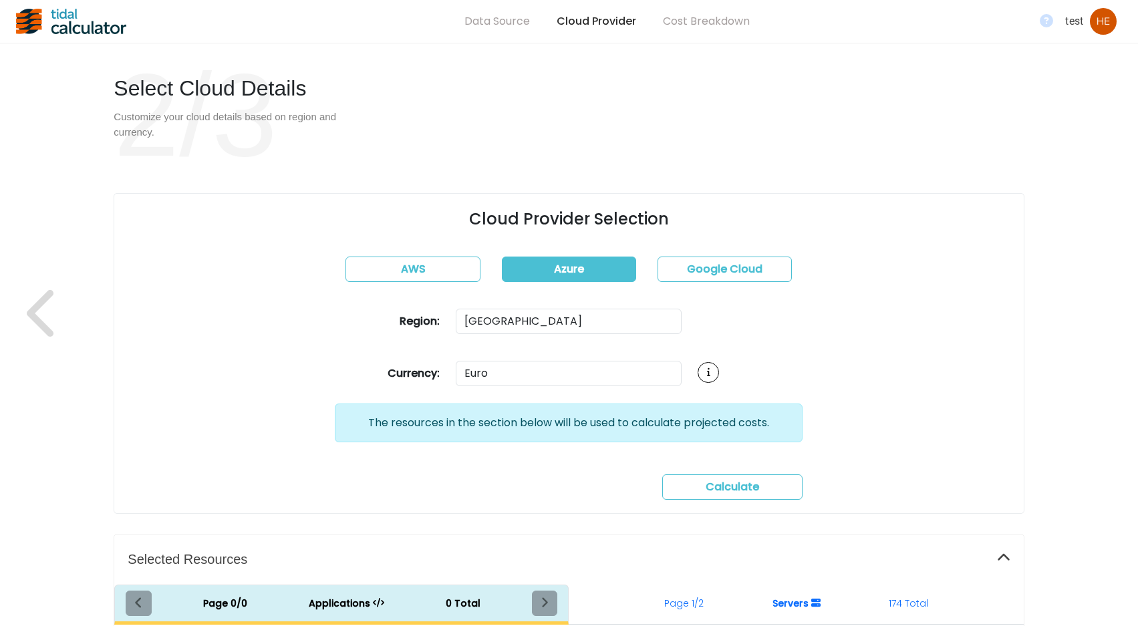
click at [717, 481] on span "Calculate" at bounding box center [732, 486] width 53 height 15
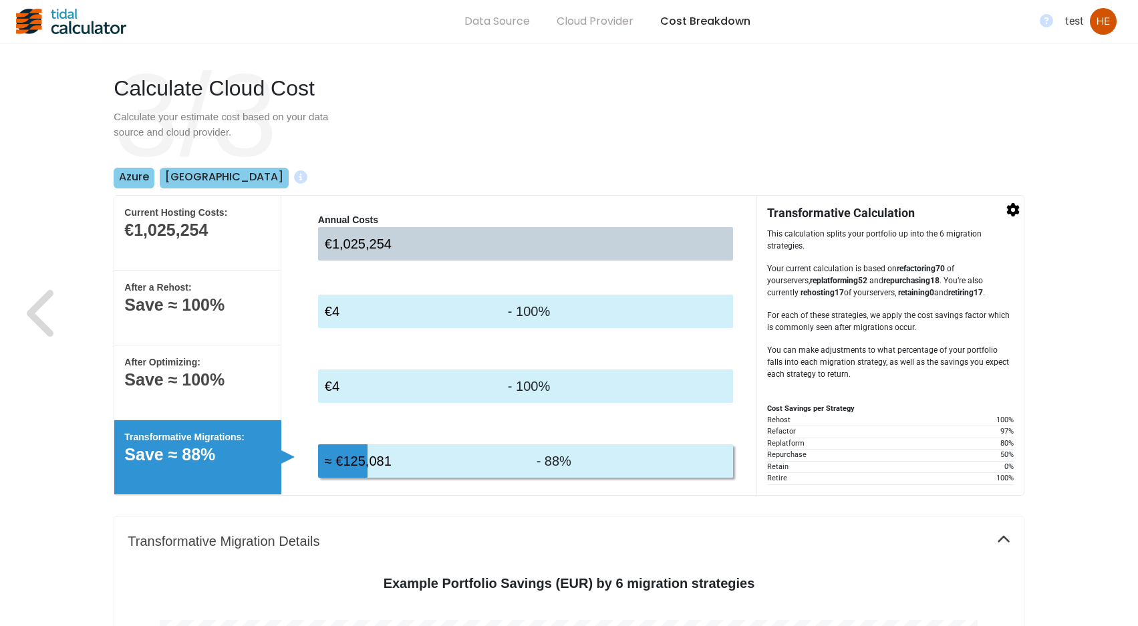
click at [588, 23] on div "Cloud Provider" at bounding box center [595, 21] width 104 height 43
click at [585, 23] on div "Cloud Provider" at bounding box center [595, 21] width 104 height 43
click at [523, 27] on div "Data Source" at bounding box center [497, 21] width 92 height 43
click at [1012, 209] on icon "button" at bounding box center [1013, 209] width 13 height 13
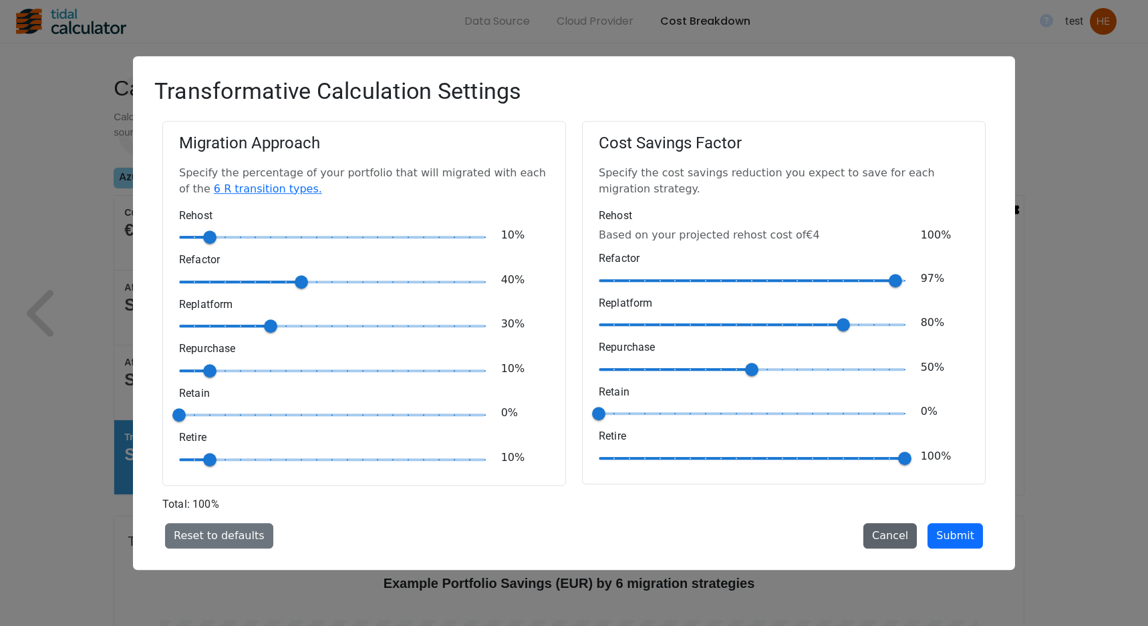
click at [916, 529] on button "Cancel" at bounding box center [890, 535] width 53 height 25
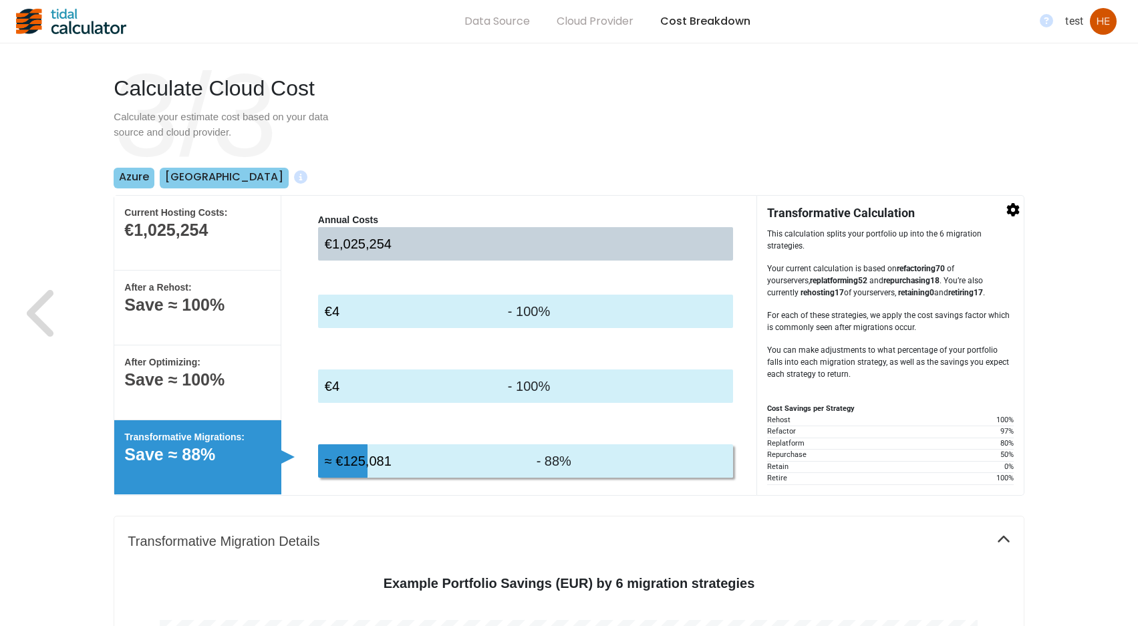
click at [495, 24] on div "Data Source" at bounding box center [497, 21] width 92 height 43
click at [589, 23] on div "Cloud Provider" at bounding box center [595, 21] width 104 height 43
click at [680, 30] on div "Cost Breakdown" at bounding box center [705, 21] width 117 height 43
click at [1069, 21] on div "test" at bounding box center [1074, 21] width 18 height 16
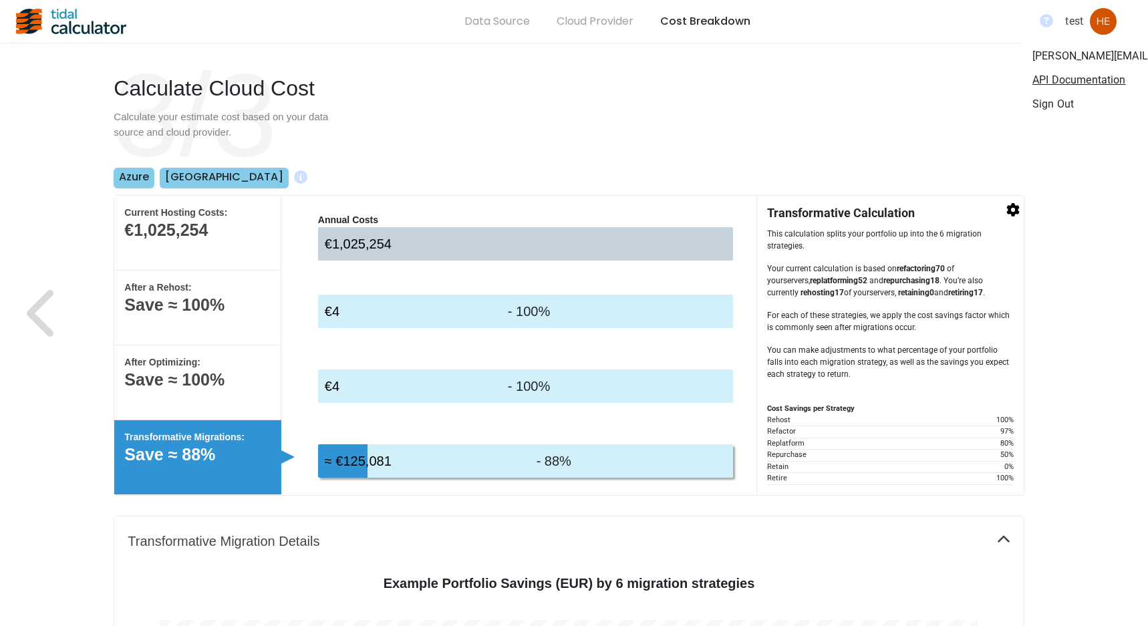
click at [41, 321] on div at bounding box center [574, 313] width 1148 height 626
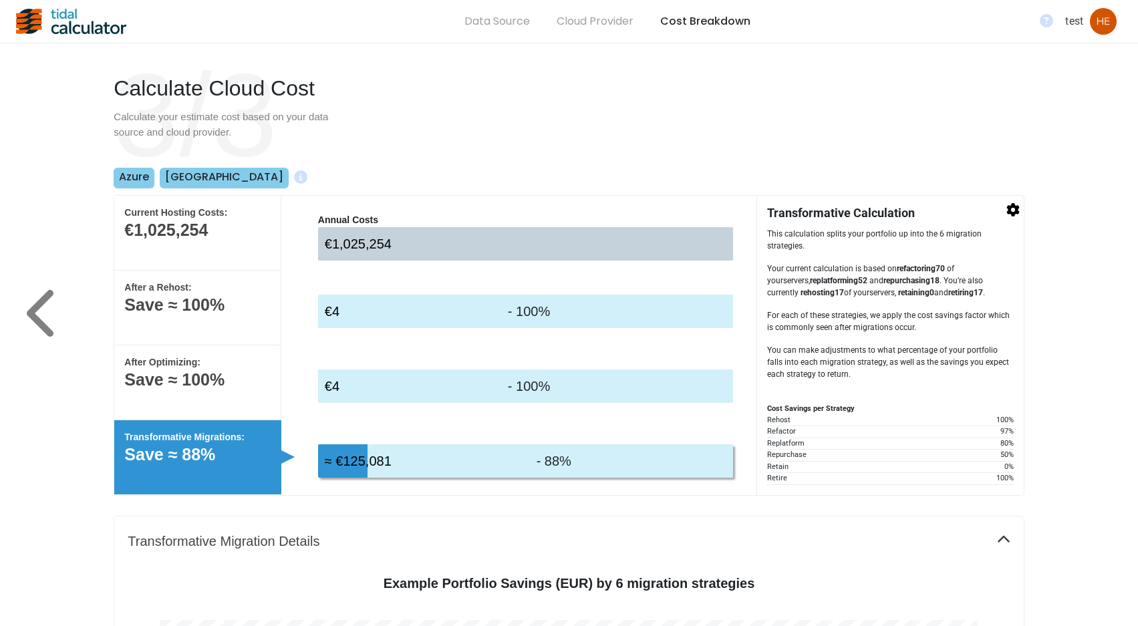
click at [37, 308] on icon at bounding box center [40, 312] width 27 height 47
select select "westeurope"
select select "EUR"
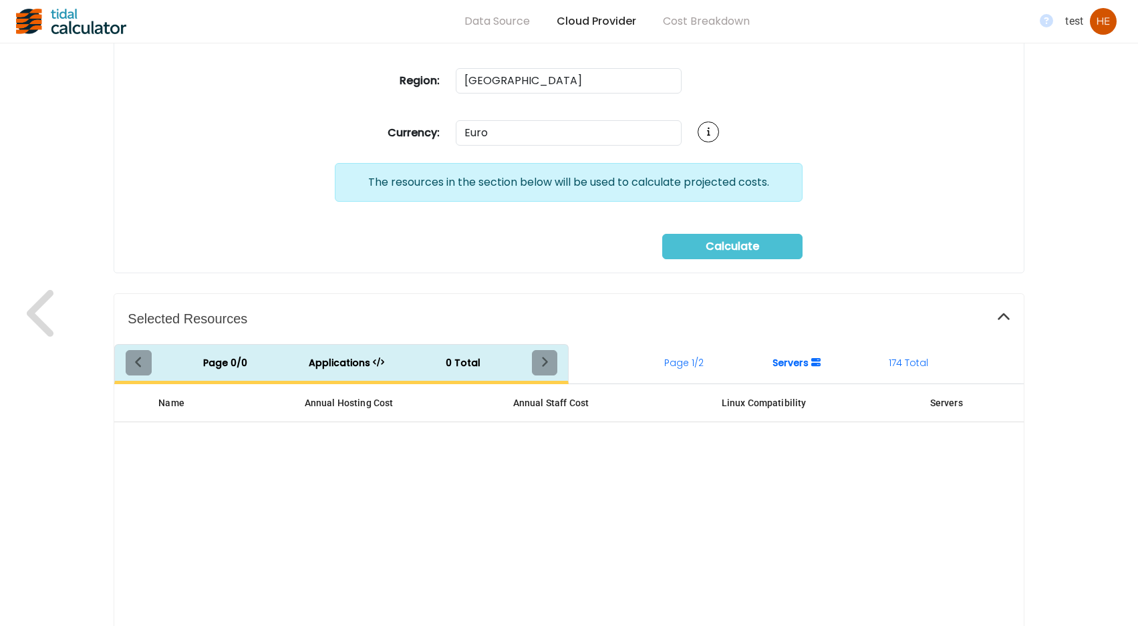
scroll to position [267, 0]
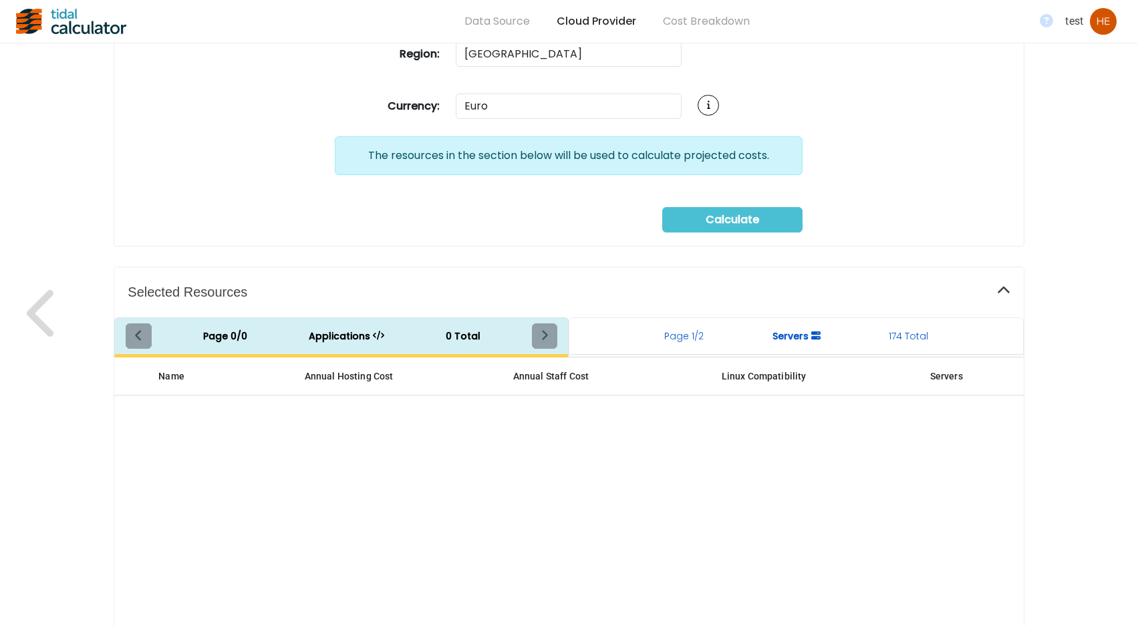
click at [680, 338] on span "Page 1/2" at bounding box center [683, 336] width 39 height 14
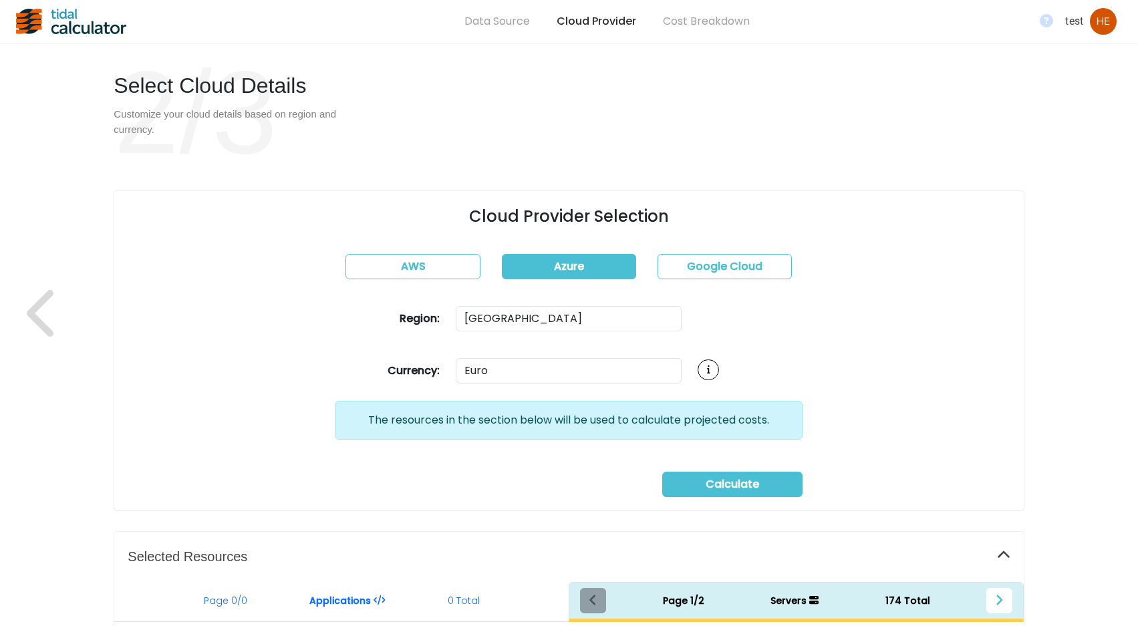
scroll to position [0, 0]
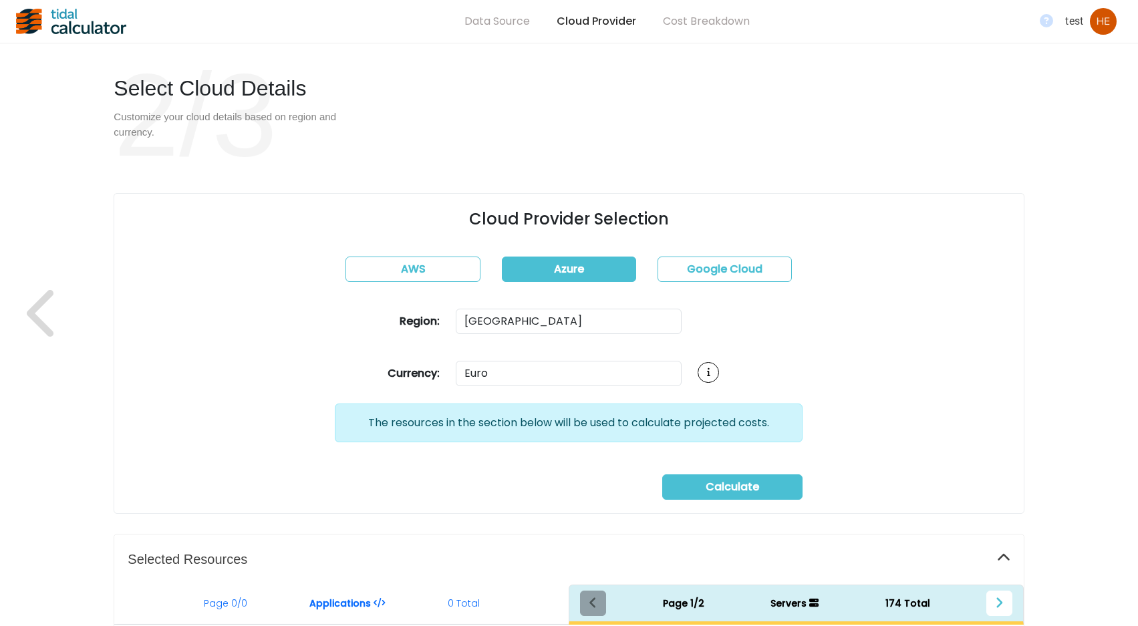
click at [1104, 20] on img "button" at bounding box center [1103, 21] width 27 height 27
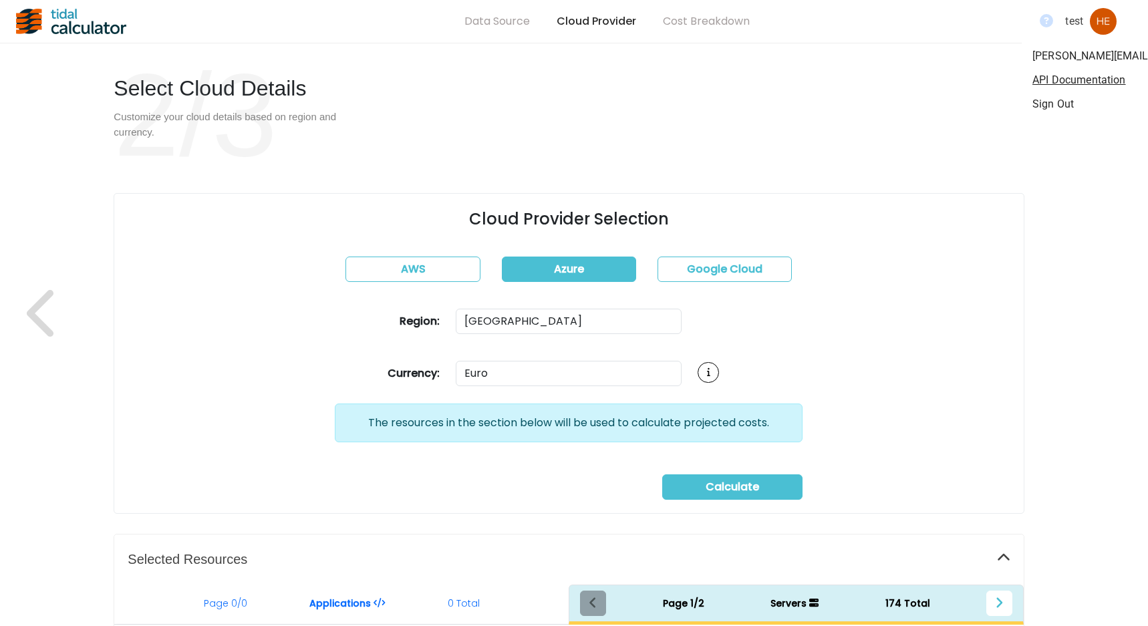
click at [1060, 108] on div "Sign Out" at bounding box center [1053, 104] width 41 height 16
